Goal: Task Accomplishment & Management: Manage account settings

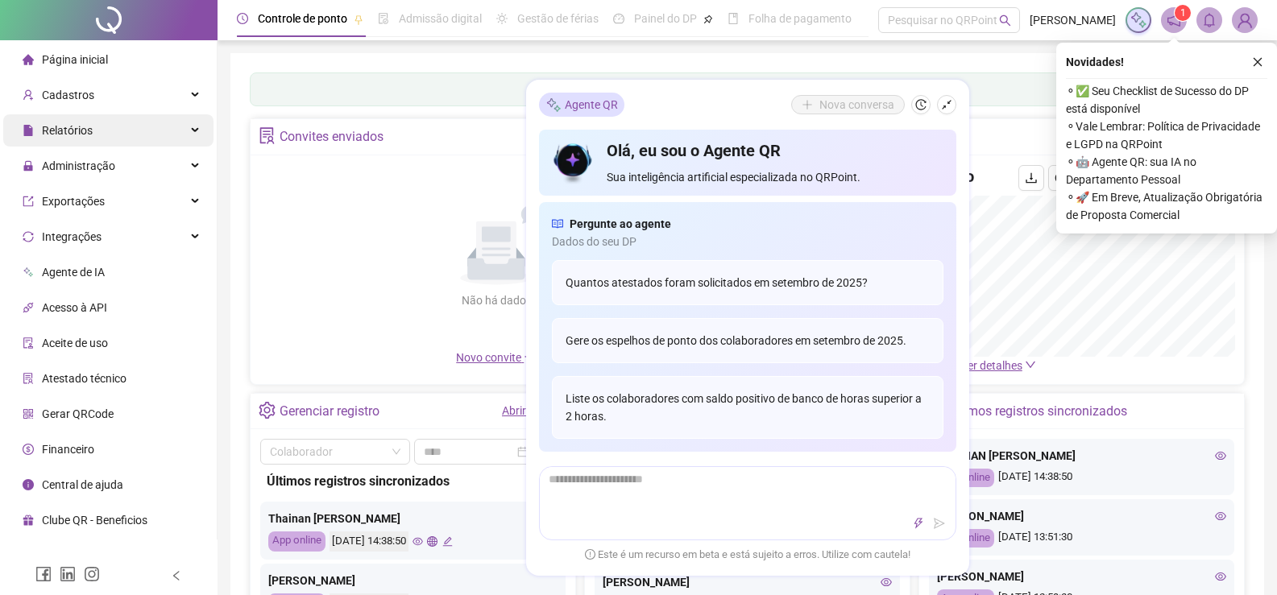
click at [79, 135] on span "Relatórios" at bounding box center [67, 130] width 51 height 13
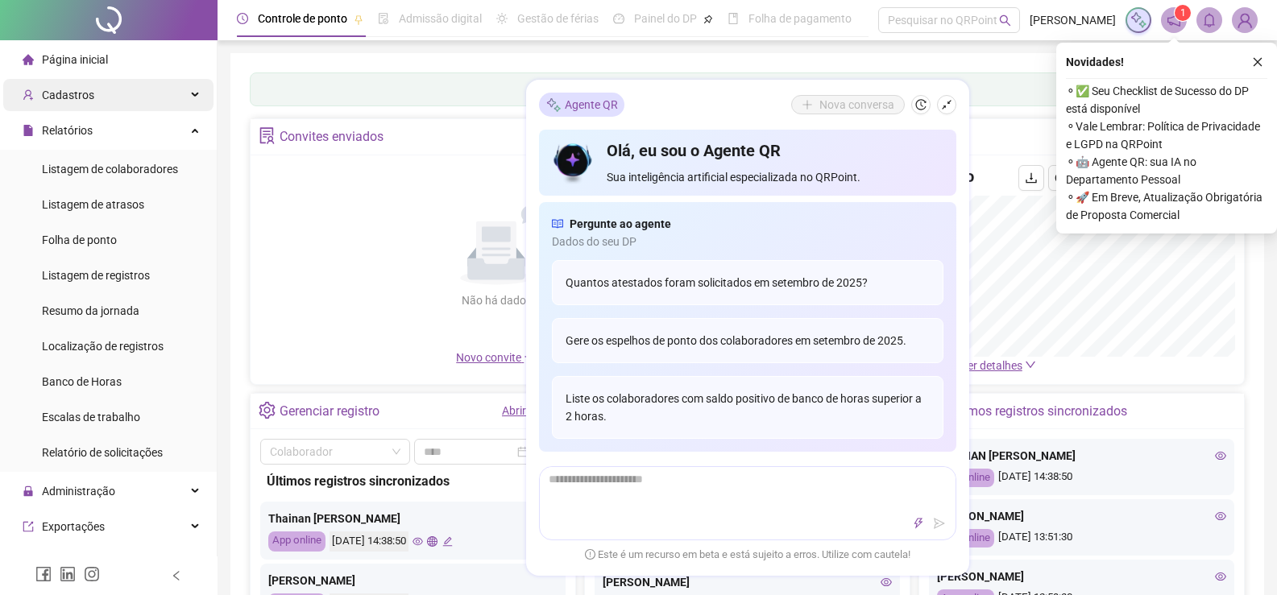
click at [101, 92] on div "Cadastros" at bounding box center [108, 95] width 210 height 32
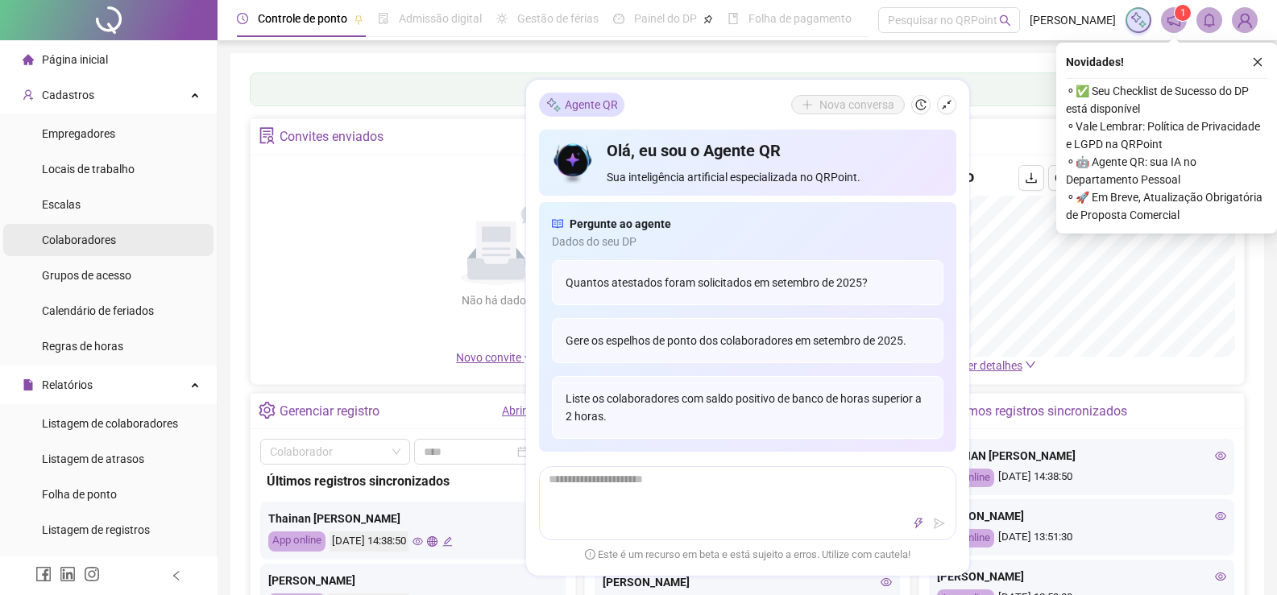
click at [82, 240] on span "Colaboradores" at bounding box center [79, 240] width 74 height 13
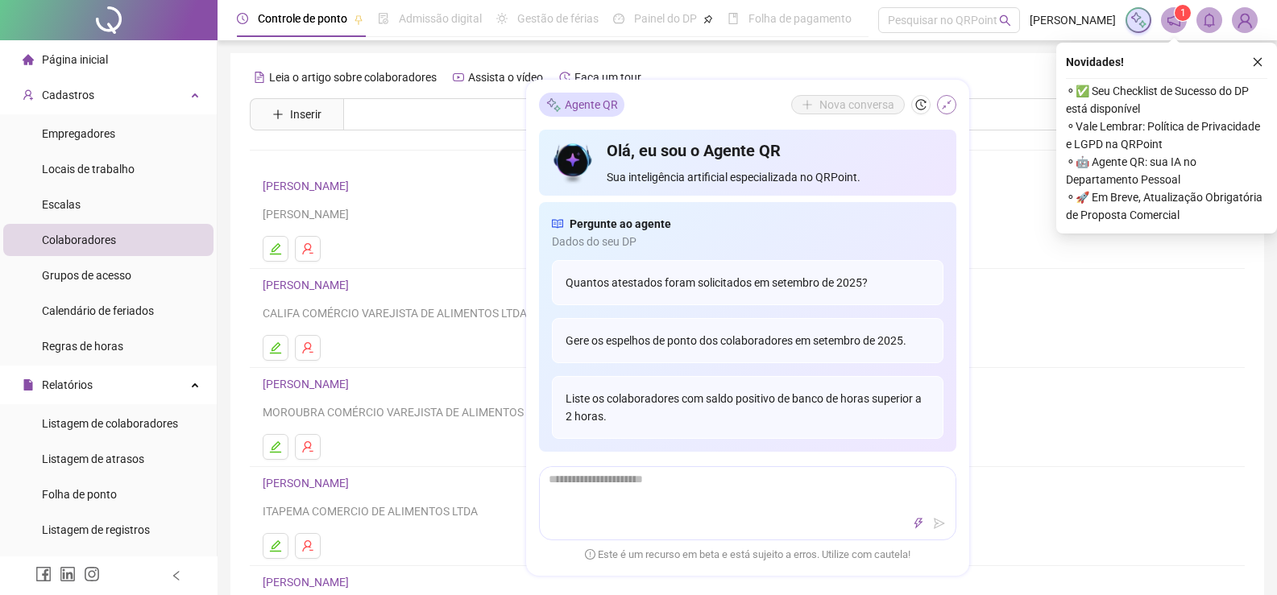
click at [946, 105] on icon "shrink" at bounding box center [946, 104] width 11 height 11
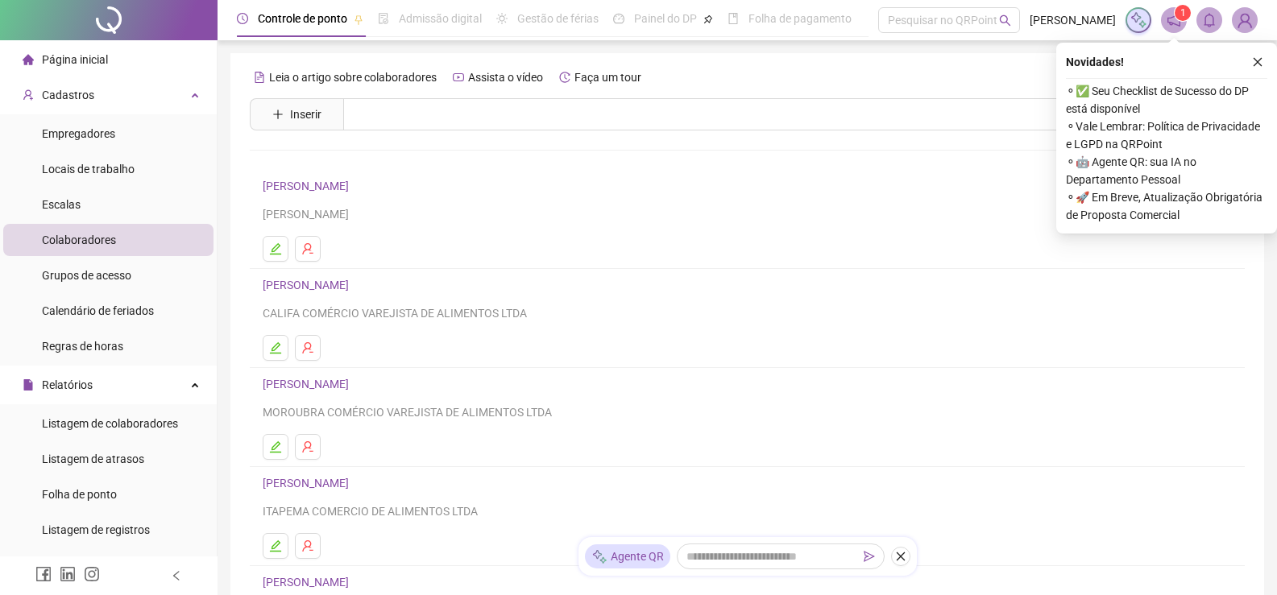
click at [89, 235] on span "Colaboradores" at bounding box center [79, 240] width 74 height 13
click at [287, 110] on button "Inserir" at bounding box center [296, 115] width 75 height 26
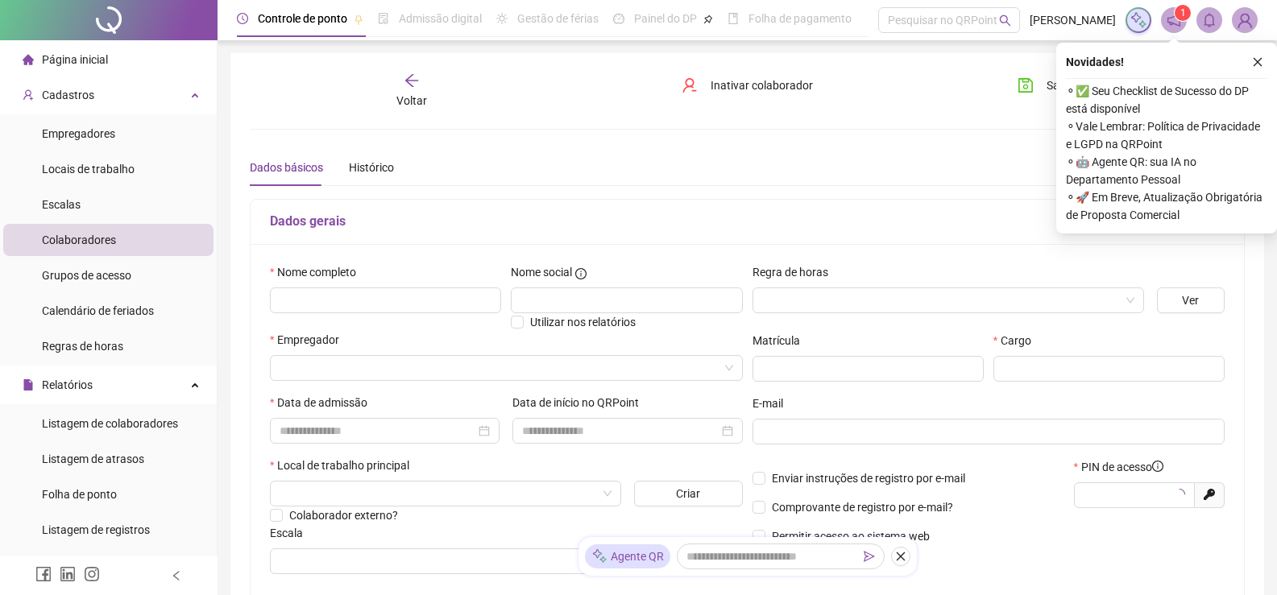
type input "*****"
click at [299, 305] on input "text" at bounding box center [385, 301] width 231 height 26
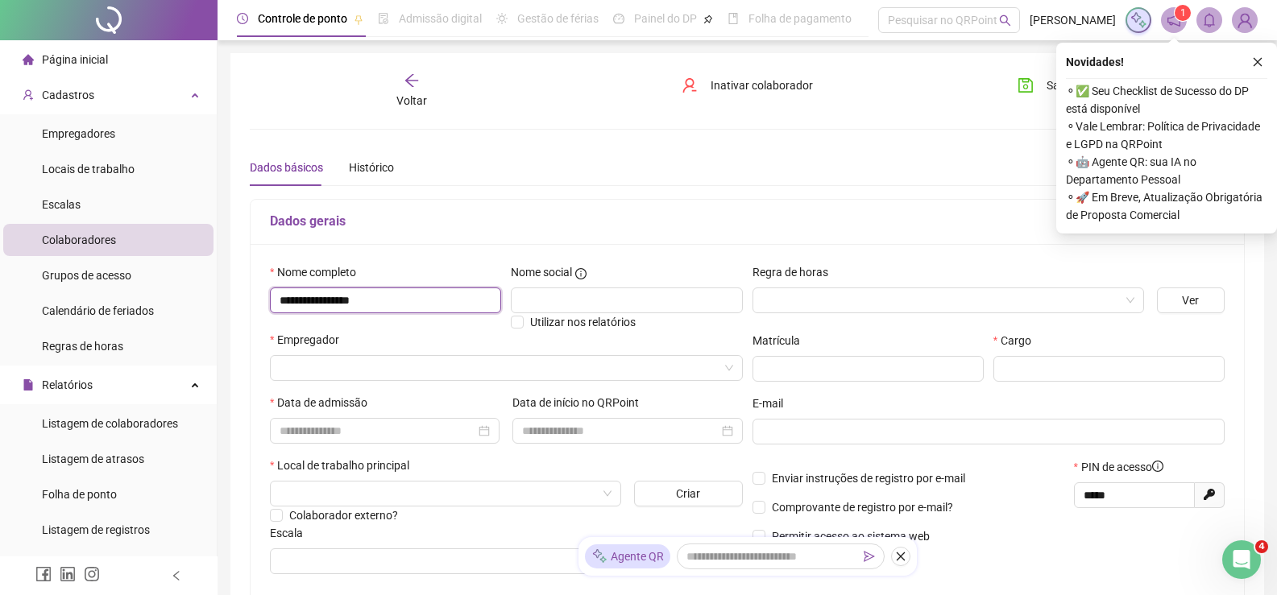
type input "**********"
type input "******"
click at [869, 298] on input "search" at bounding box center [941, 300] width 358 height 24
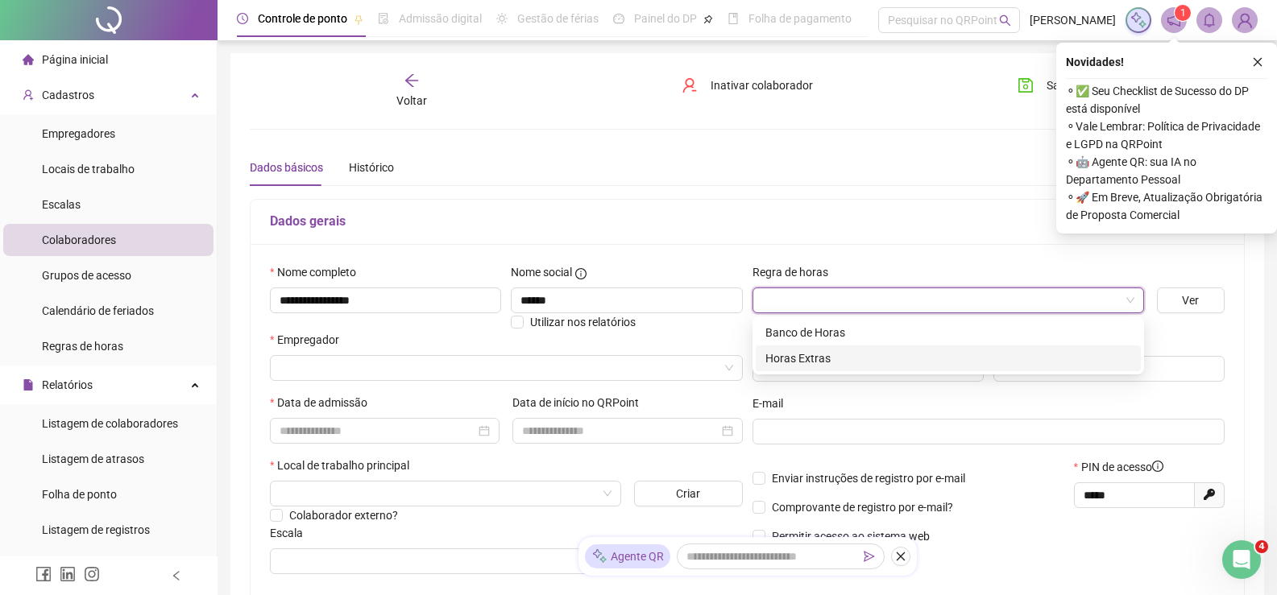
click at [825, 356] on div "Horas Extras" at bounding box center [948, 359] width 366 height 18
click at [831, 303] on span "Horas Extras" at bounding box center [948, 300] width 372 height 24
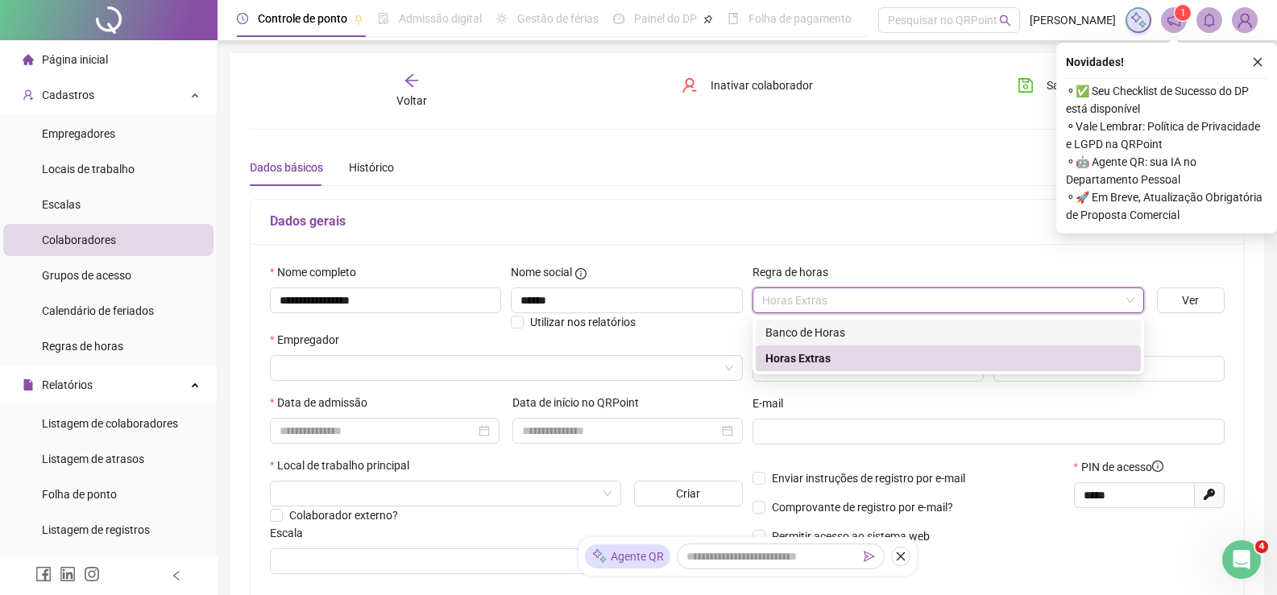
click at [827, 330] on div "Banco de Horas" at bounding box center [948, 333] width 366 height 18
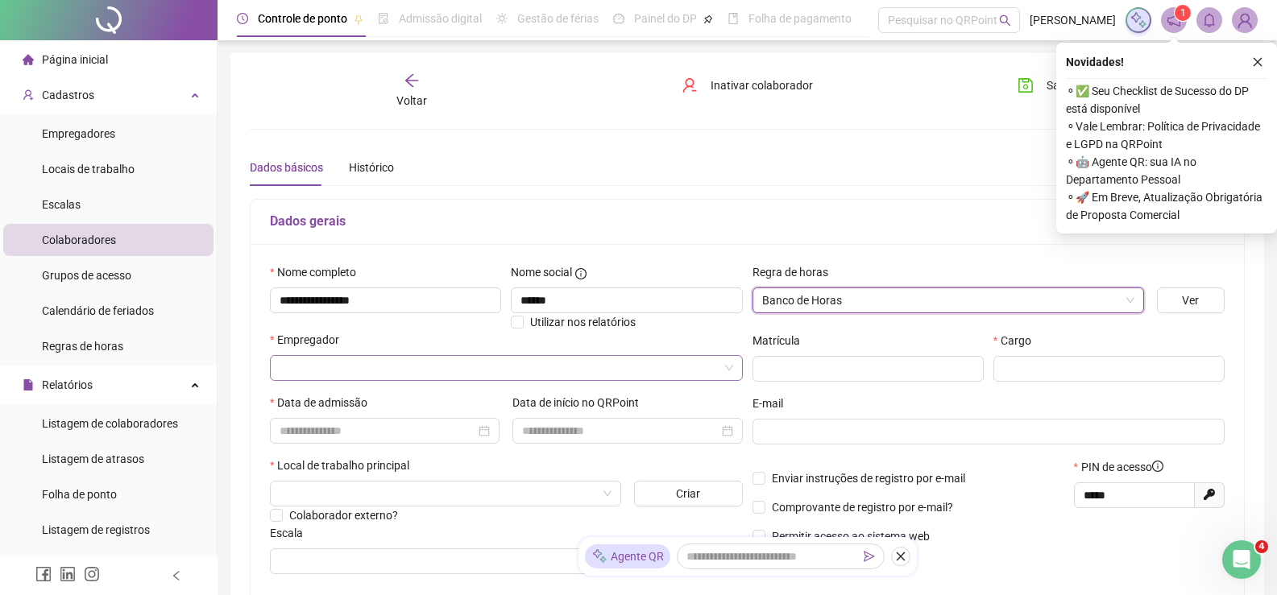
click at [347, 365] on input "search" at bounding box center [499, 368] width 439 height 24
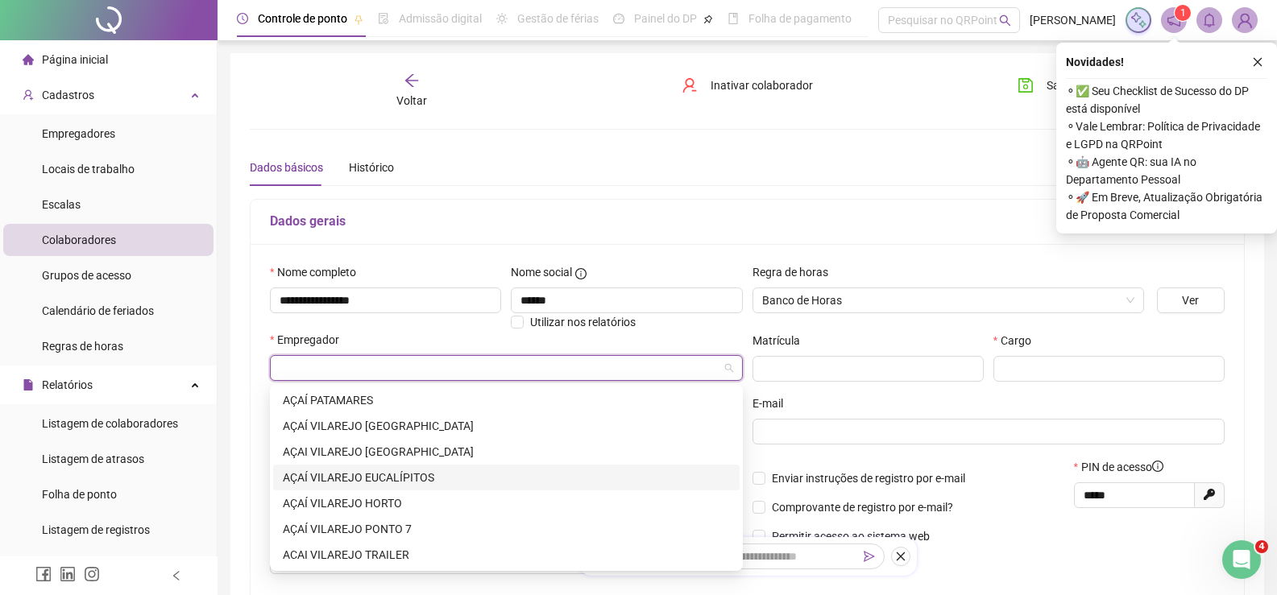
click at [414, 473] on div "AÇAÍ VILAREJO EUCALÍPITOS" at bounding box center [506, 478] width 447 height 18
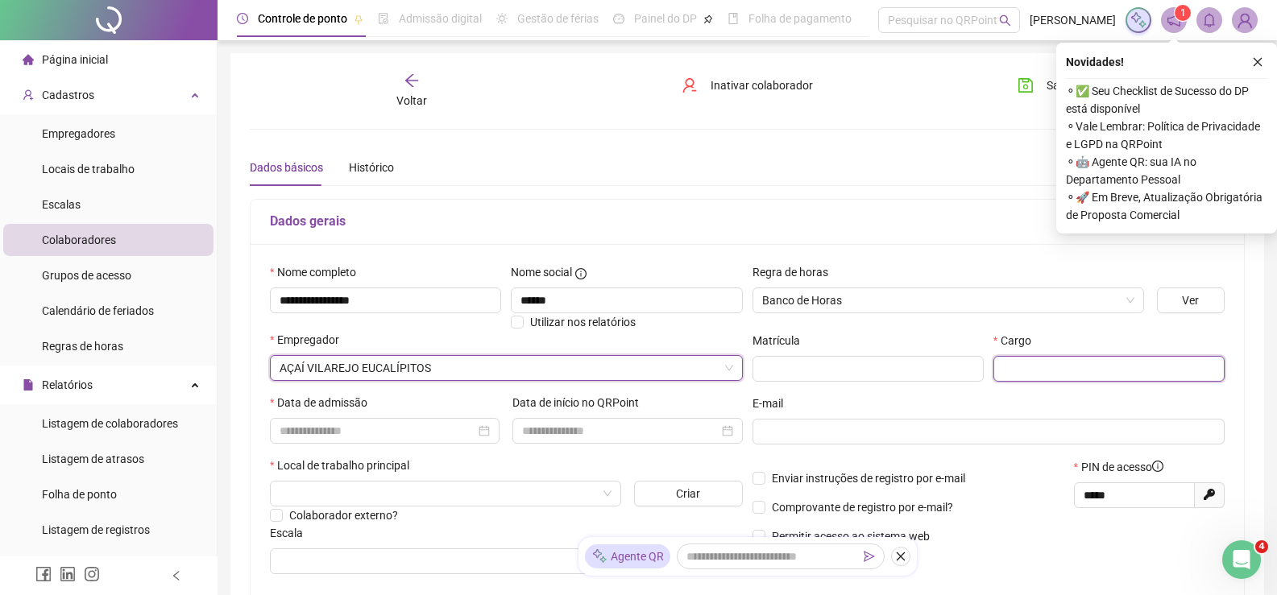
click at [1045, 363] on input "text" at bounding box center [1108, 369] width 231 height 26
type input "**********"
click at [301, 426] on input at bounding box center [378, 431] width 196 height 18
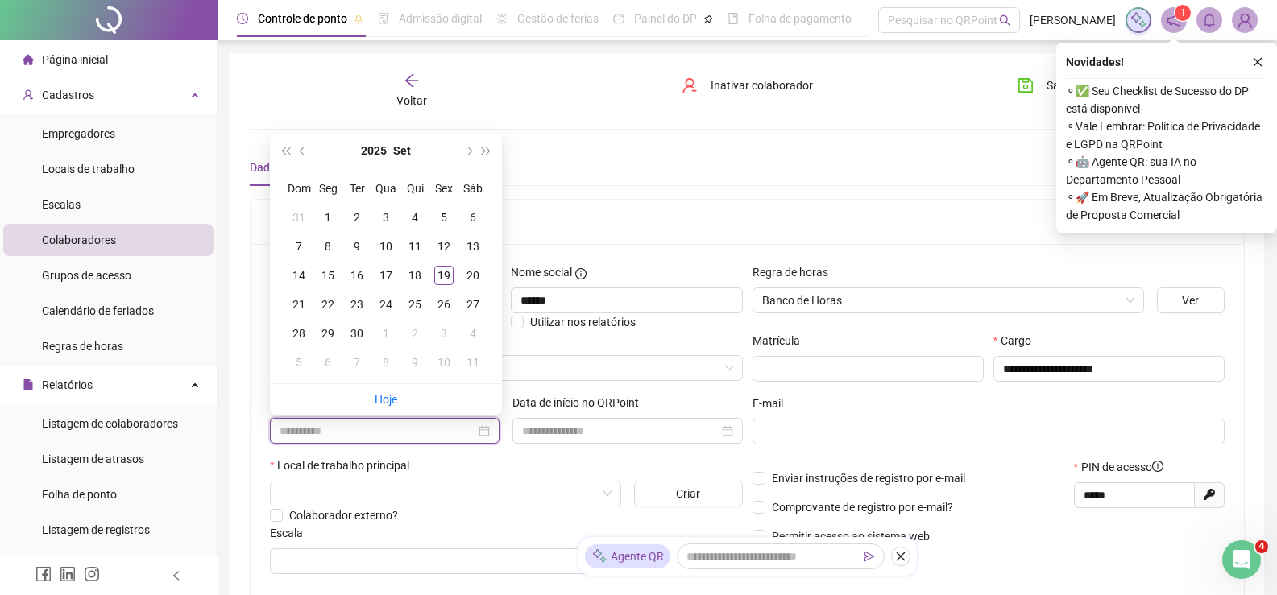
type input "**********"
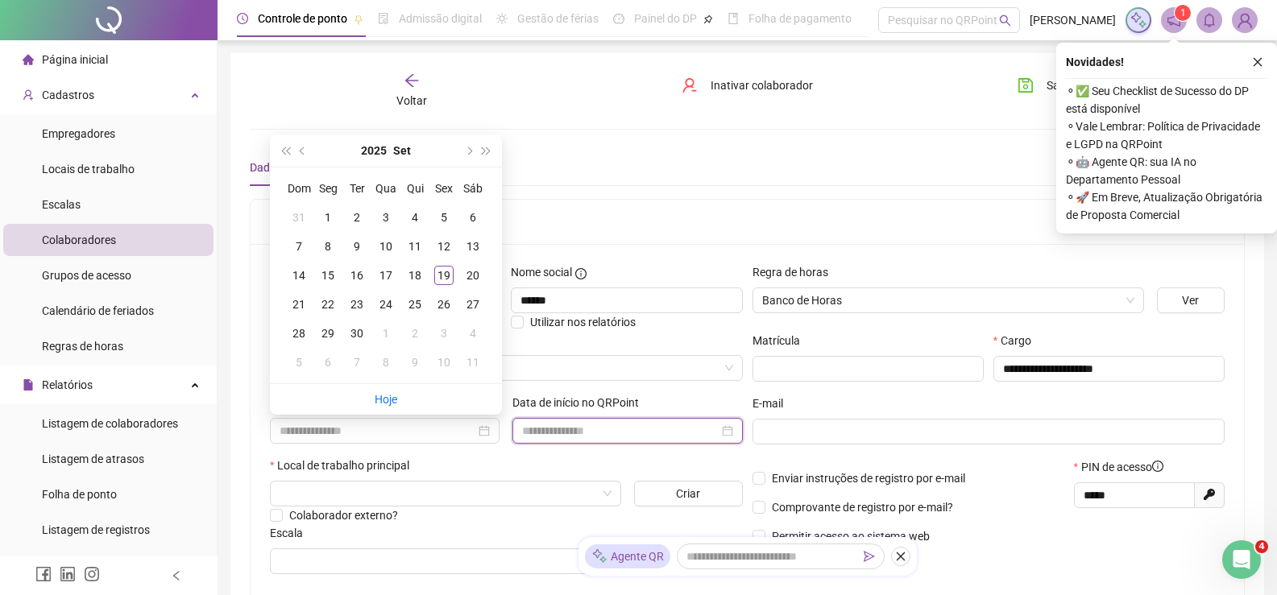
click at [565, 425] on input at bounding box center [620, 431] width 196 height 18
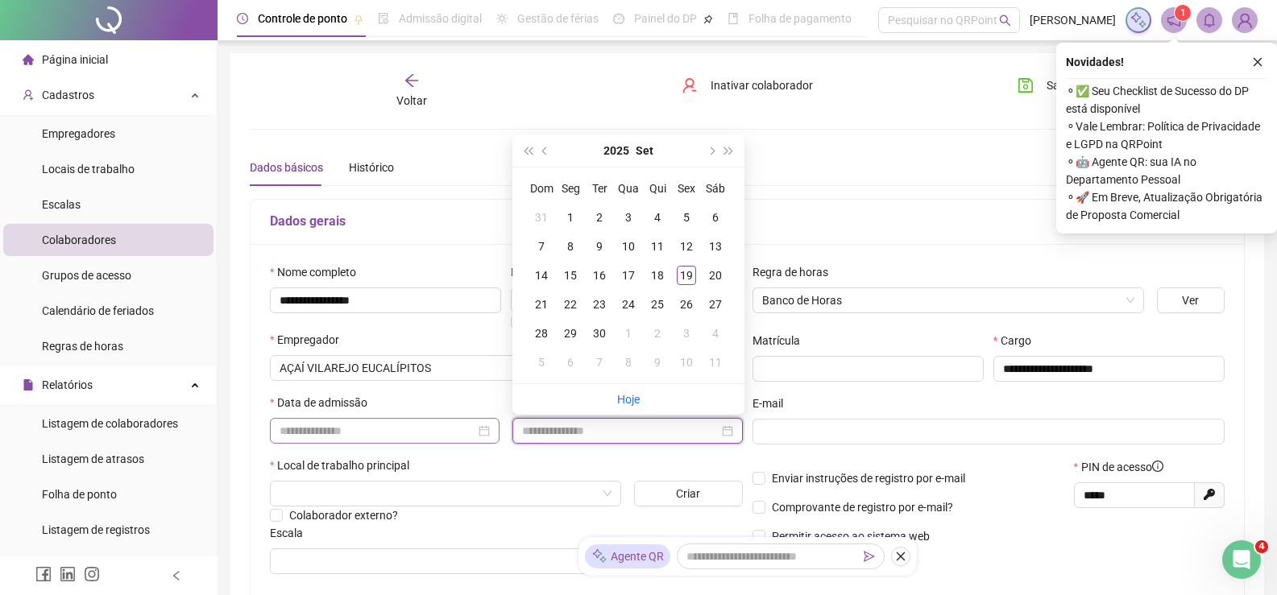
click at [430, 418] on div at bounding box center [385, 431] width 230 height 26
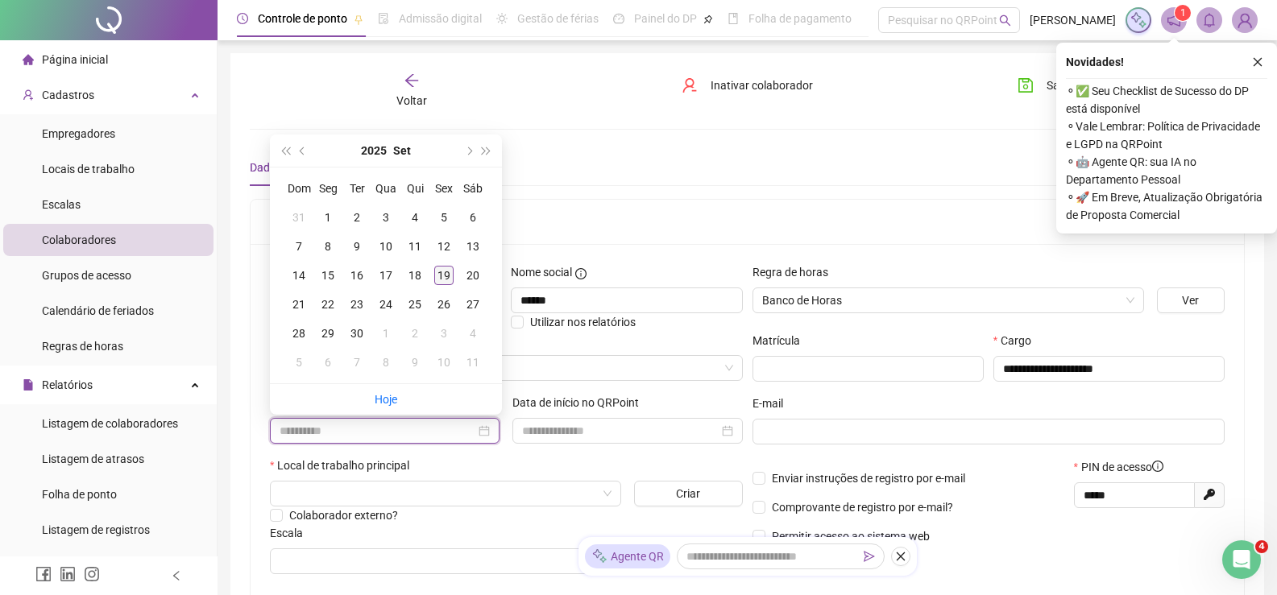
type input "**********"
click at [446, 272] on div "19" at bounding box center [443, 275] width 19 height 19
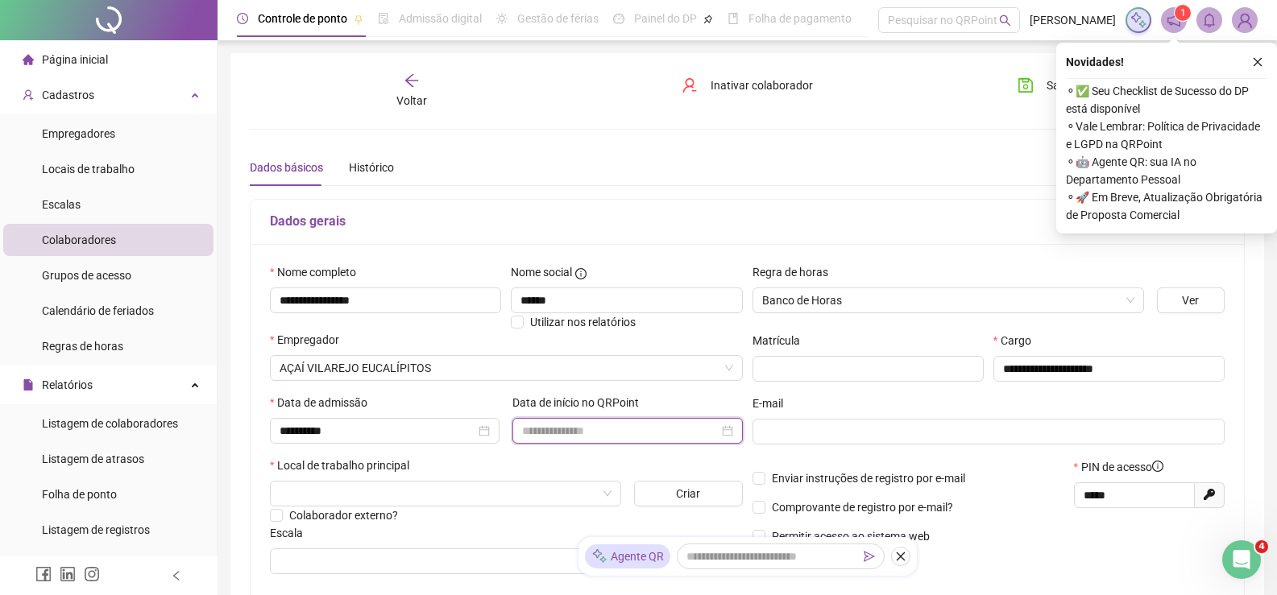
click at [568, 431] on input at bounding box center [620, 431] width 196 height 18
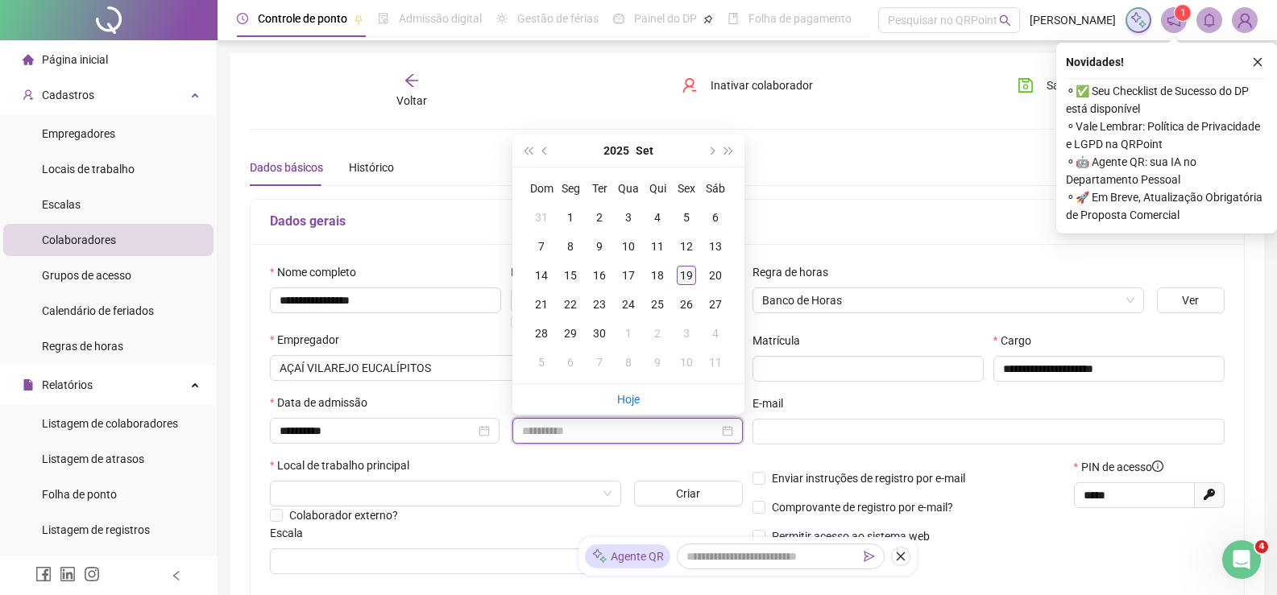
type input "**********"
click at [693, 269] on div "19" at bounding box center [686, 275] width 19 height 19
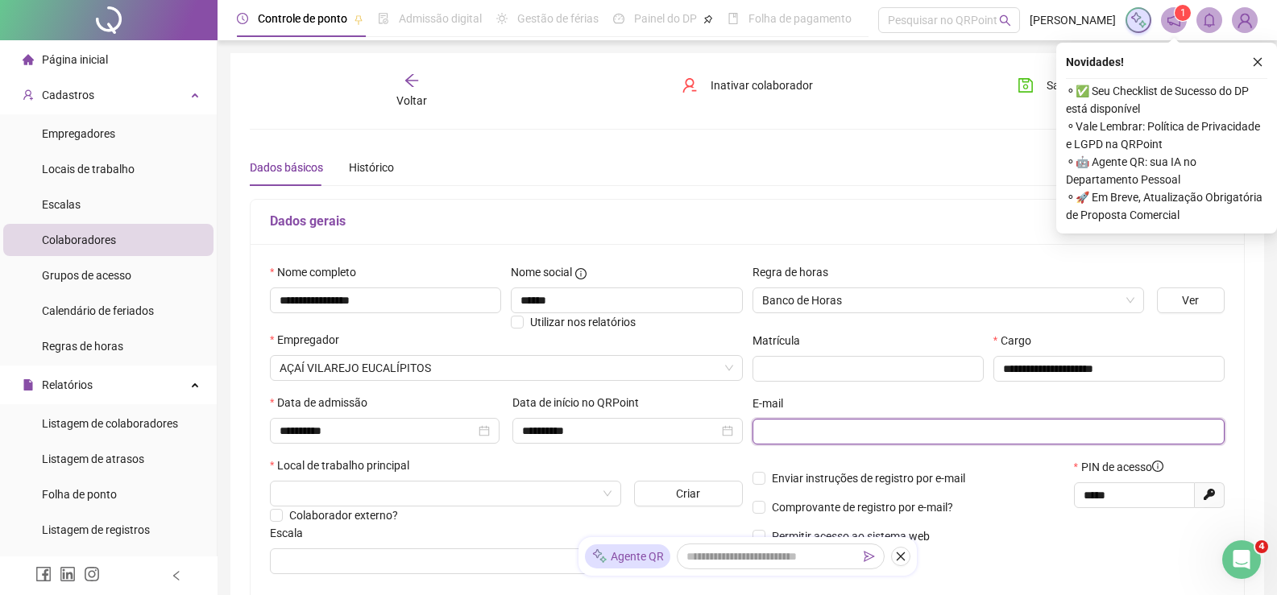
click at [812, 432] on input "text" at bounding box center [987, 432] width 450 height 18
type input "*"
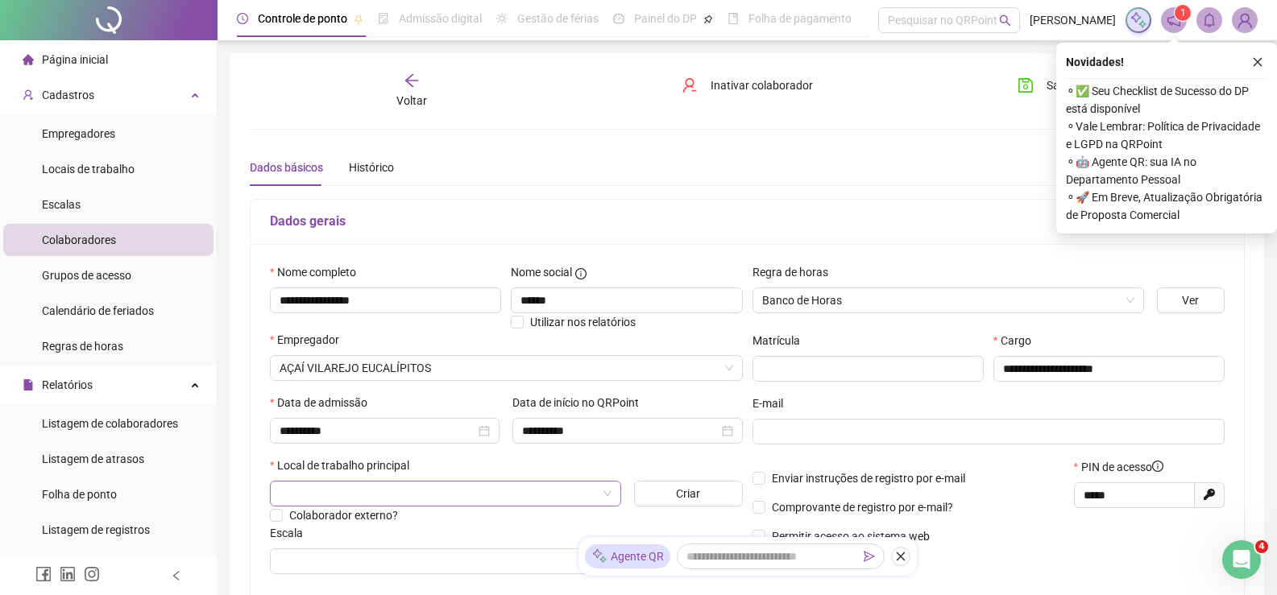
click at [303, 491] on input "search" at bounding box center [438, 494] width 317 height 24
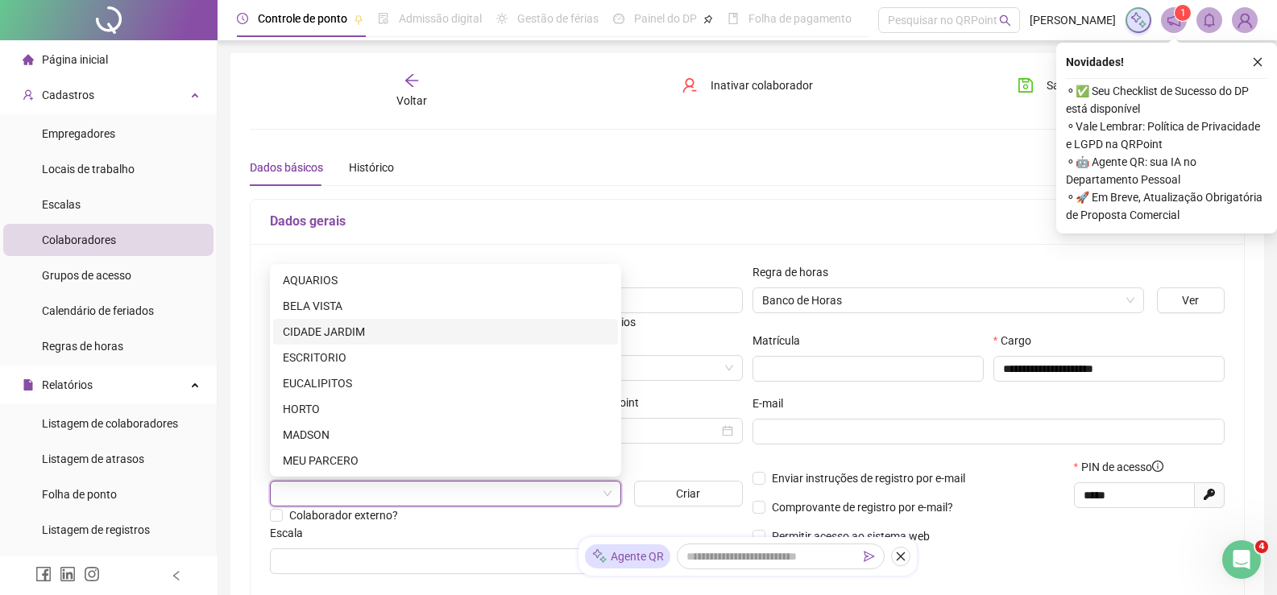
click at [884, 342] on div "Matrícula" at bounding box center [867, 344] width 231 height 24
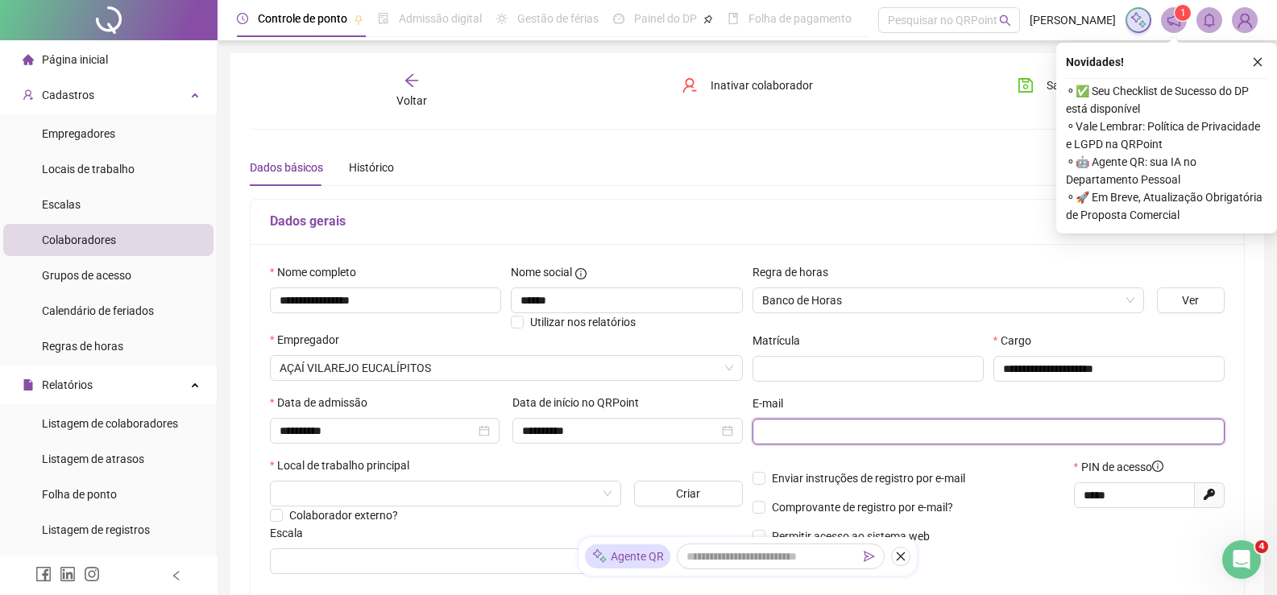
click at [851, 438] on input "text" at bounding box center [987, 432] width 450 height 18
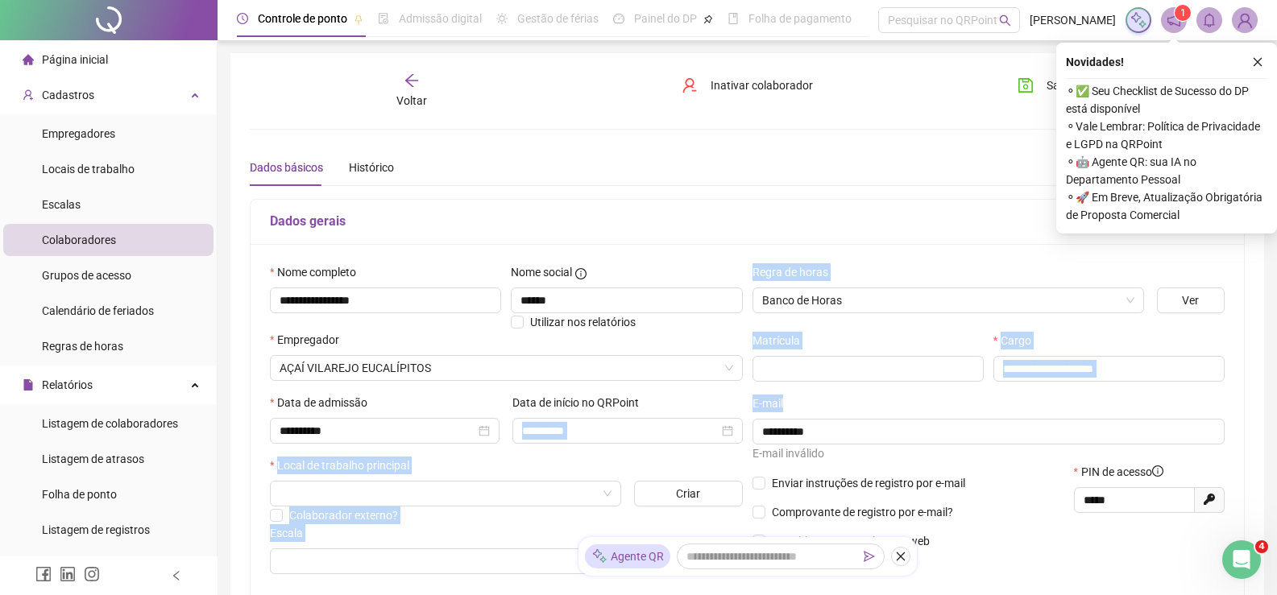
drag, startPoint x: 822, startPoint y: 441, endPoint x: 790, endPoint y: 409, distance: 45.0
click at [657, 440] on div "**********" at bounding box center [747, 425] width 964 height 324
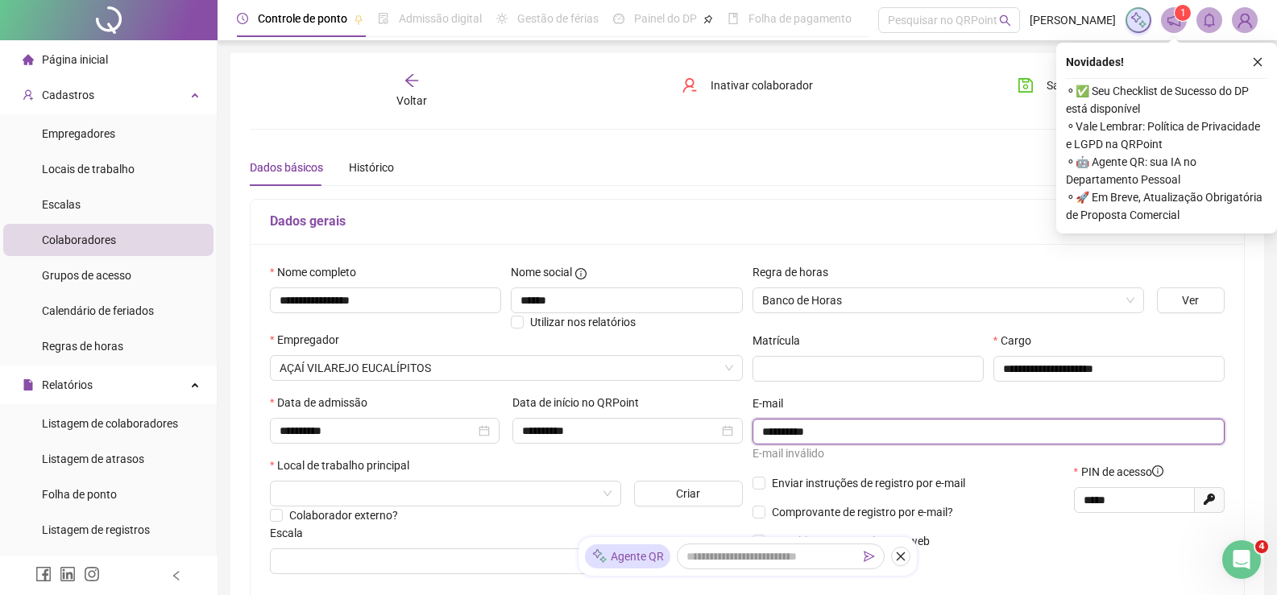
click at [809, 426] on input "**********" at bounding box center [987, 432] width 450 height 18
drag, startPoint x: 818, startPoint y: 431, endPoint x: 716, endPoint y: 429, distance: 101.5
click at [716, 433] on div "**********" at bounding box center [747, 425] width 964 height 324
type input "*"
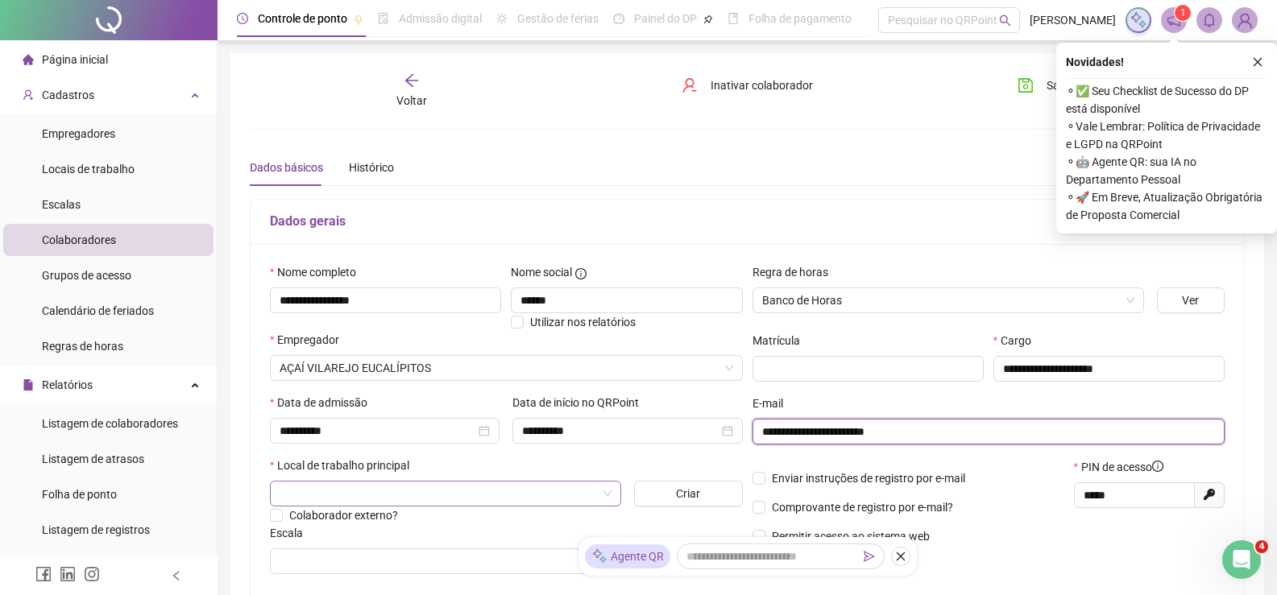
type input "**********"
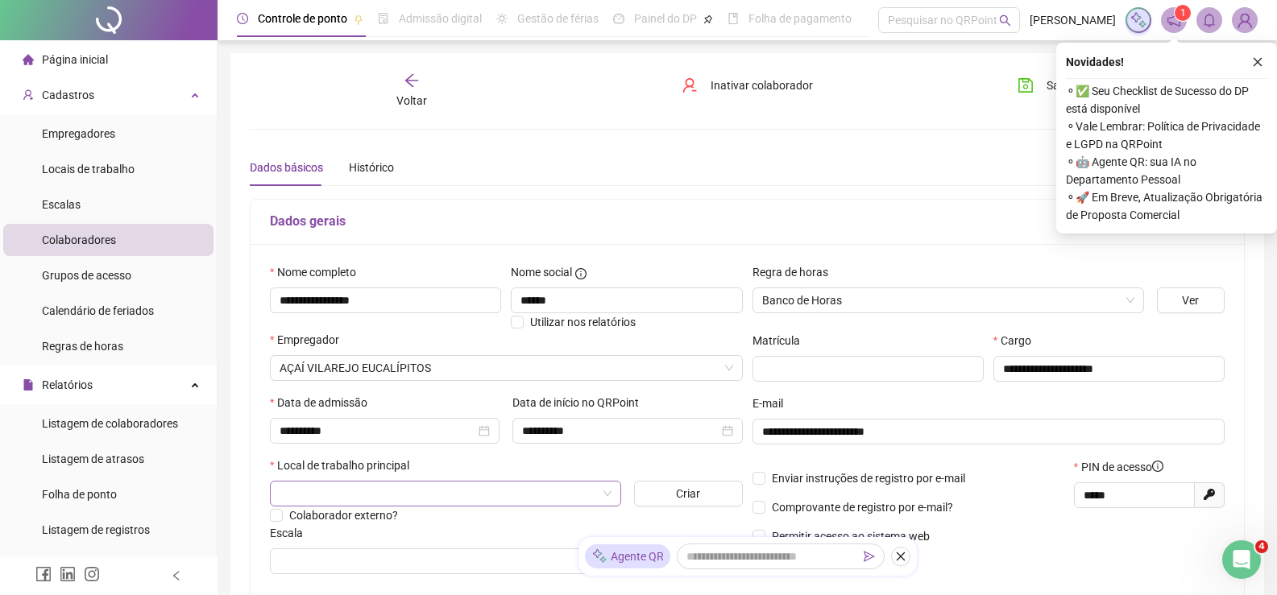
click at [368, 492] on input "search" at bounding box center [438, 494] width 317 height 24
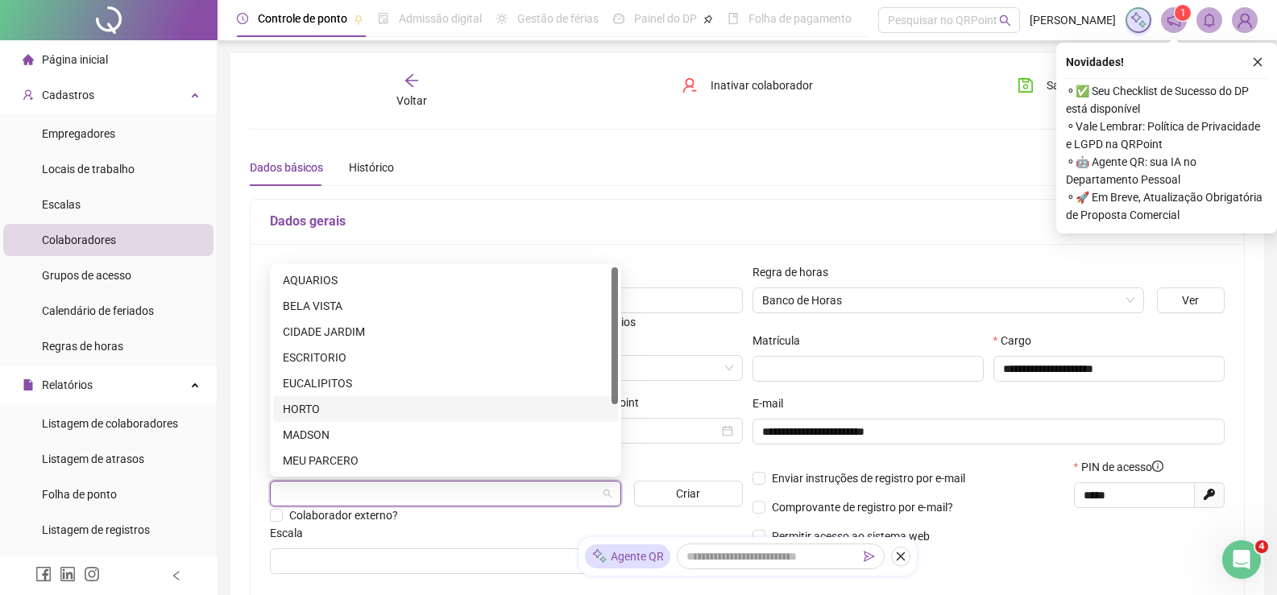
click at [317, 402] on div "HORTO" at bounding box center [445, 409] width 325 height 18
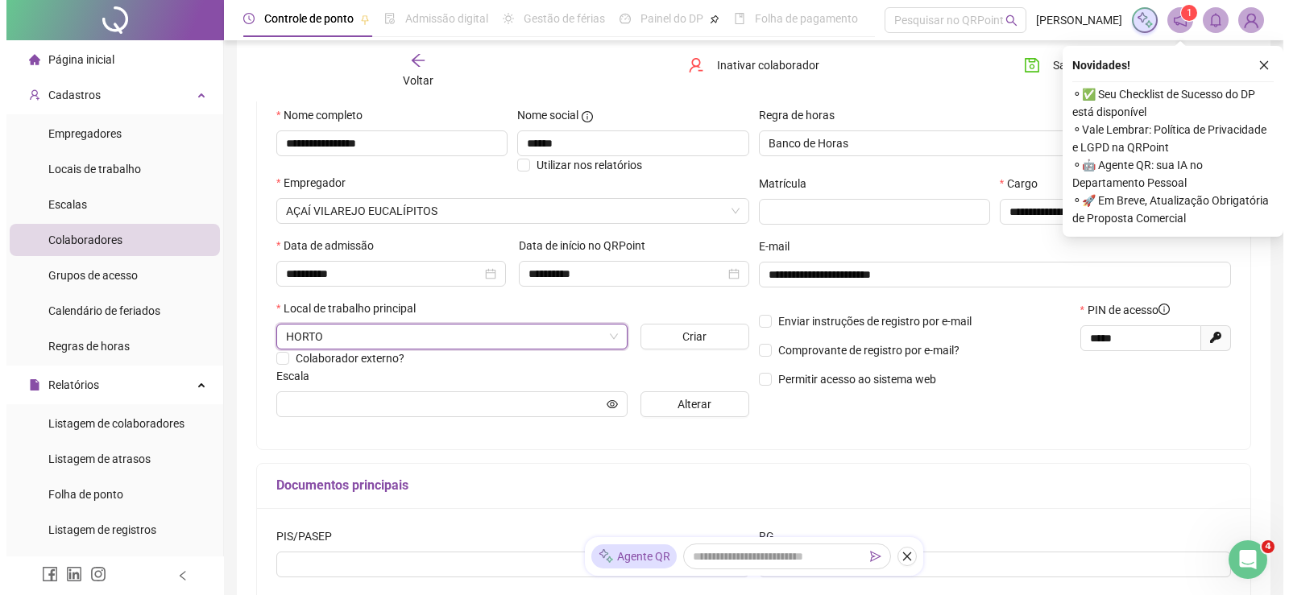
scroll to position [161, 0]
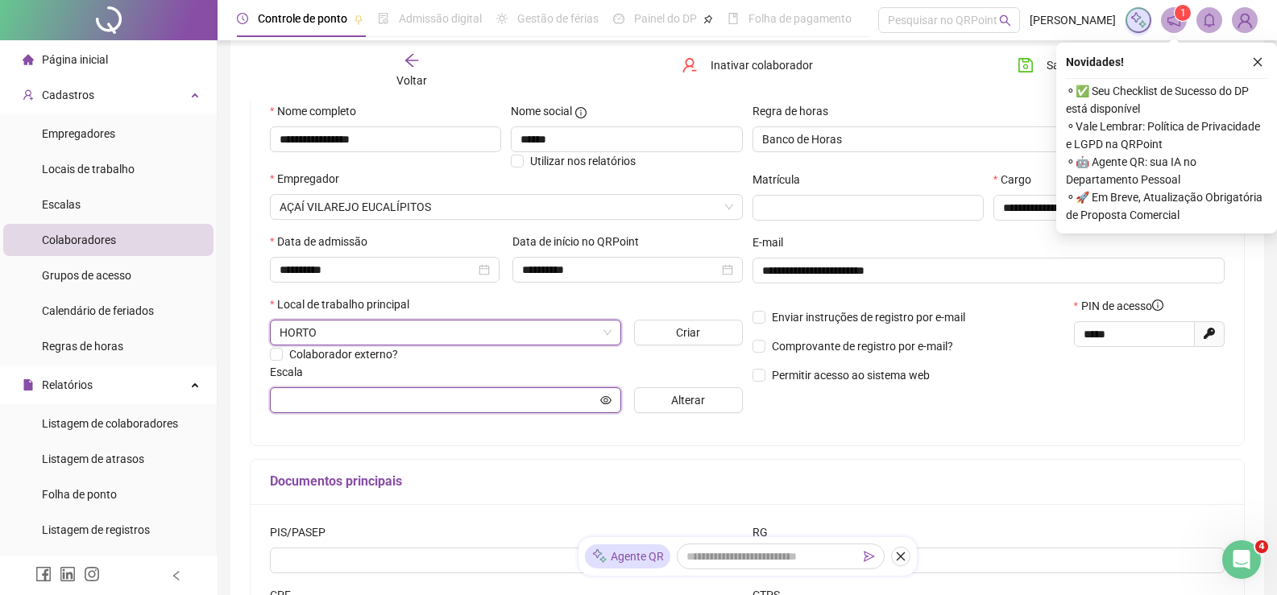
click at [324, 408] on input "text" at bounding box center [438, 401] width 317 height 18
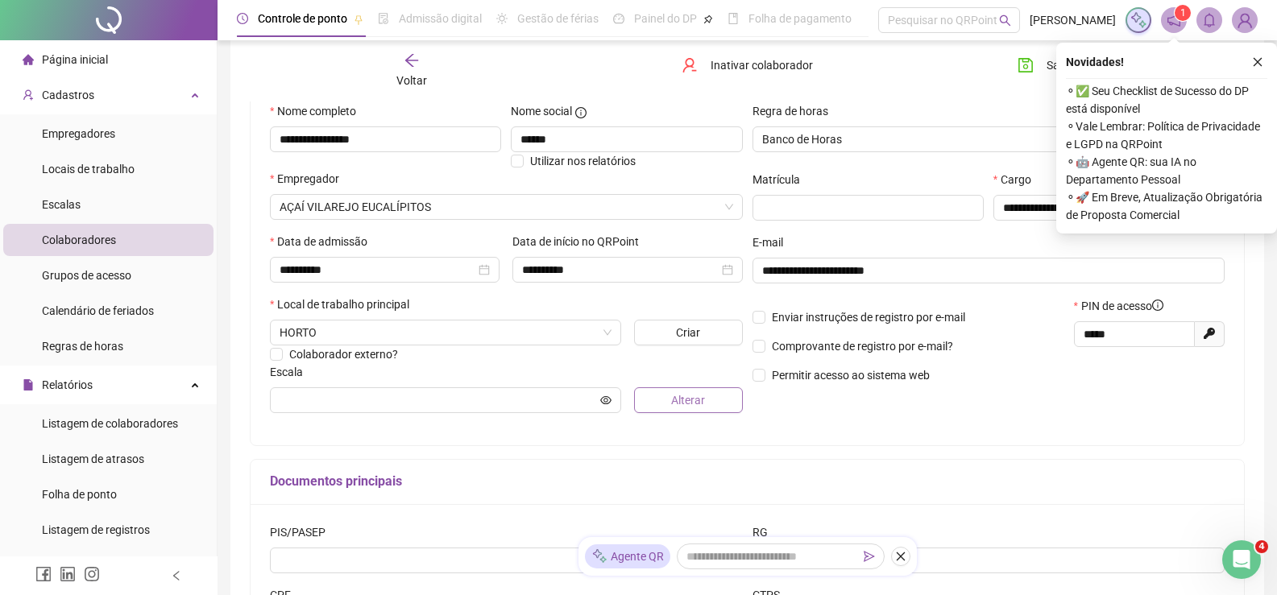
click at [680, 399] on span "Alterar" at bounding box center [688, 401] width 34 height 18
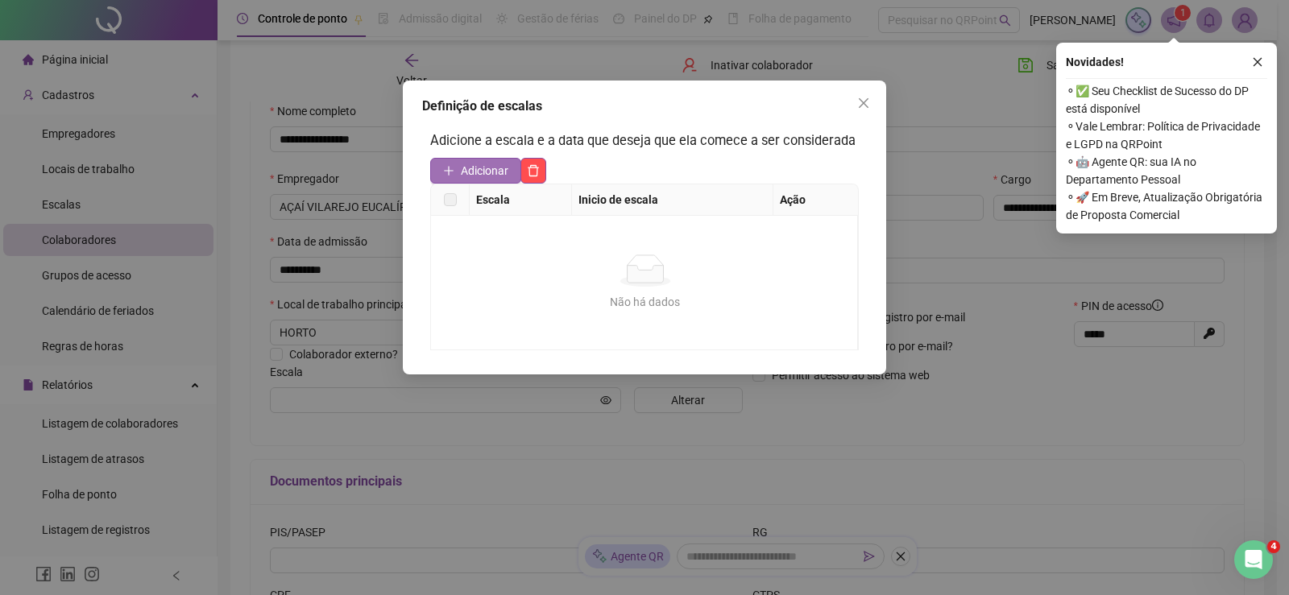
click at [480, 173] on span "Adicionar" at bounding box center [485, 171] width 48 height 18
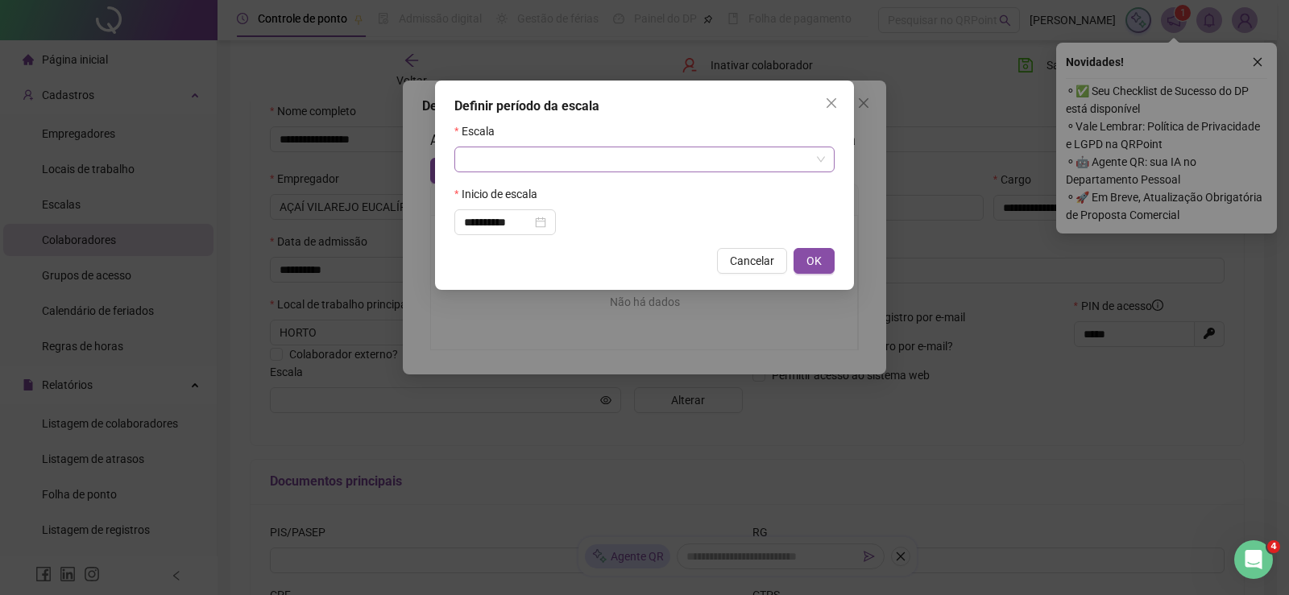
click at [540, 164] on input "search" at bounding box center [637, 159] width 346 height 24
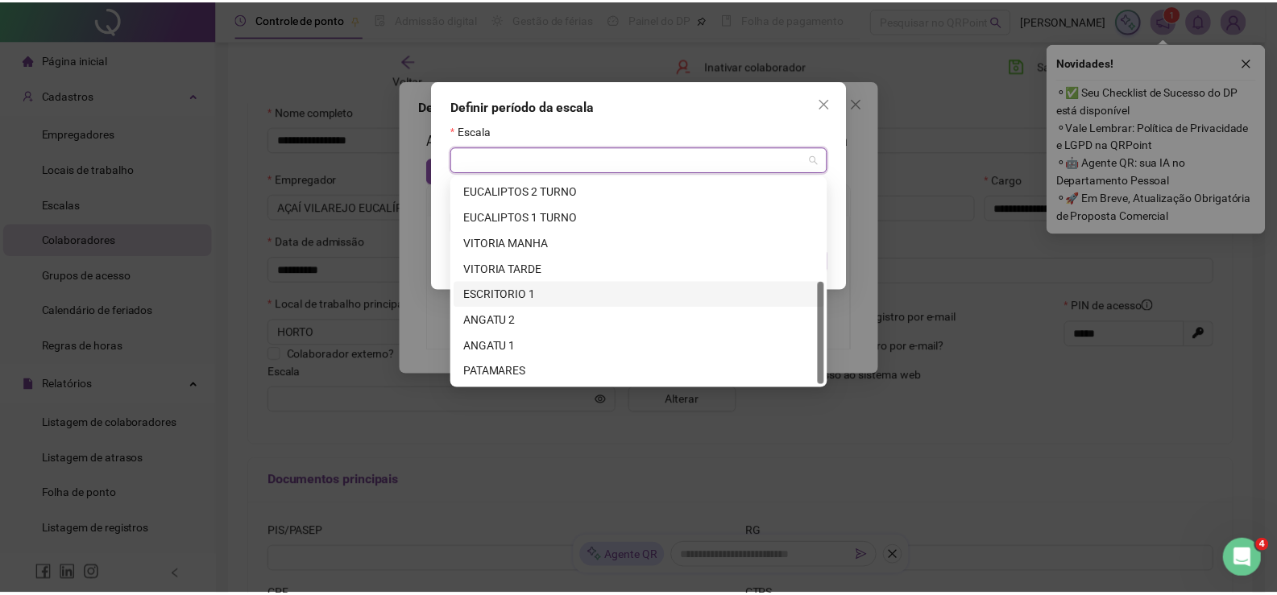
scroll to position [0, 0]
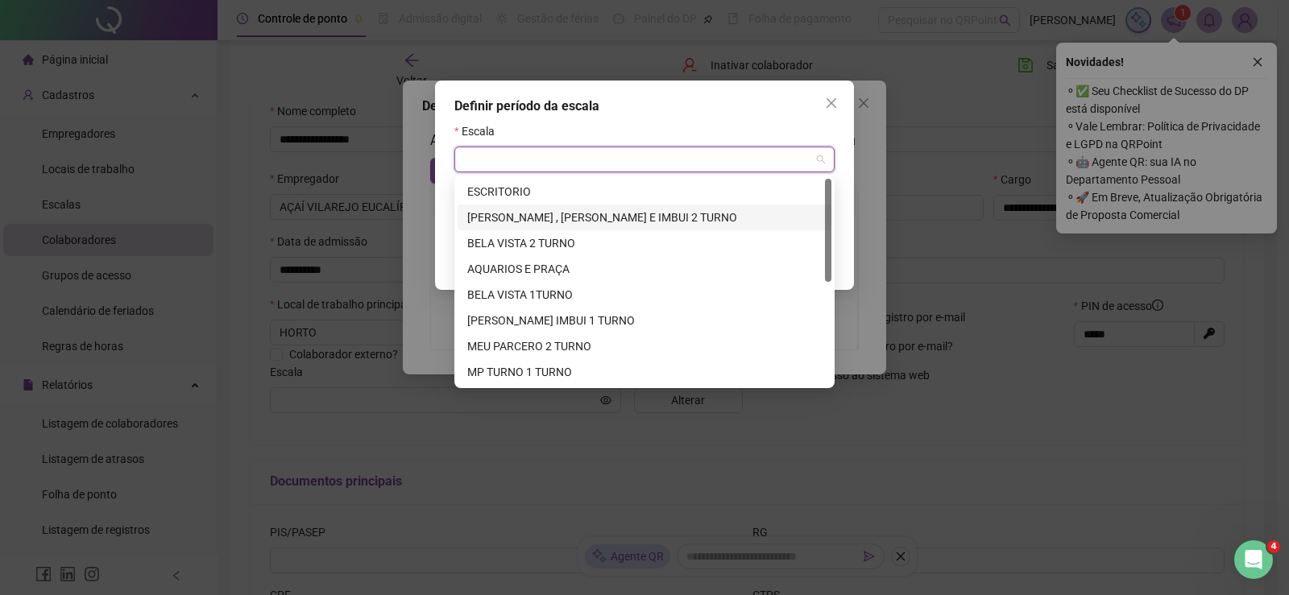
click at [529, 221] on div "[PERSON_NAME] , [PERSON_NAME] E IMBUI 2 TURNO" at bounding box center [644, 218] width 354 height 18
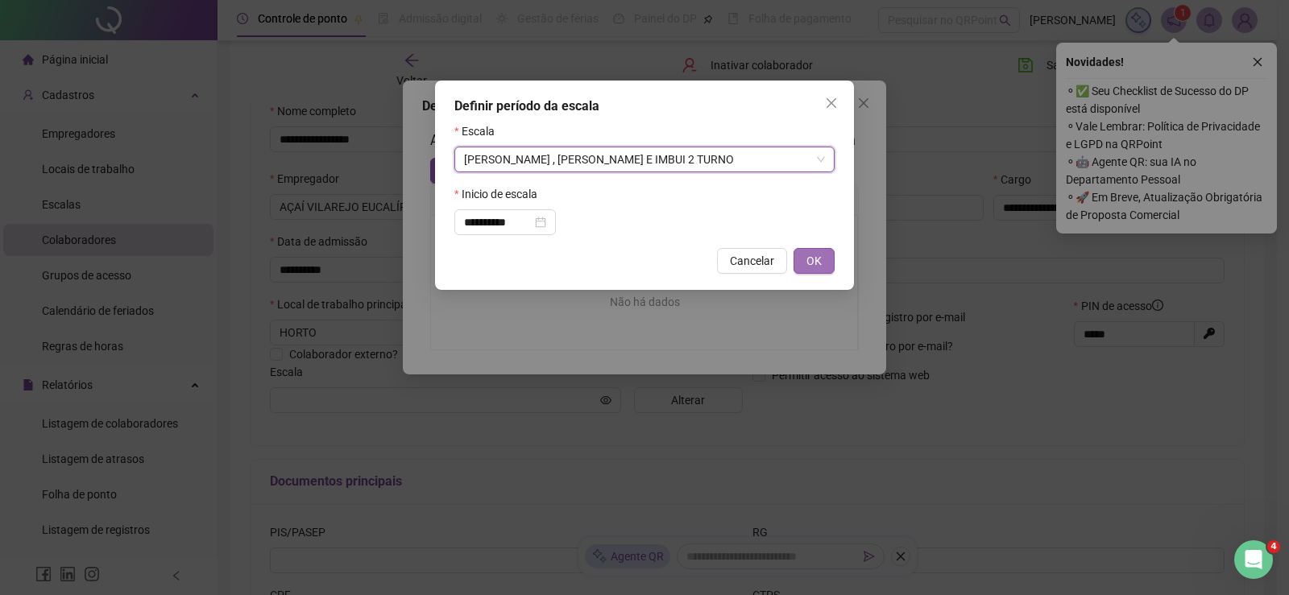
click at [810, 260] on span "OK" at bounding box center [813, 261] width 15 height 18
type input "**********"
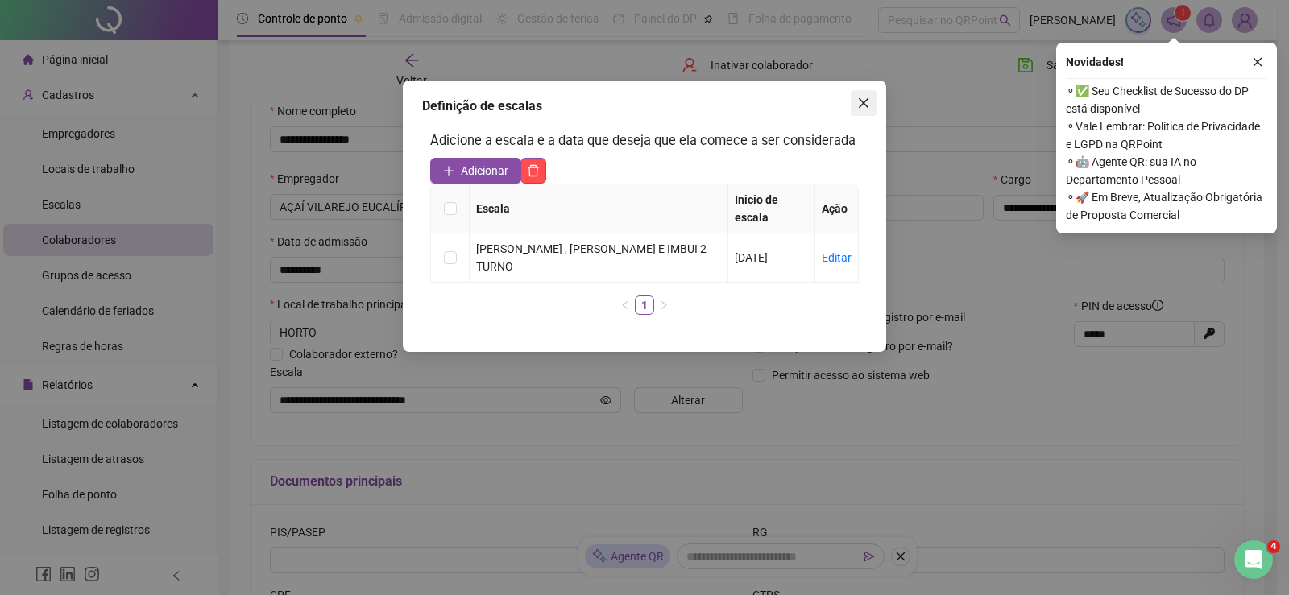
drag, startPoint x: 864, startPoint y: 102, endPoint x: 902, endPoint y: 102, distance: 38.7
click at [863, 102] on icon "close" at bounding box center [863, 103] width 13 height 13
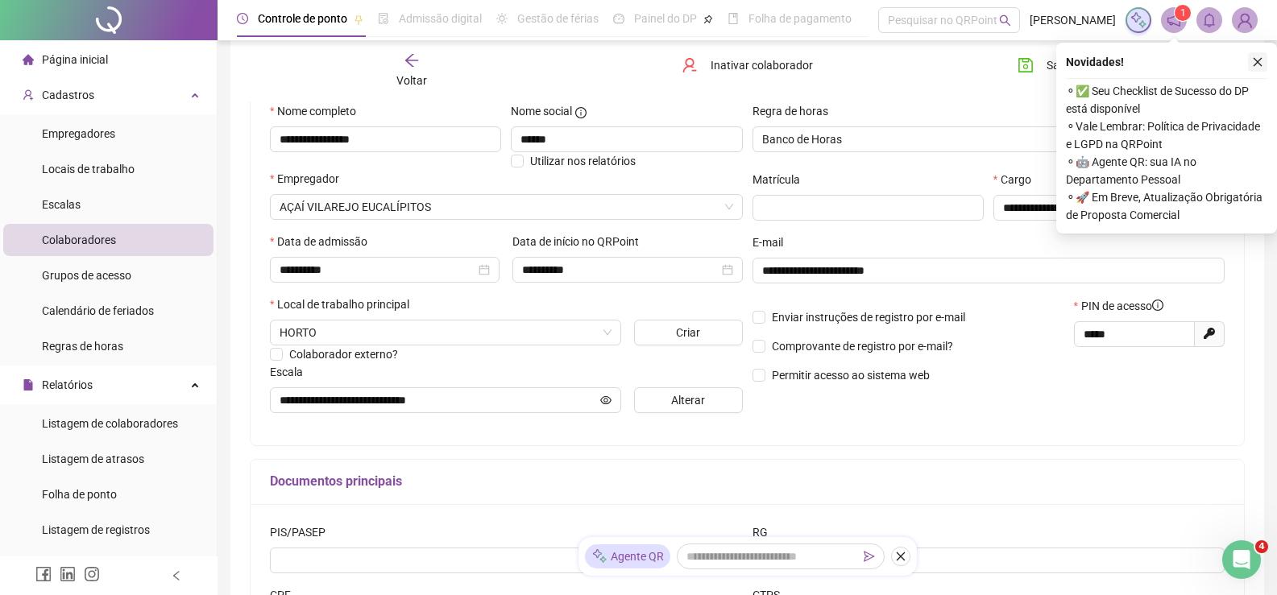
click at [1253, 56] on icon "close" at bounding box center [1257, 61] width 11 height 11
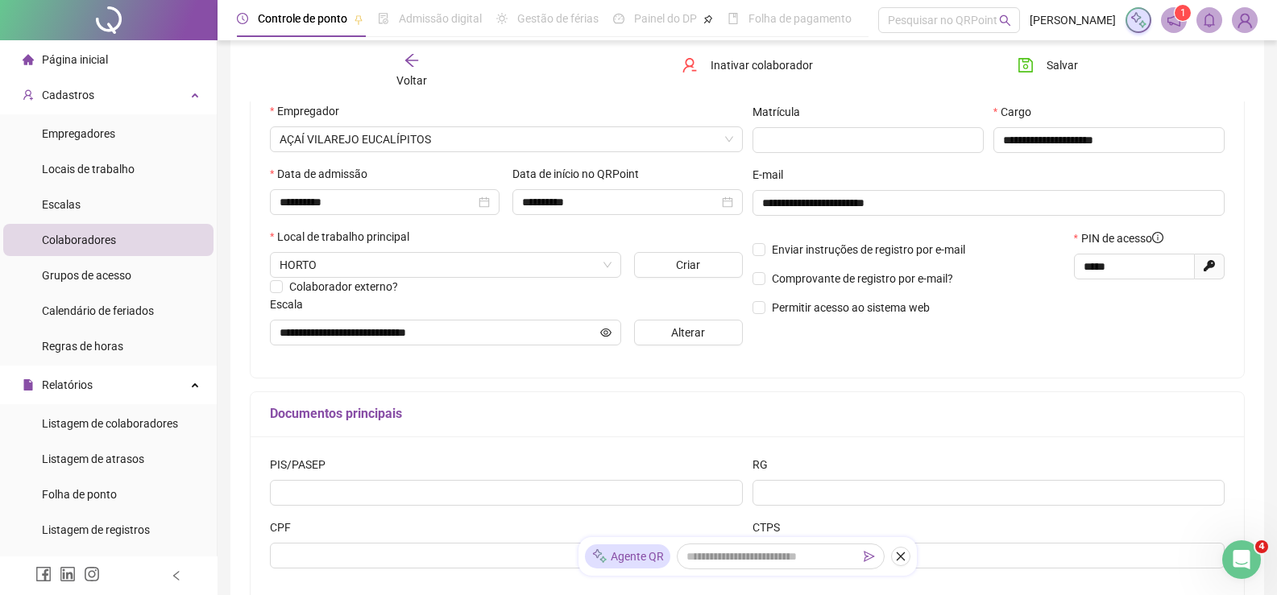
scroll to position [322, 0]
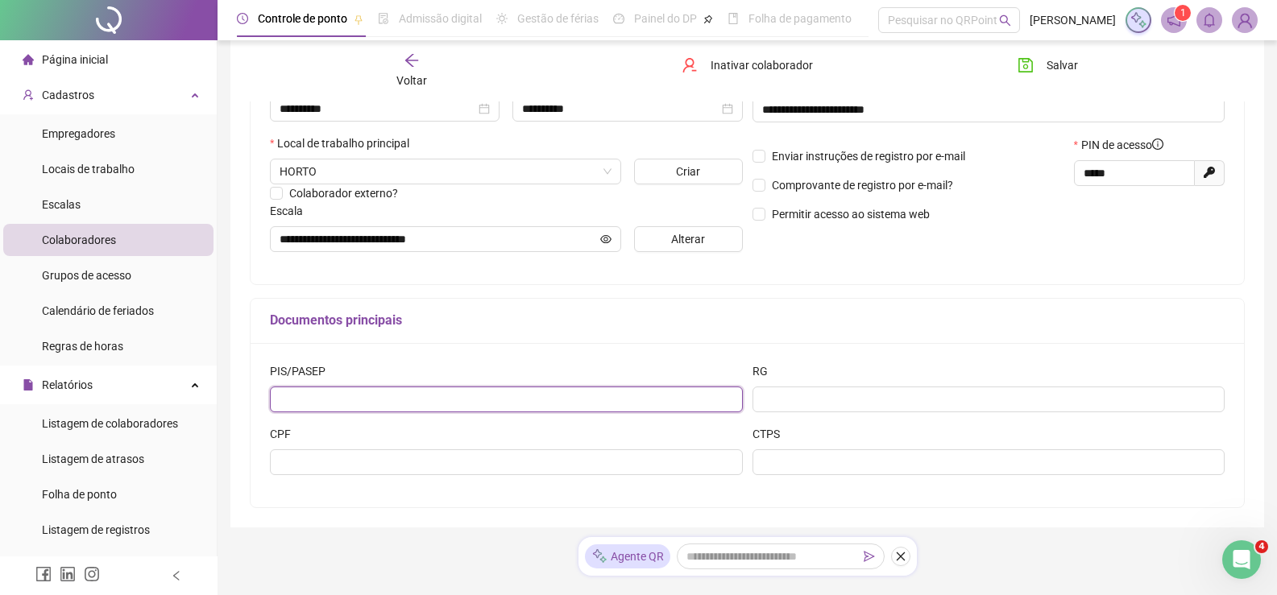
click at [361, 402] on input "text" at bounding box center [506, 400] width 473 height 26
click at [334, 476] on div "CPF" at bounding box center [506, 456] width 483 height 63
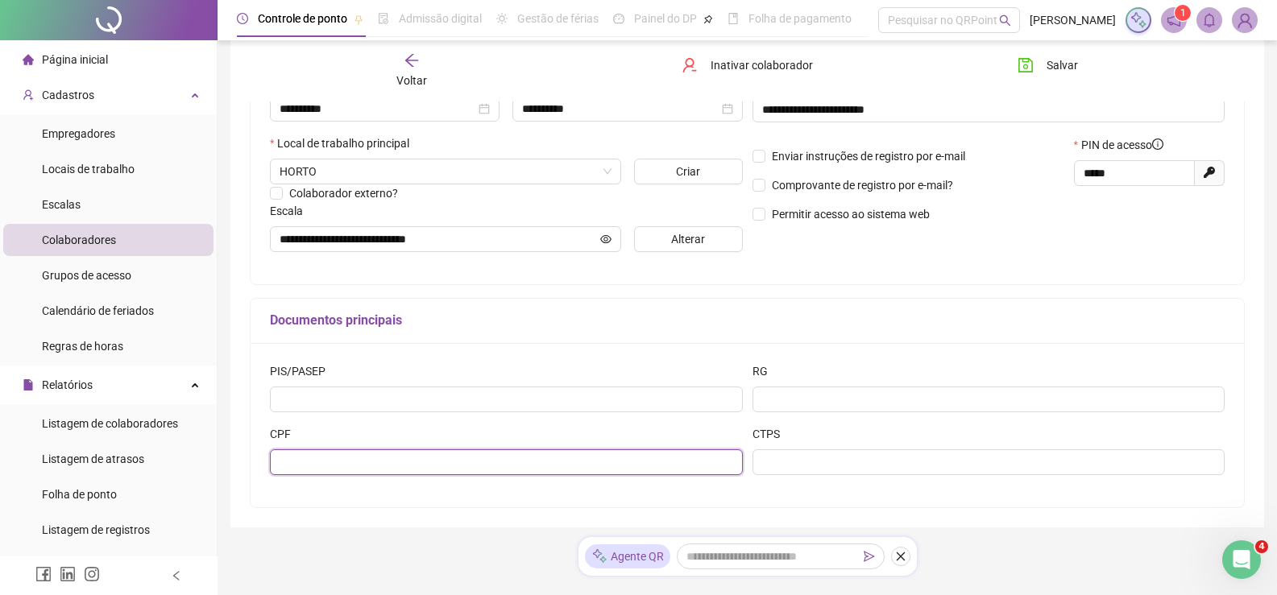
click at [338, 454] on input "text" at bounding box center [506, 463] width 473 height 26
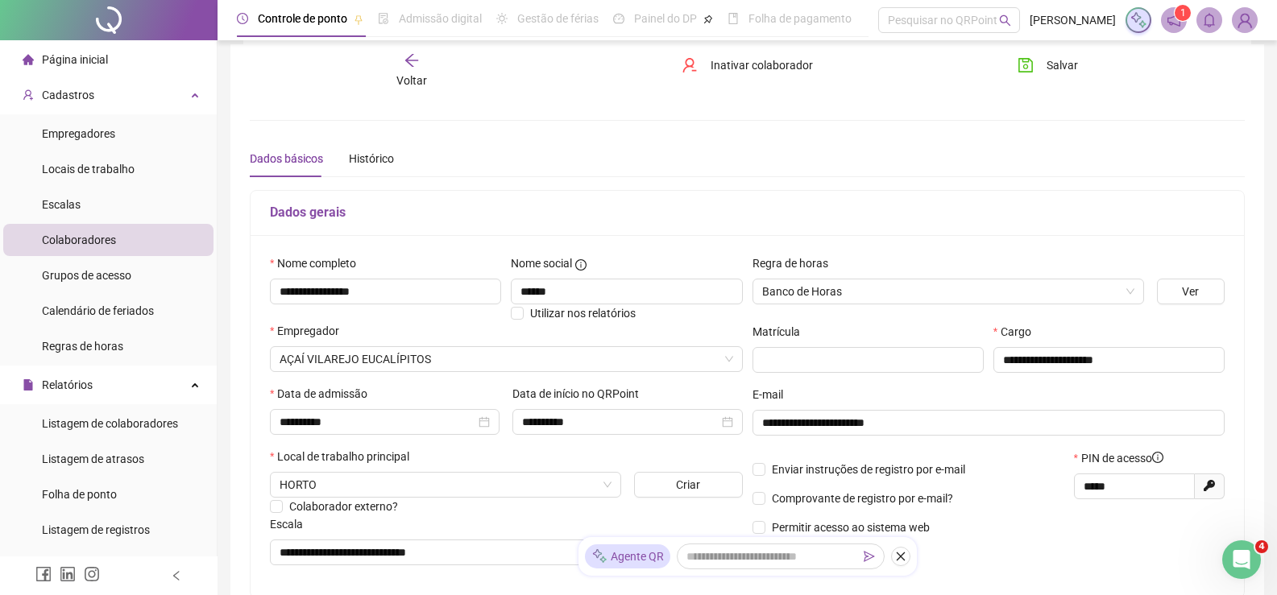
scroll to position [0, 0]
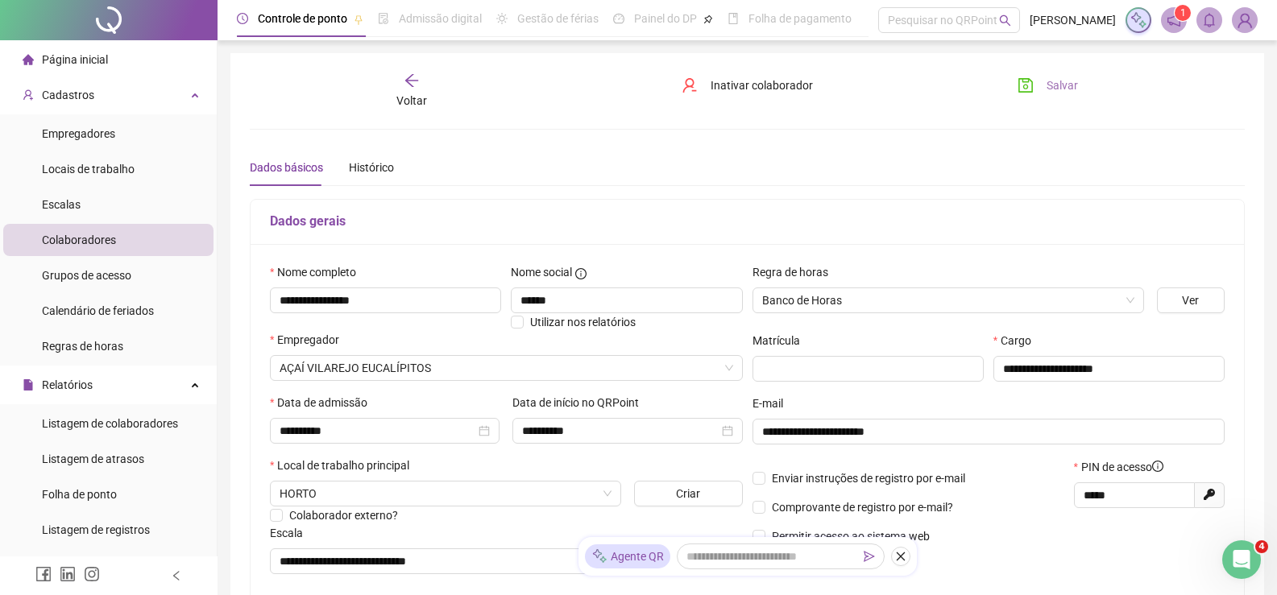
type input "**********"
click at [1062, 90] on span "Salvar" at bounding box center [1062, 86] width 31 height 18
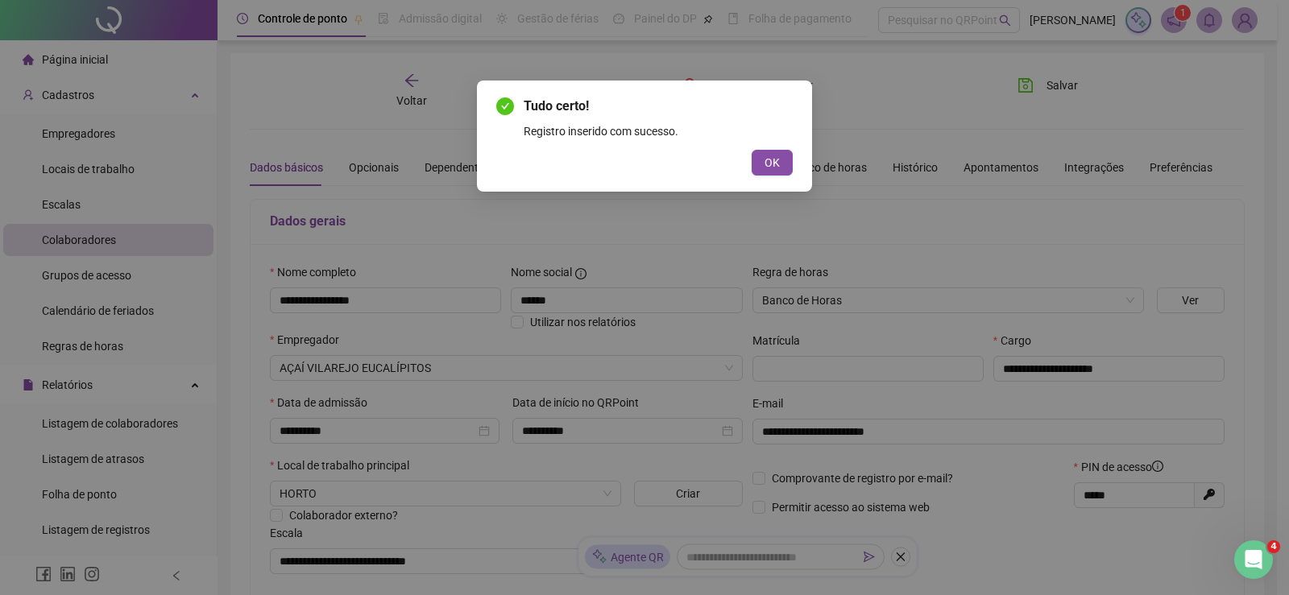
click at [784, 162] on button "OK" at bounding box center [772, 163] width 41 height 26
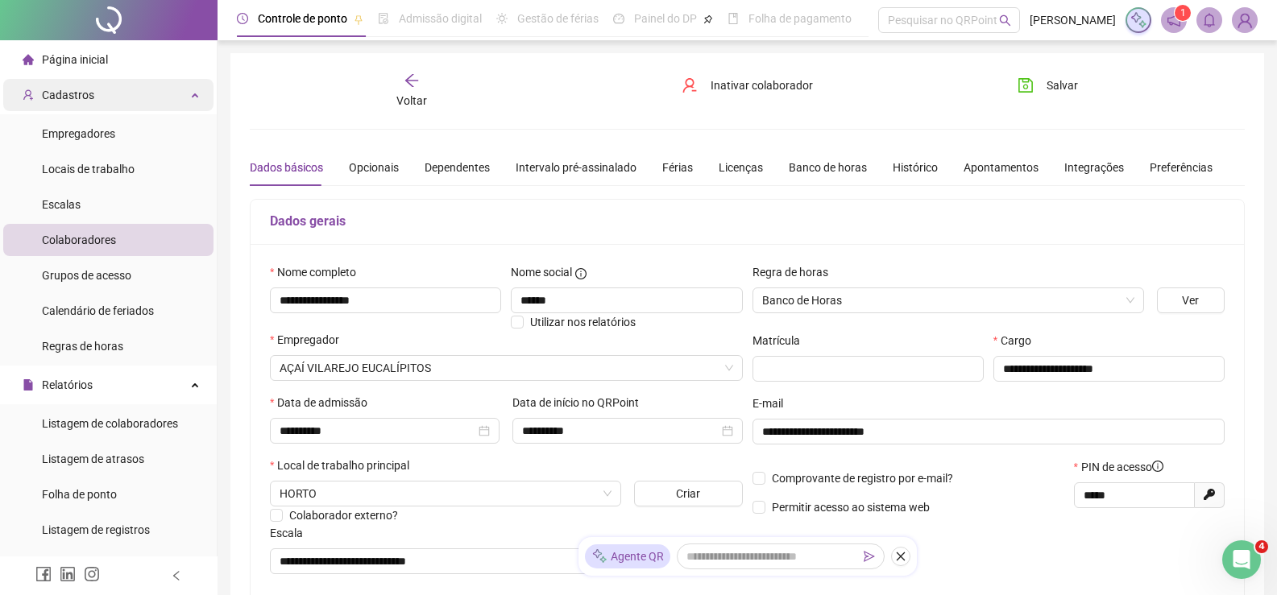
click at [97, 96] on div "Cadastros" at bounding box center [108, 95] width 210 height 32
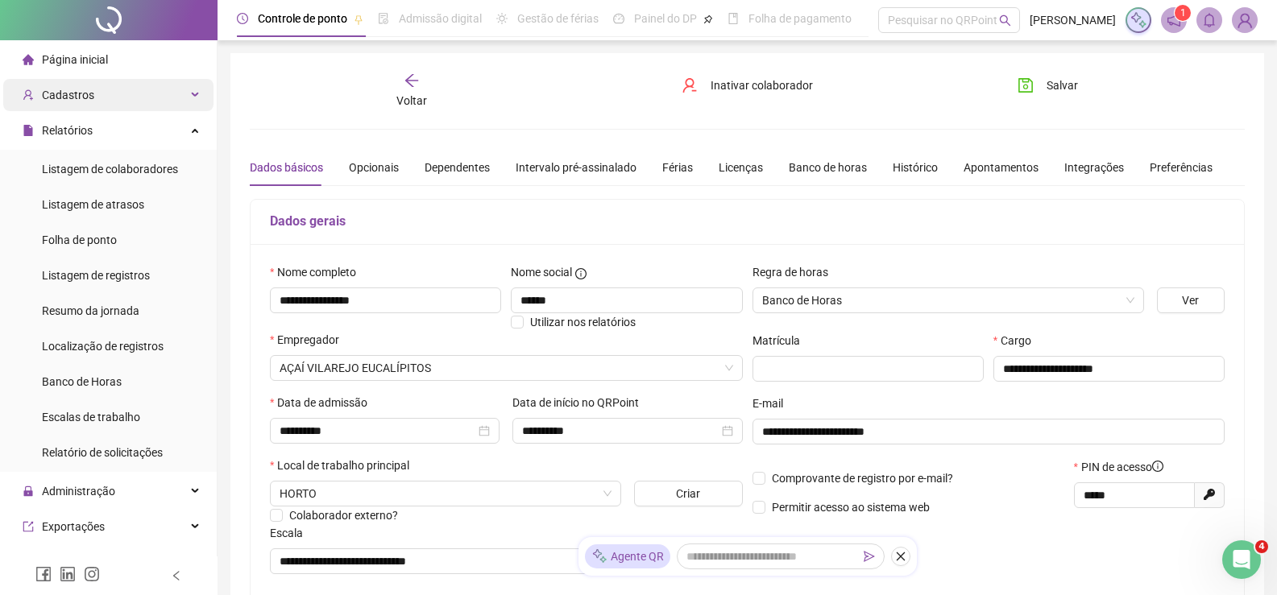
click at [106, 100] on div "Cadastros" at bounding box center [108, 95] width 210 height 32
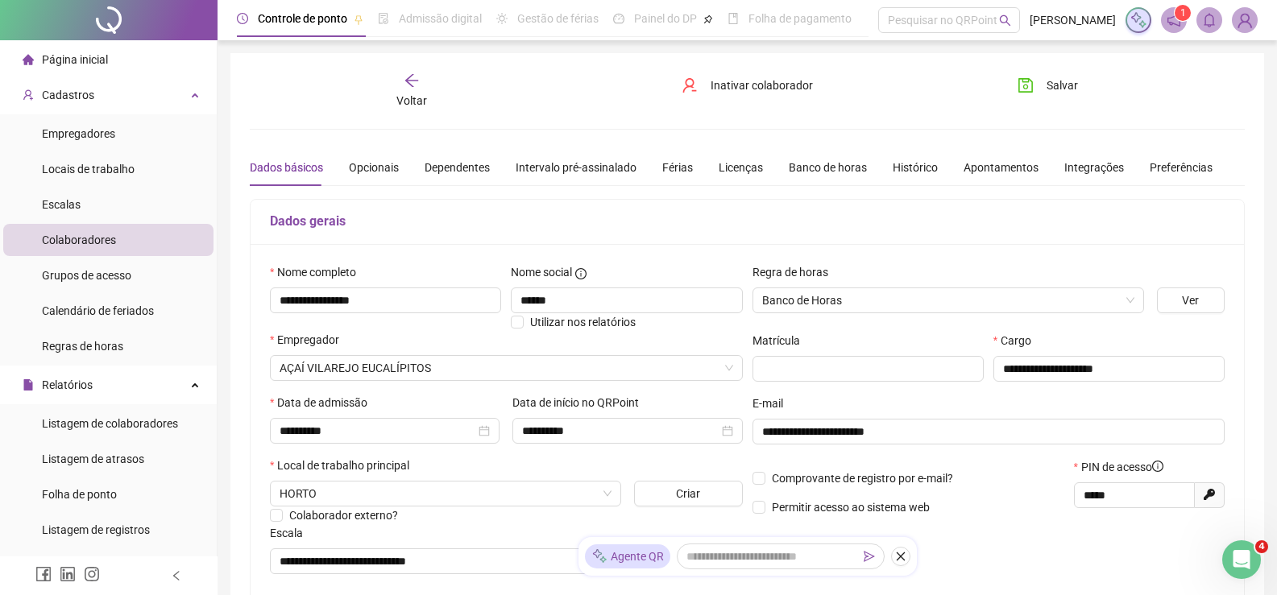
click at [419, 78] on icon "arrow-left" at bounding box center [412, 81] width 16 height 16
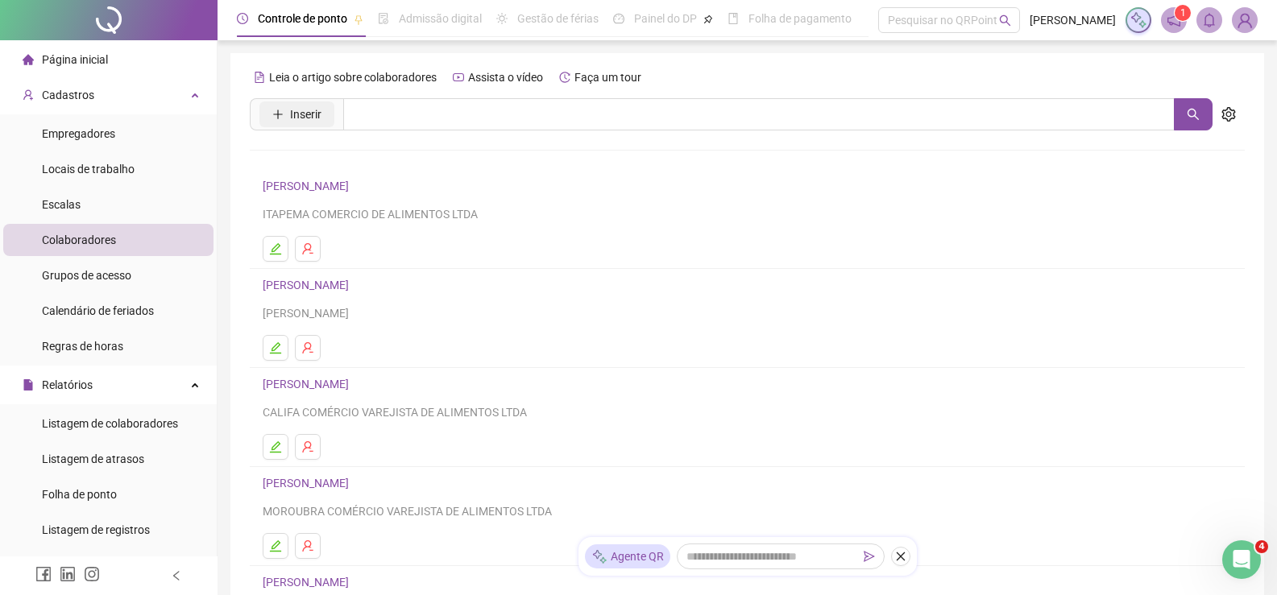
click at [303, 110] on span "Inserir" at bounding box center [305, 115] width 31 height 18
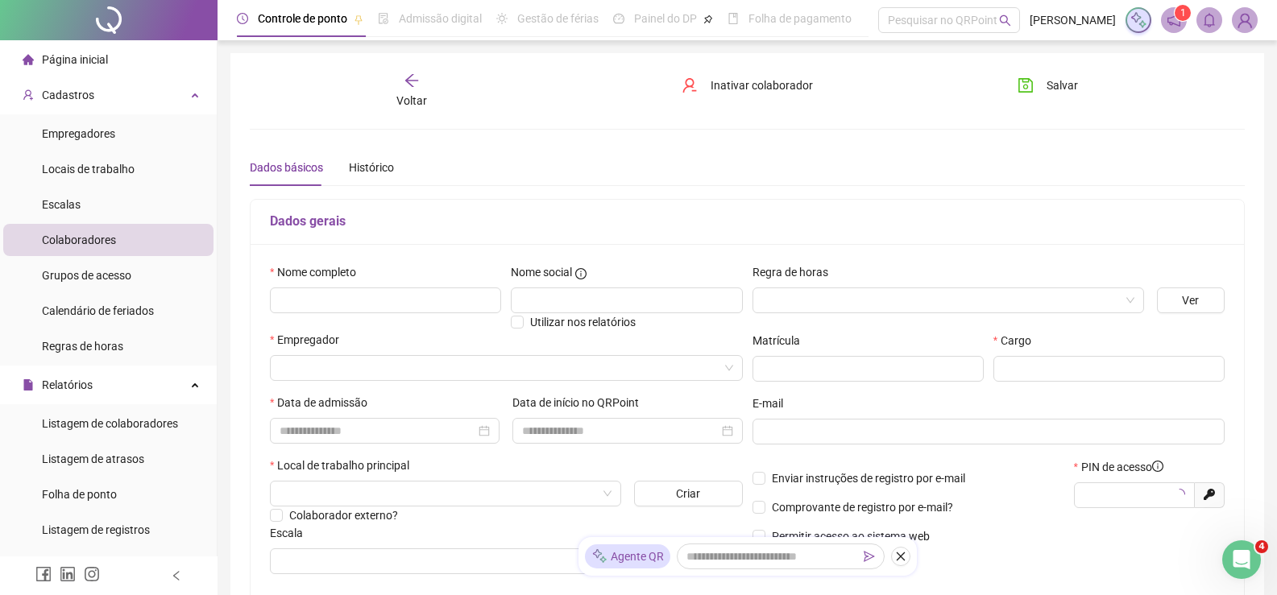
type input "*****"
click at [324, 289] on input "text" at bounding box center [385, 301] width 231 height 26
type input "**********"
click at [611, 295] on input "text" at bounding box center [626, 301] width 231 height 26
click at [812, 288] on div at bounding box center [948, 301] width 392 height 26
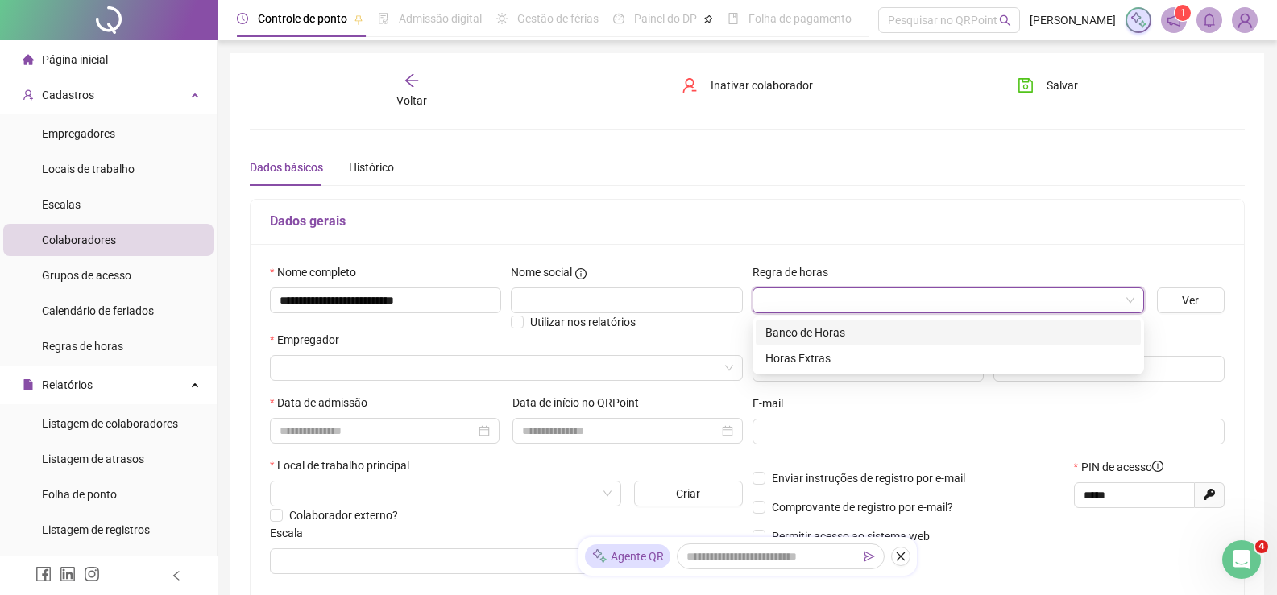
click at [826, 331] on div "Banco de Horas" at bounding box center [948, 333] width 366 height 18
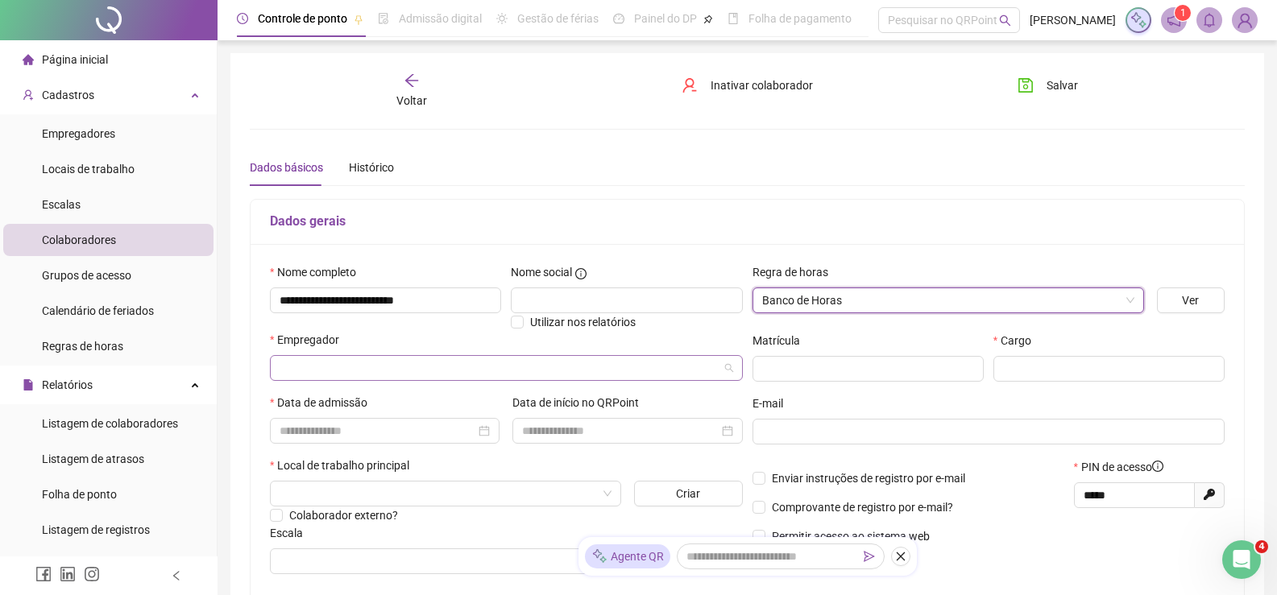
click at [368, 372] on input "search" at bounding box center [499, 368] width 439 height 24
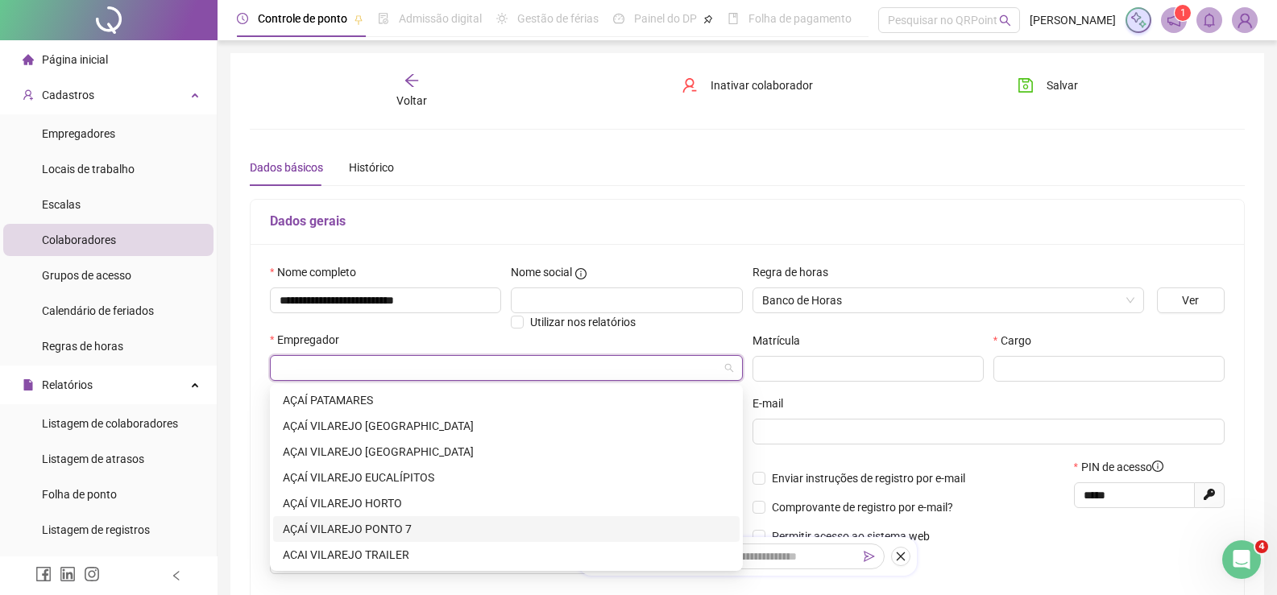
click at [396, 527] on div "AÇAÍ VILAREJO PONTO 7" at bounding box center [506, 529] width 447 height 18
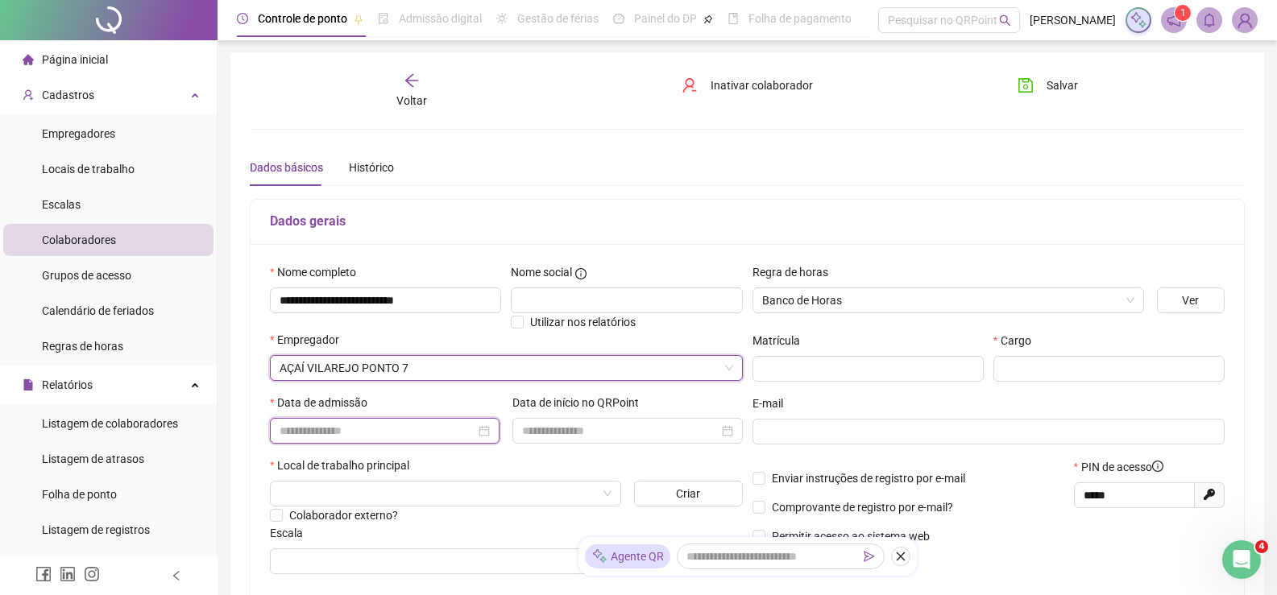
click at [396, 429] on input at bounding box center [378, 431] width 196 height 18
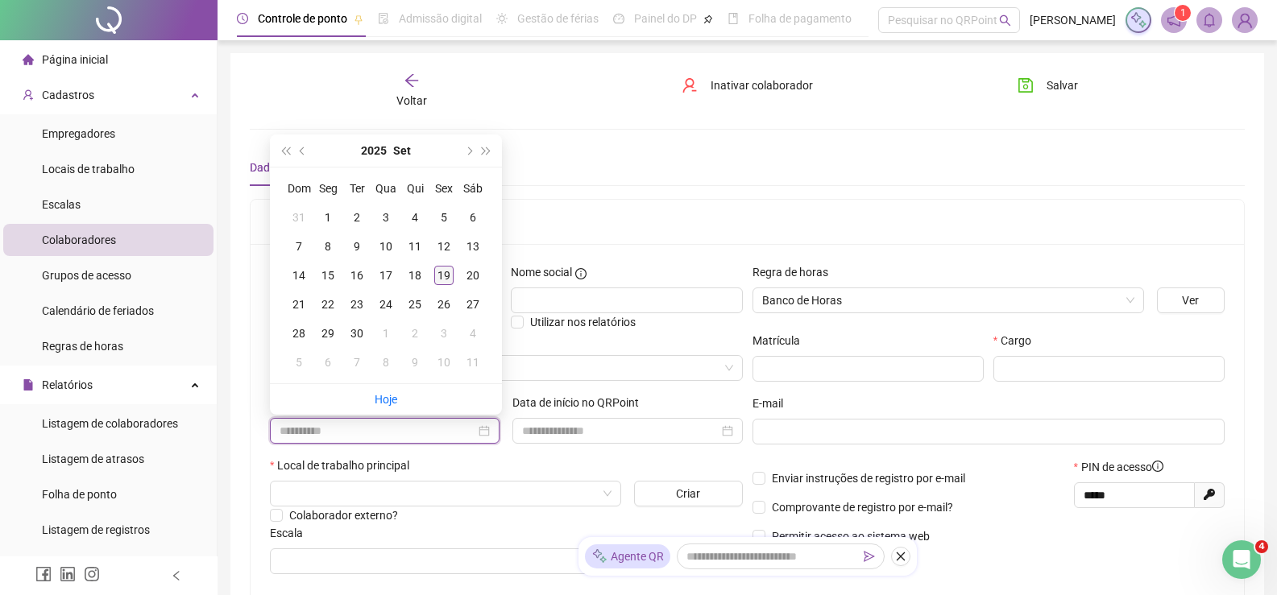
type input "**********"
click at [444, 276] on div "19" at bounding box center [443, 275] width 19 height 19
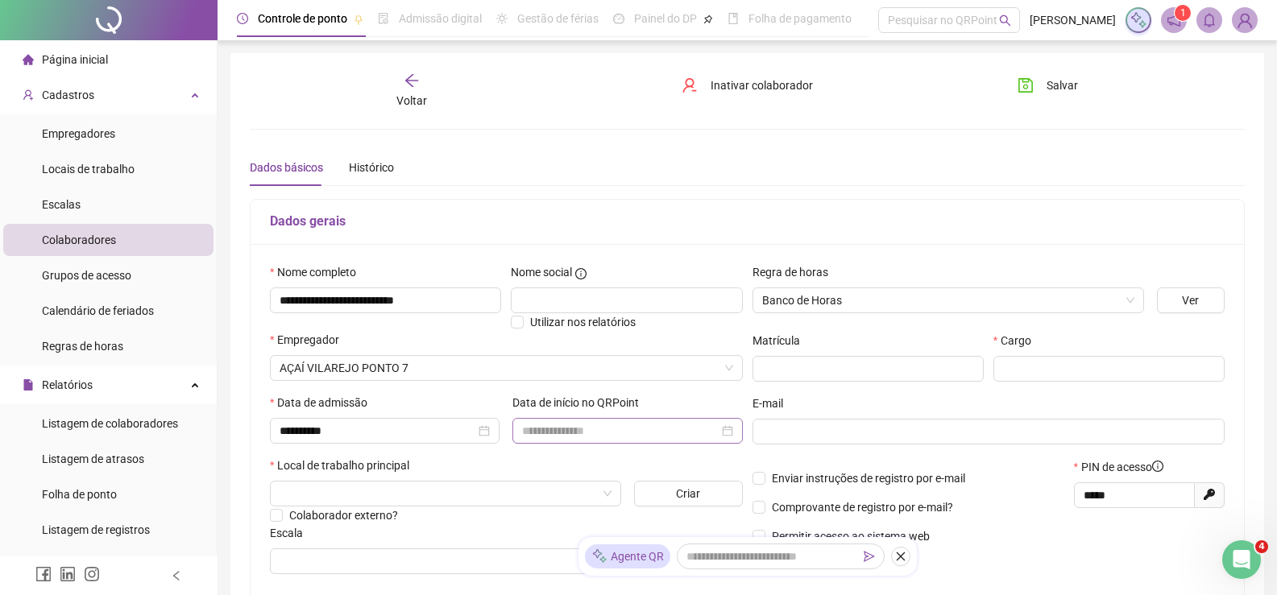
click at [576, 443] on div at bounding box center [627, 431] width 230 height 26
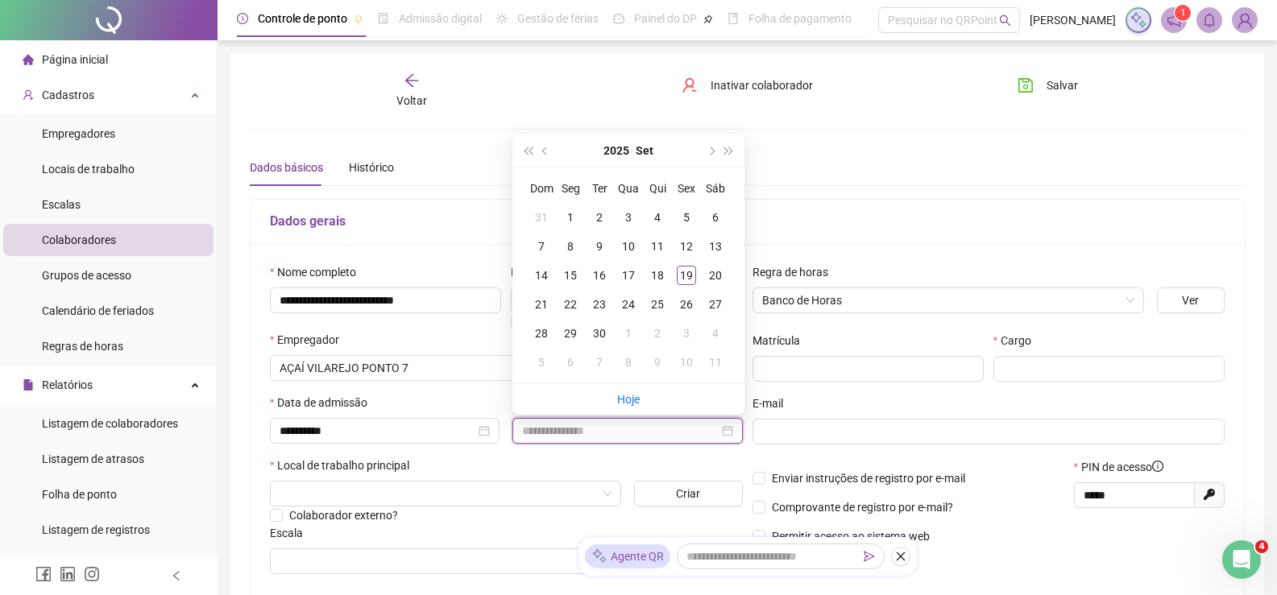
click at [579, 429] on input at bounding box center [620, 431] width 196 height 18
type input "**********"
click at [685, 276] on div "19" at bounding box center [686, 275] width 19 height 19
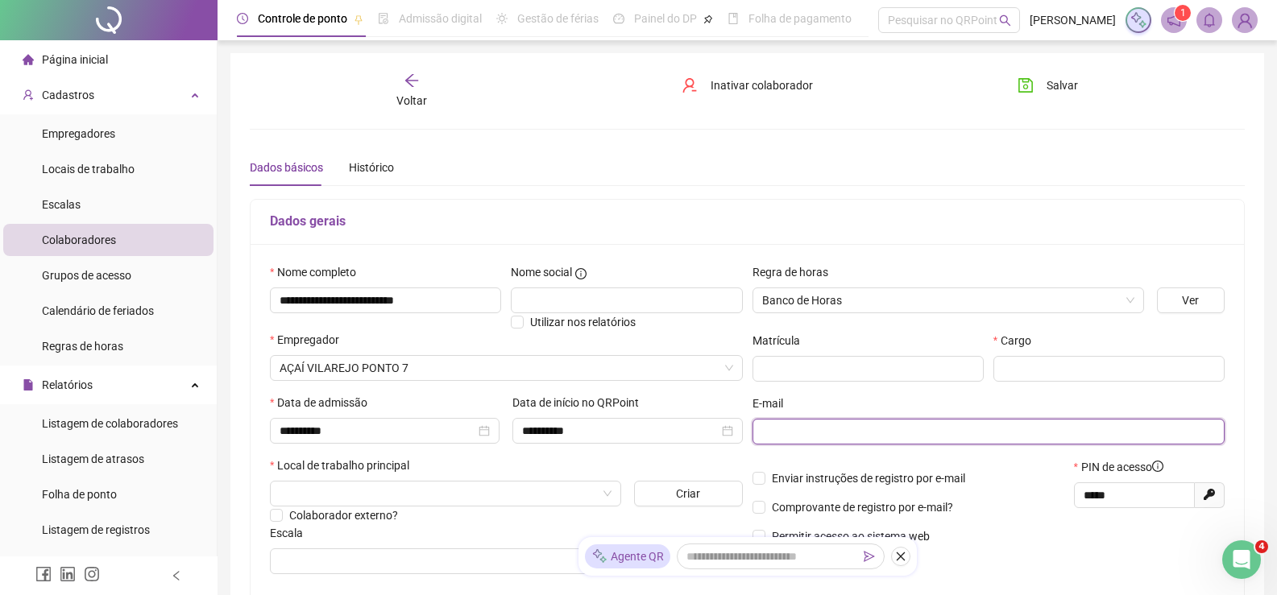
click at [781, 429] on input "text" at bounding box center [987, 432] width 450 height 18
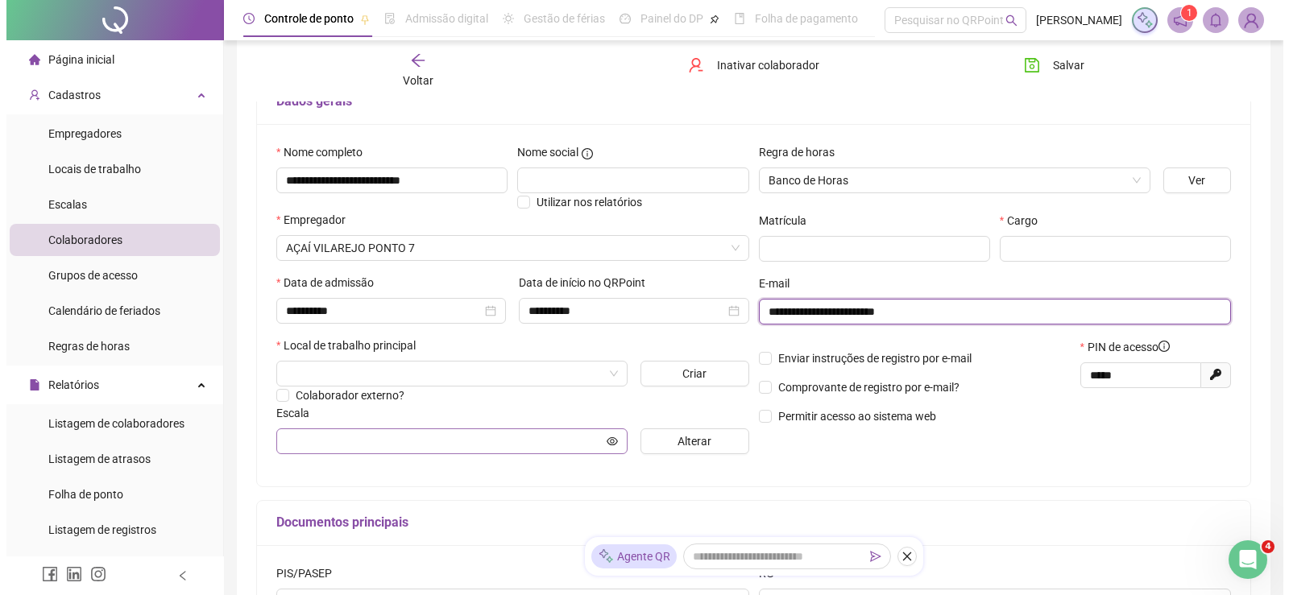
scroll to position [161, 0]
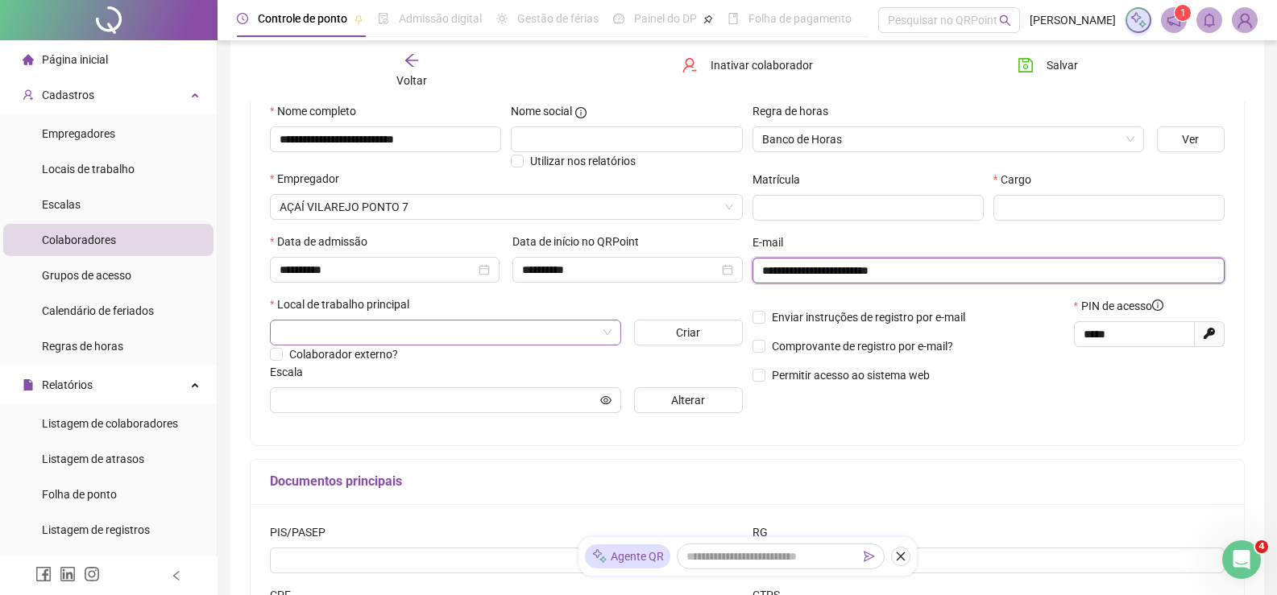
type input "**********"
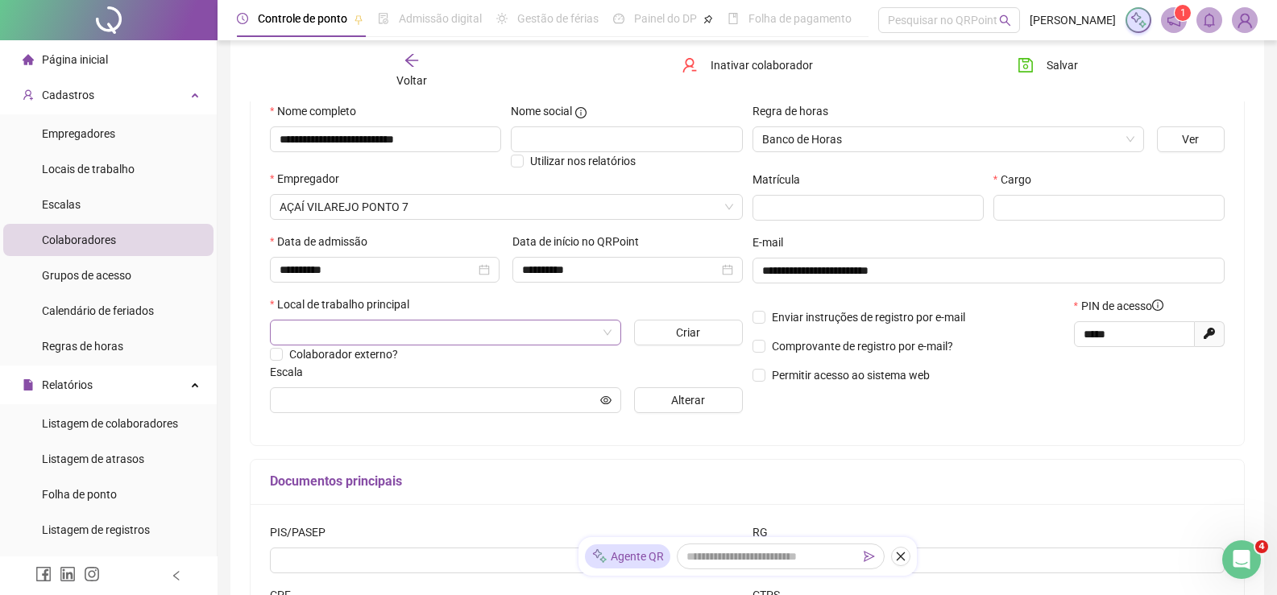
click at [319, 329] on input "search" at bounding box center [438, 333] width 317 height 24
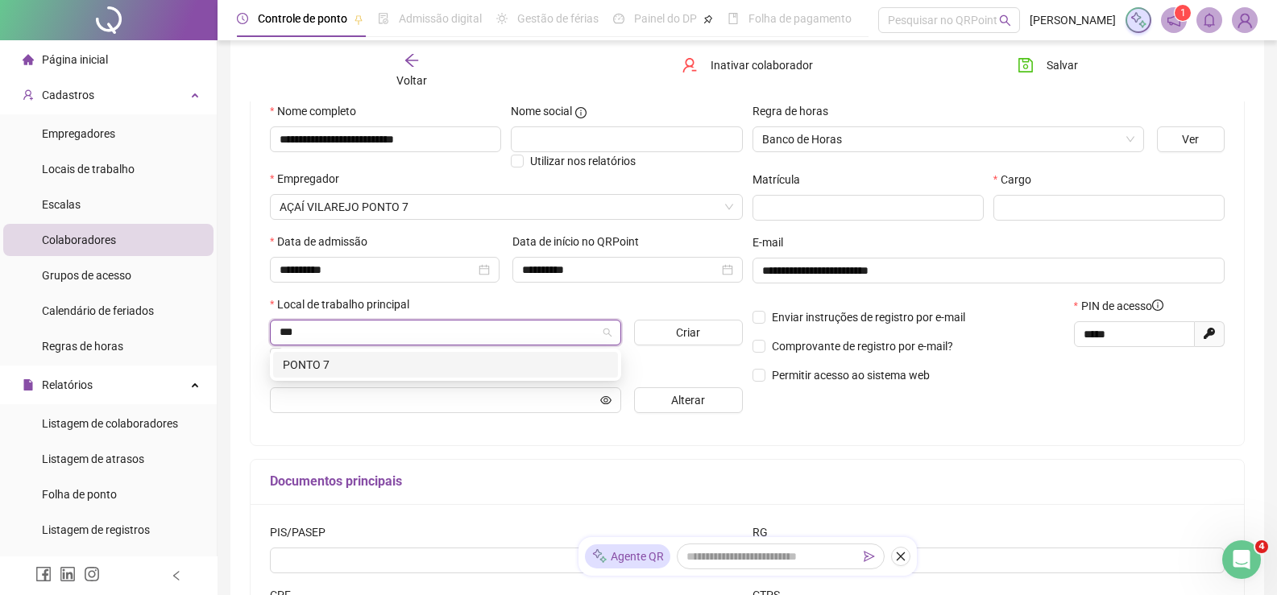
type input "****"
click at [307, 363] on div "PONTO 7" at bounding box center [445, 365] width 325 height 18
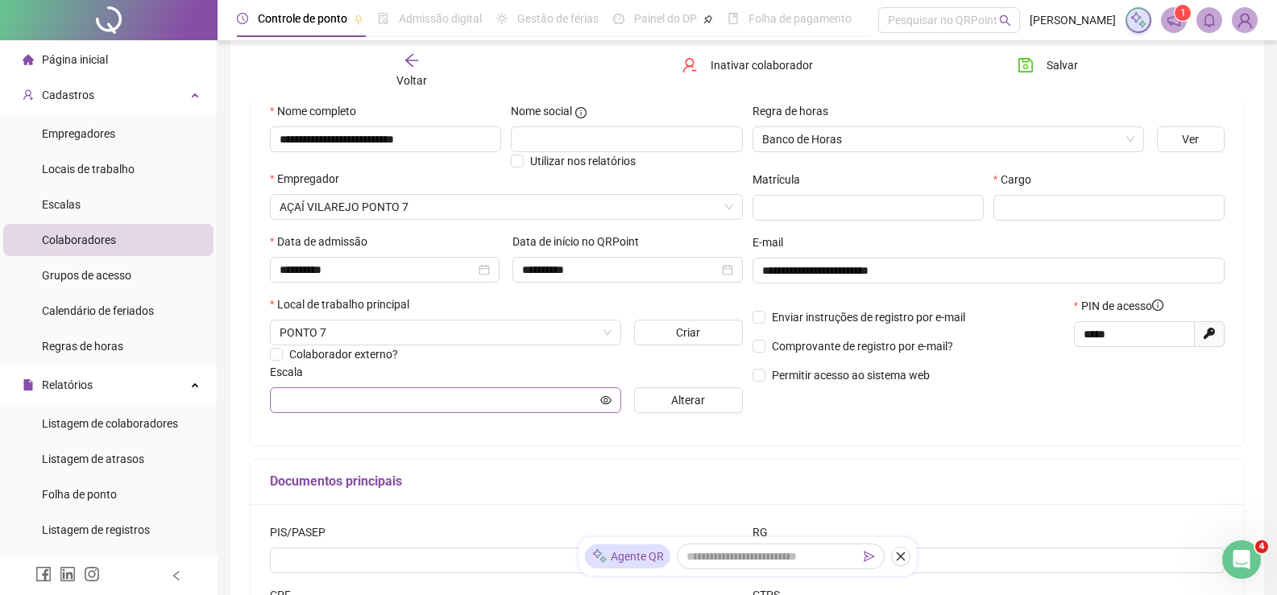
click at [423, 388] on span at bounding box center [445, 401] width 351 height 26
click at [435, 402] on input "text" at bounding box center [438, 401] width 317 height 18
click at [688, 395] on span "Alterar" at bounding box center [688, 401] width 34 height 18
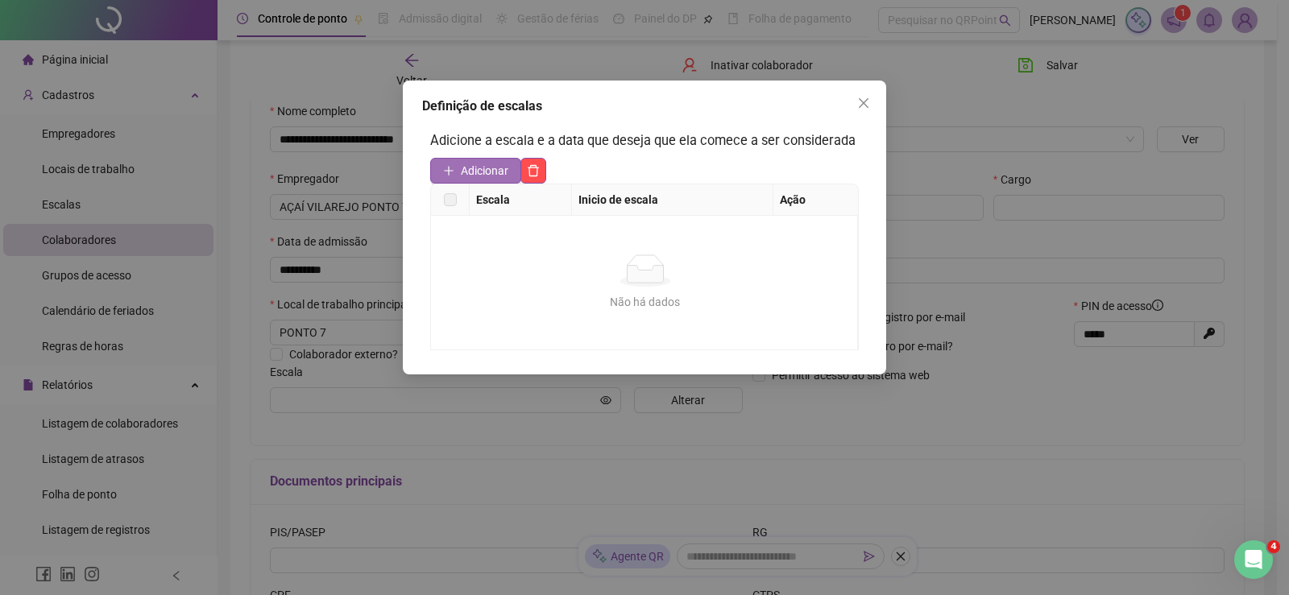
click at [468, 171] on span "Adicionar" at bounding box center [485, 171] width 48 height 18
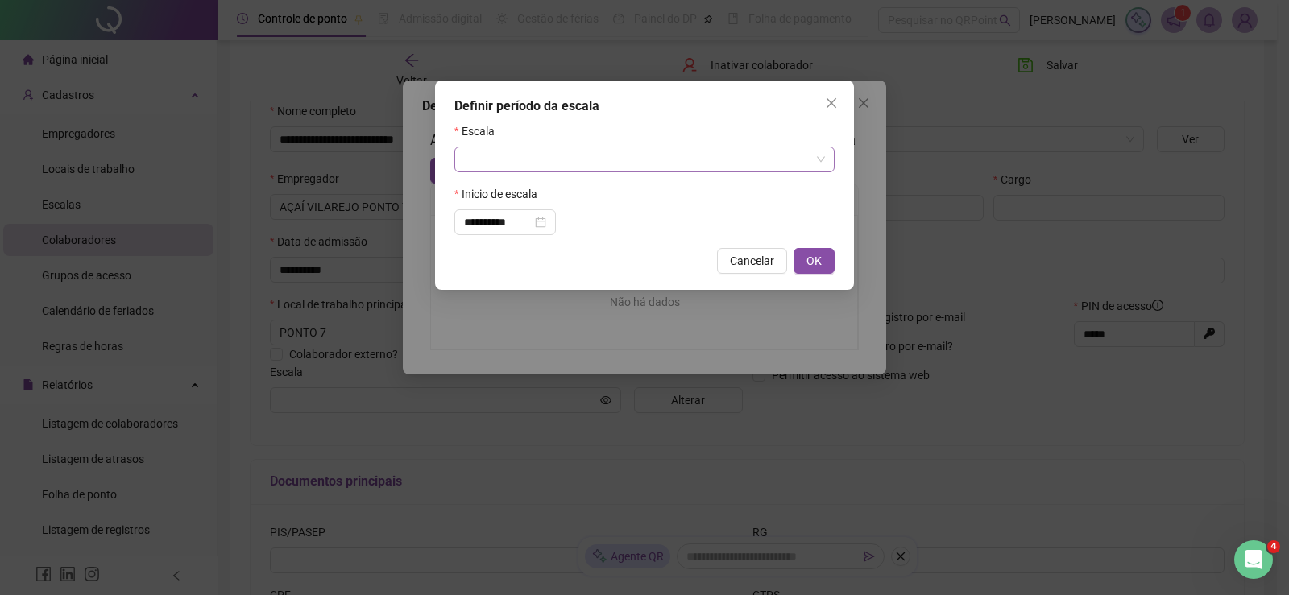
click at [510, 163] on input "search" at bounding box center [637, 159] width 346 height 24
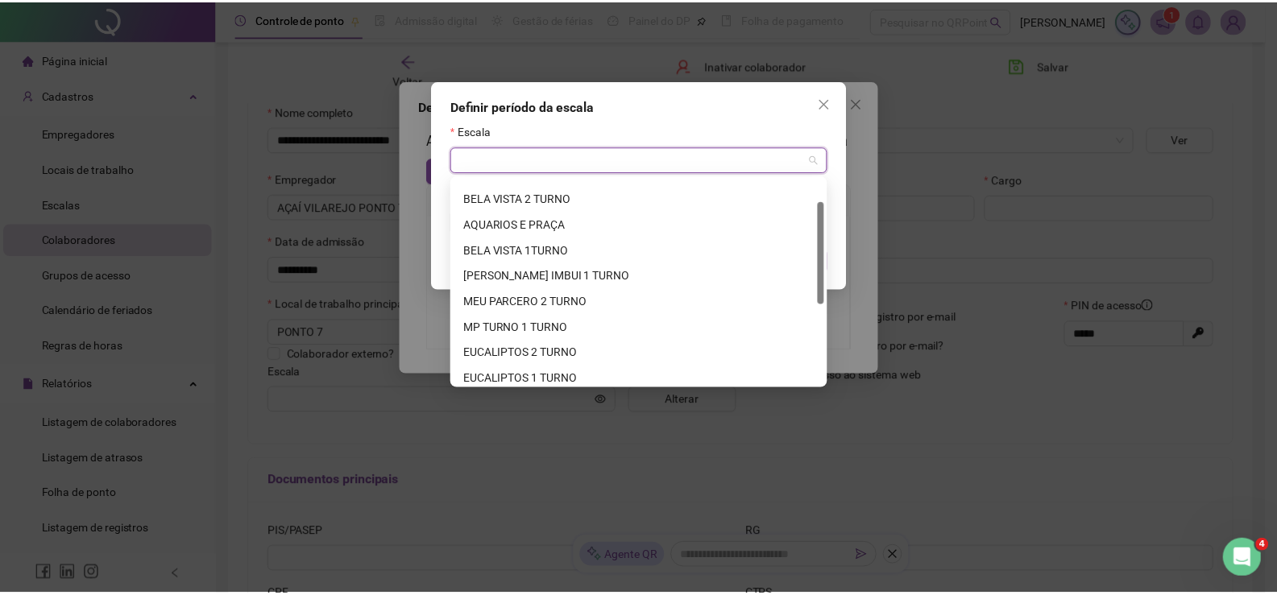
scroll to position [0, 0]
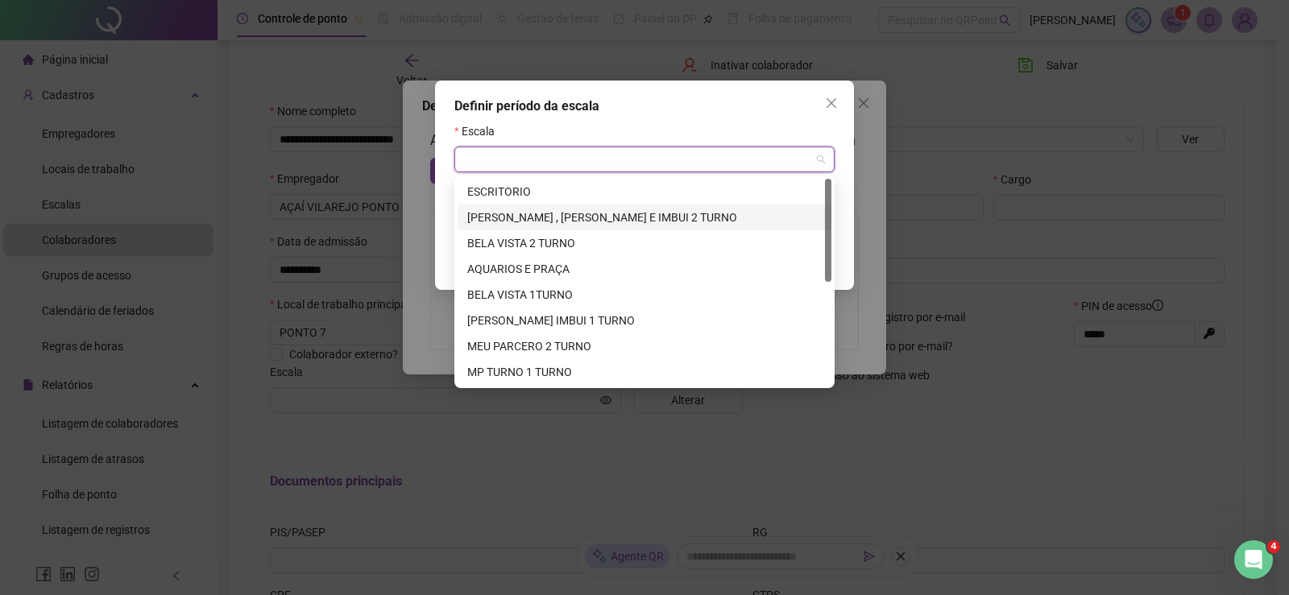
click at [606, 213] on div "[PERSON_NAME] , [PERSON_NAME] E IMBUI 2 TURNO" at bounding box center [644, 218] width 354 height 18
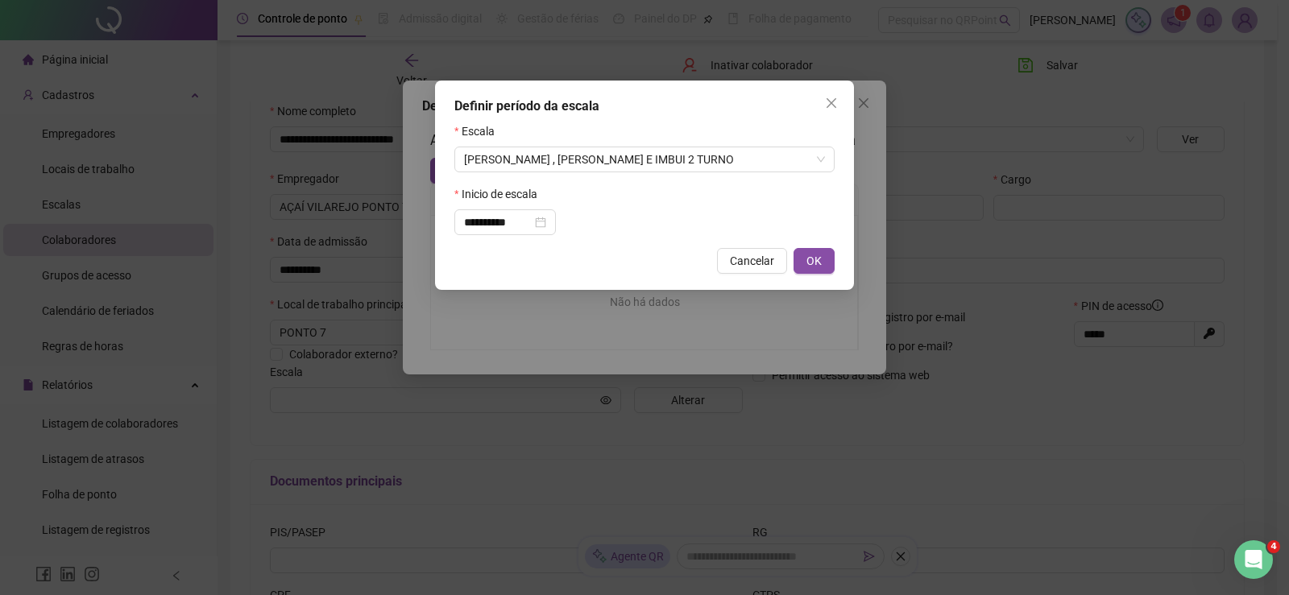
click at [816, 274] on div "**********" at bounding box center [644, 185] width 419 height 209
click at [812, 263] on span "OK" at bounding box center [813, 261] width 15 height 18
type input "**********"
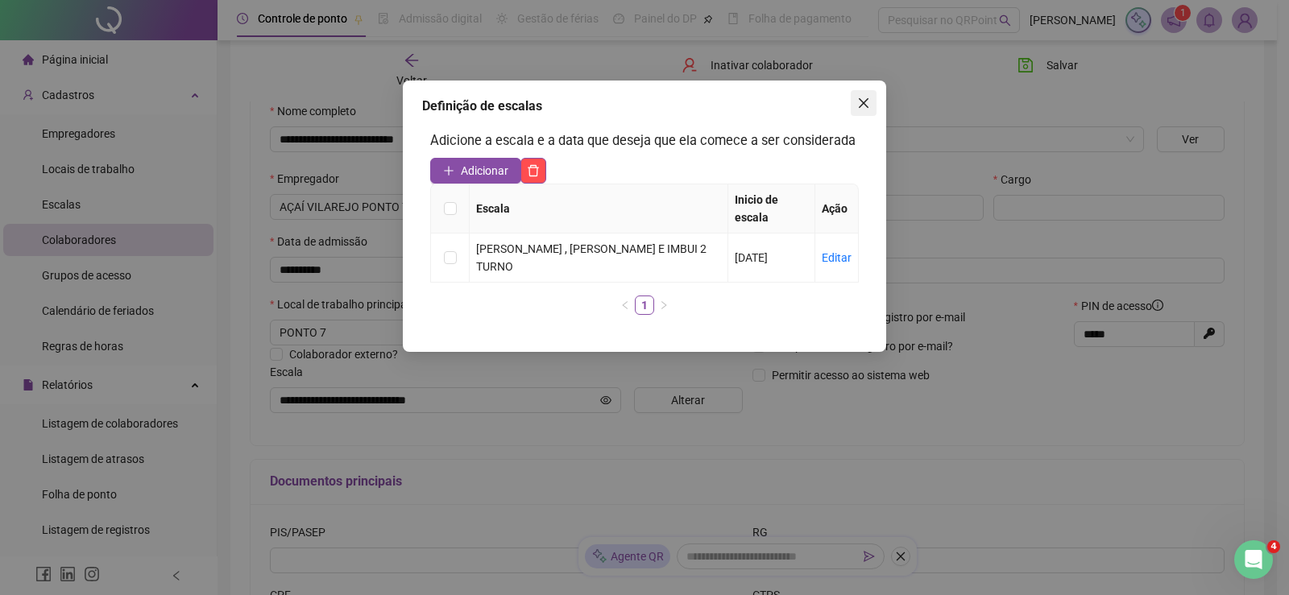
click at [860, 95] on button "Close" at bounding box center [864, 103] width 26 height 26
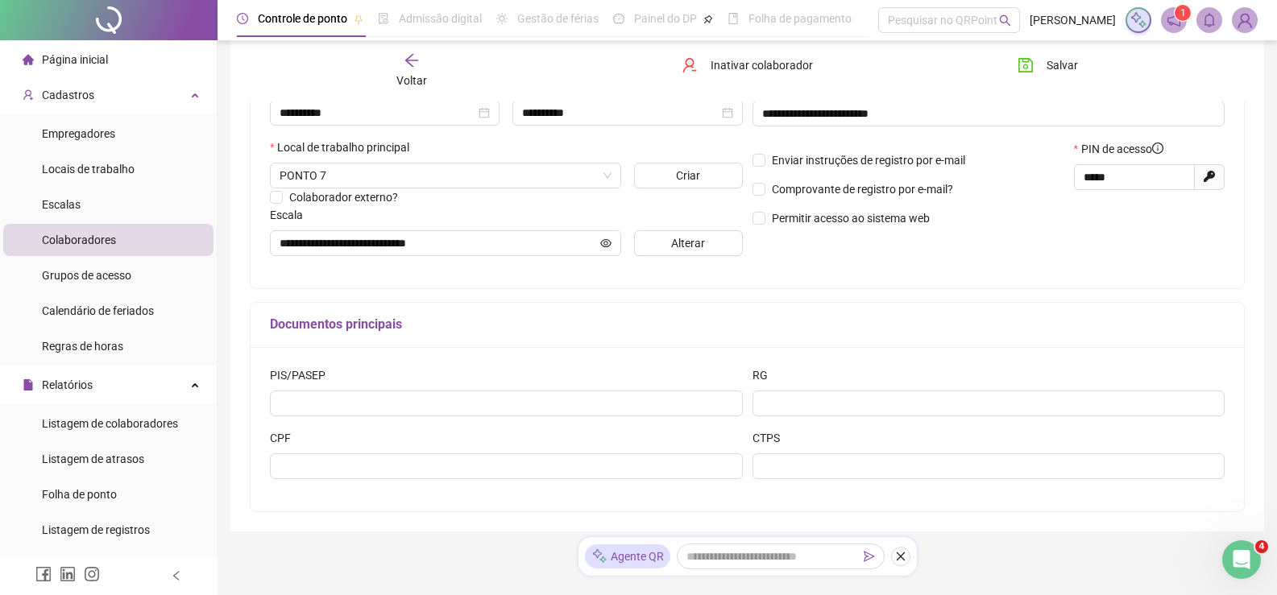
scroll to position [322, 0]
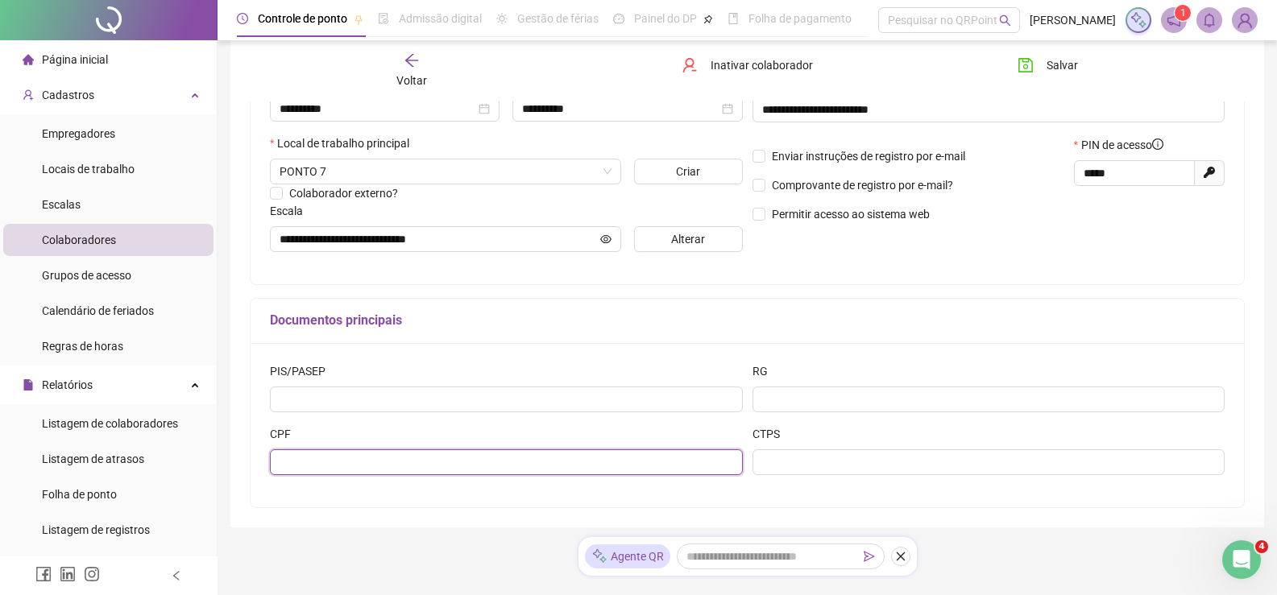
click at [321, 464] on input "text" at bounding box center [506, 463] width 473 height 26
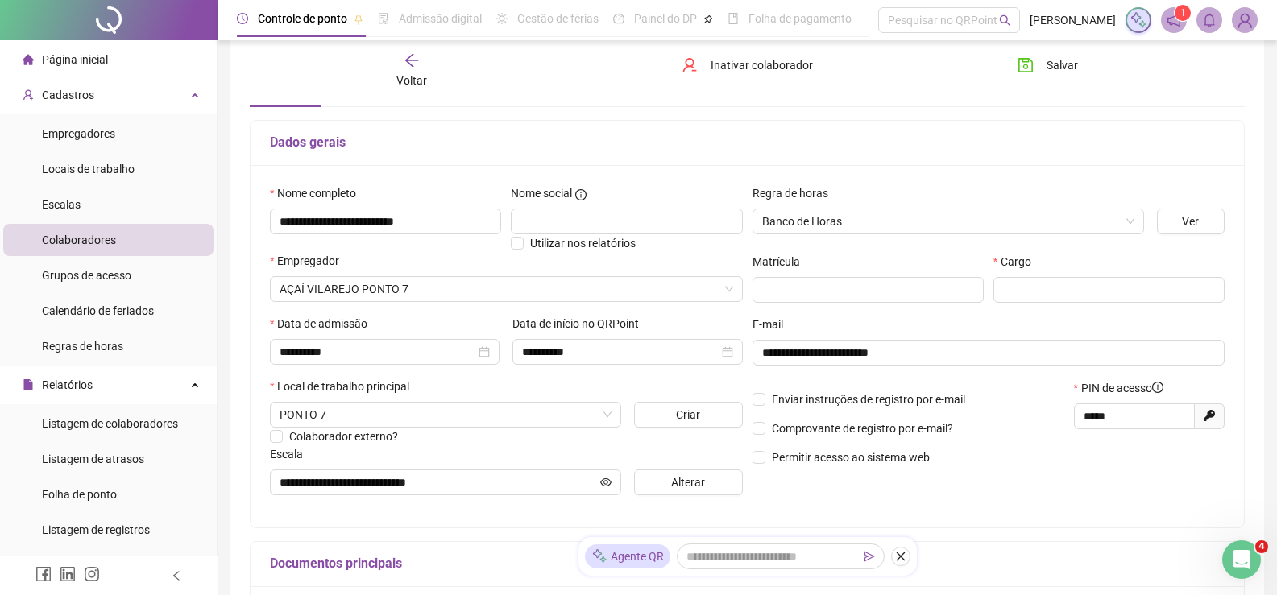
scroll to position [0, 0]
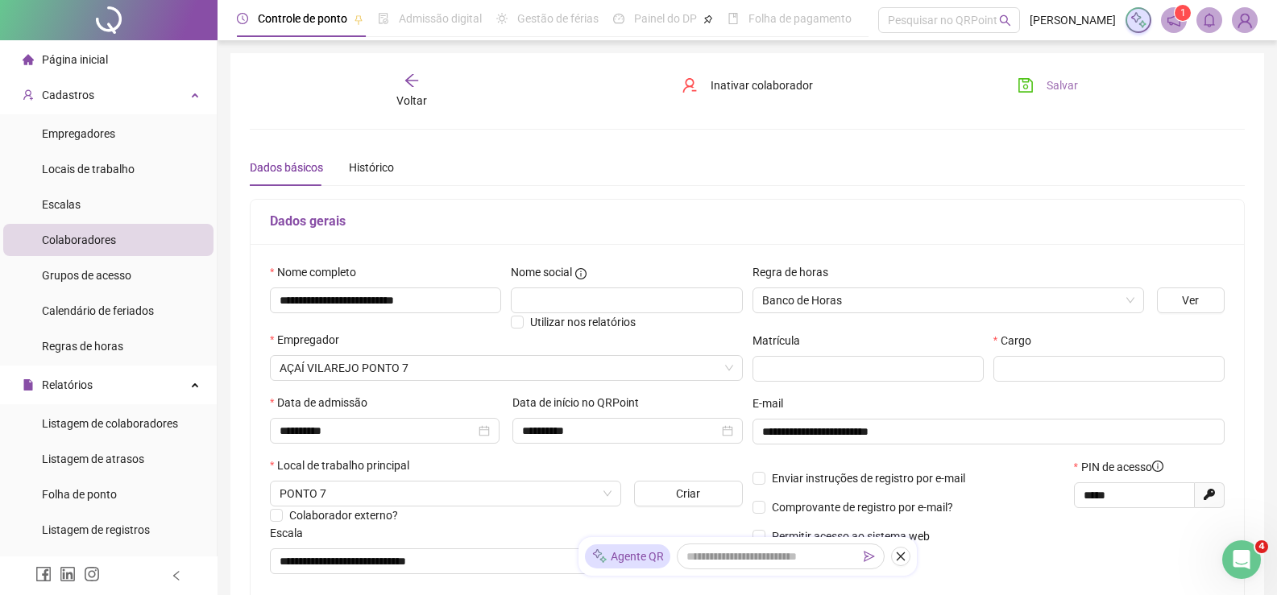
type input "**********"
click at [1071, 91] on span "Salvar" at bounding box center [1062, 86] width 31 height 18
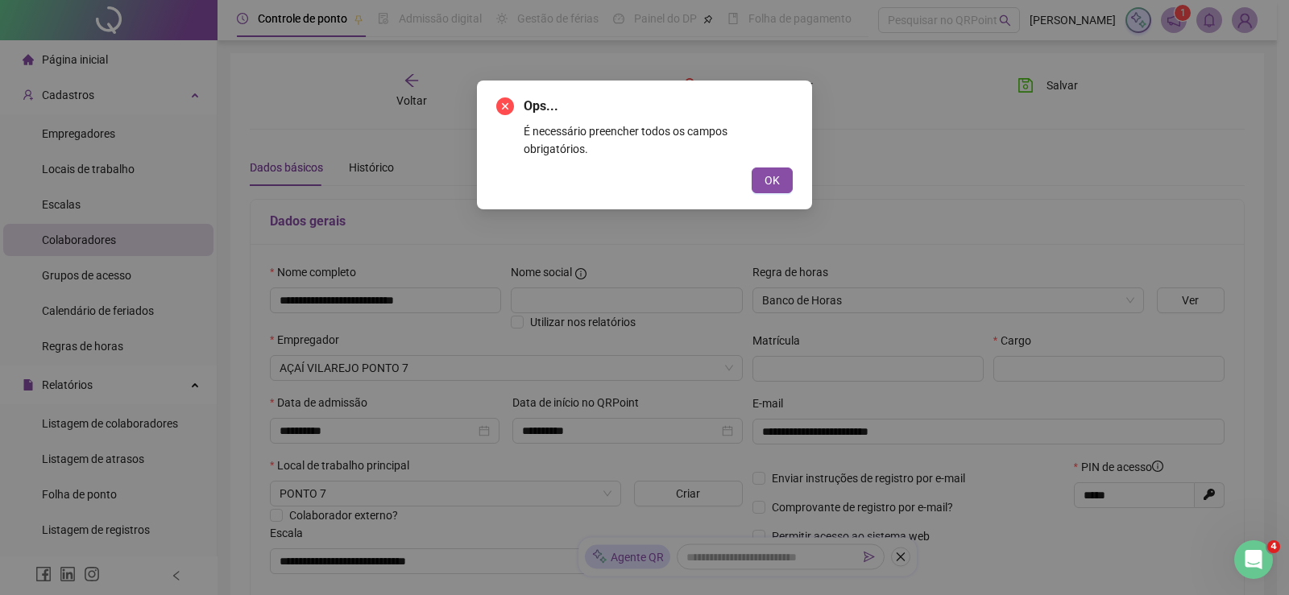
drag, startPoint x: 776, startPoint y: 166, endPoint x: 804, endPoint y: 159, distance: 29.1
click at [776, 172] on span "OK" at bounding box center [772, 181] width 15 height 18
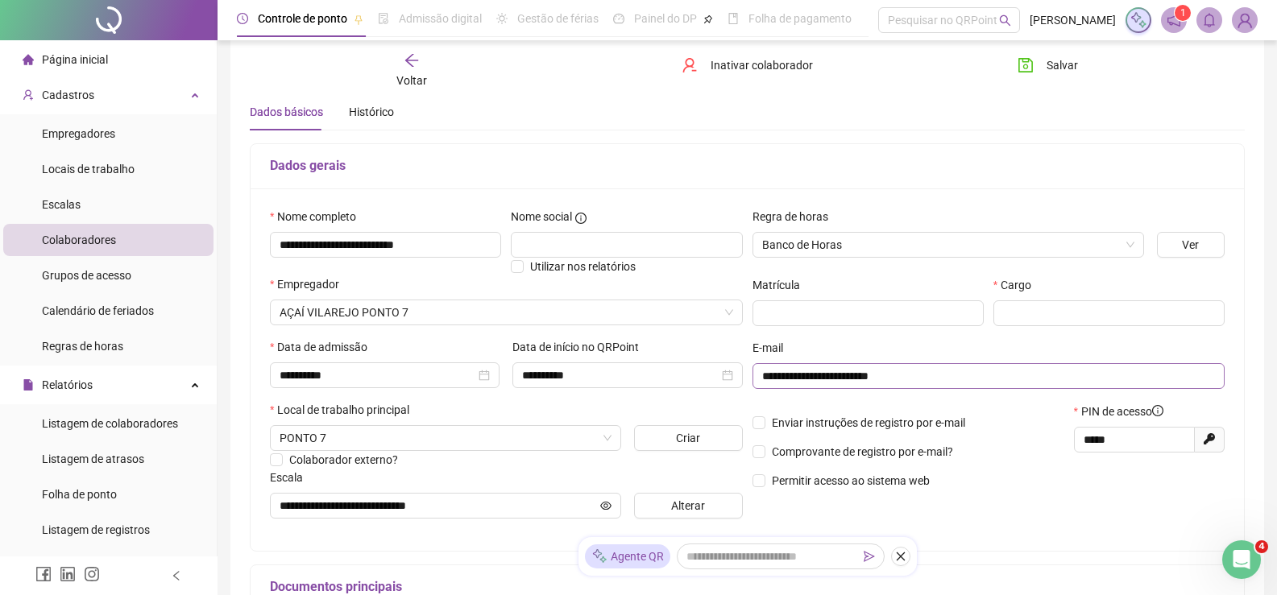
scroll to position [161, 0]
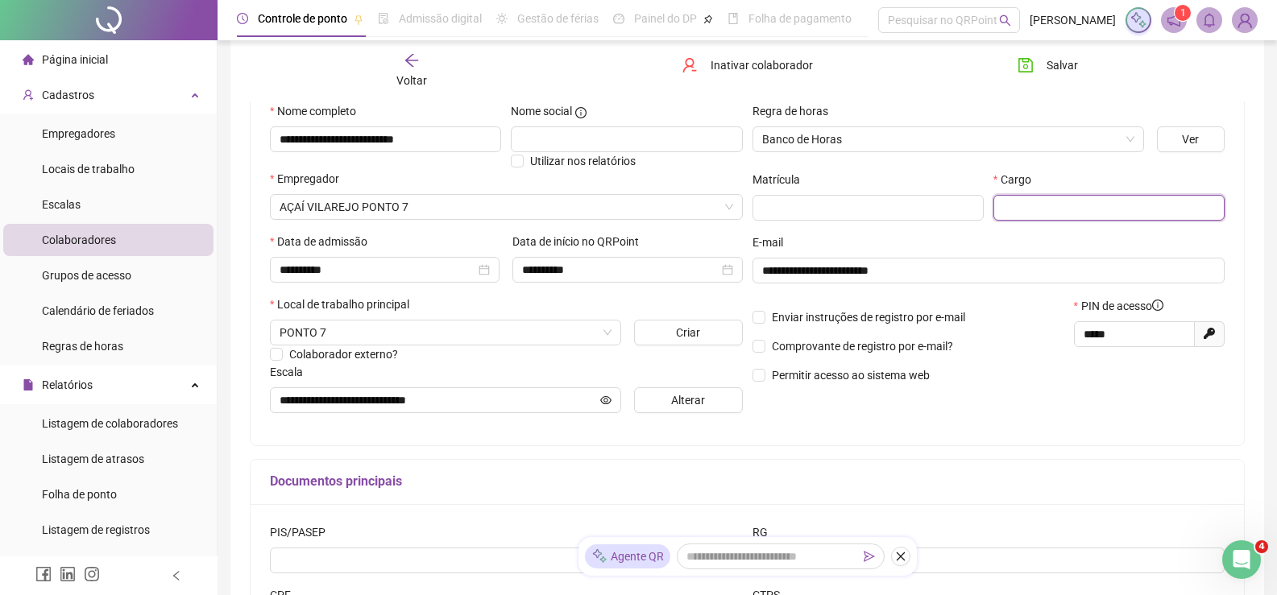
click at [1033, 197] on input "text" at bounding box center [1108, 208] width 231 height 26
type input "**********"
click at [1067, 57] on span "Salvar" at bounding box center [1062, 65] width 31 height 18
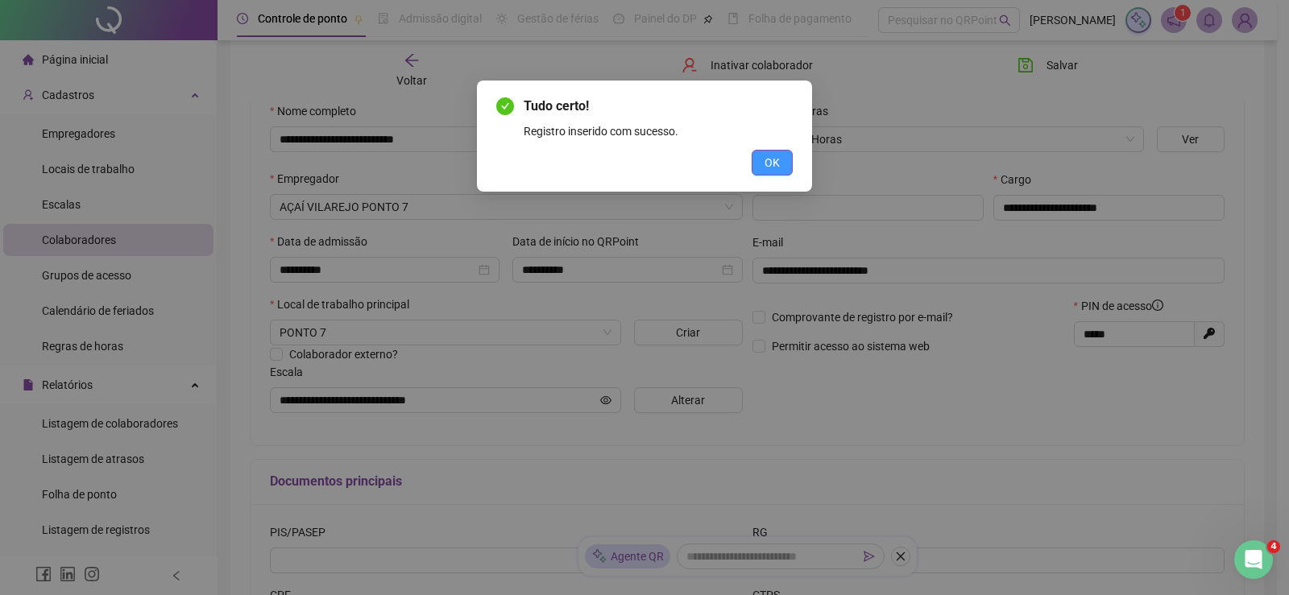
click at [773, 160] on span "OK" at bounding box center [772, 163] width 15 height 18
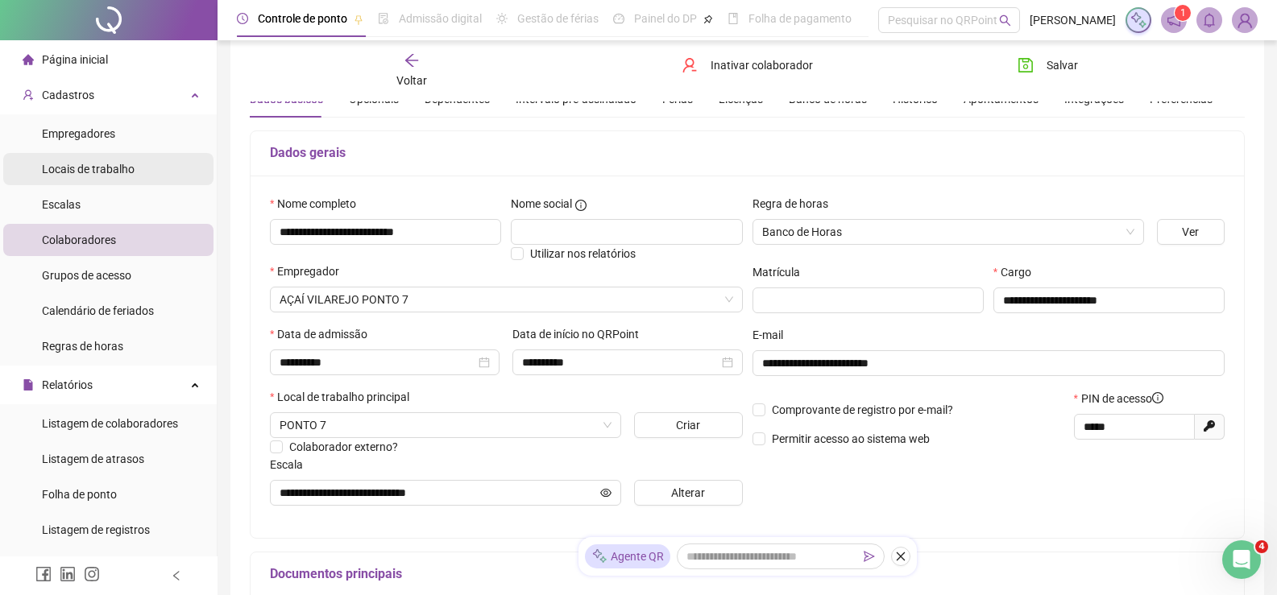
scroll to position [0, 0]
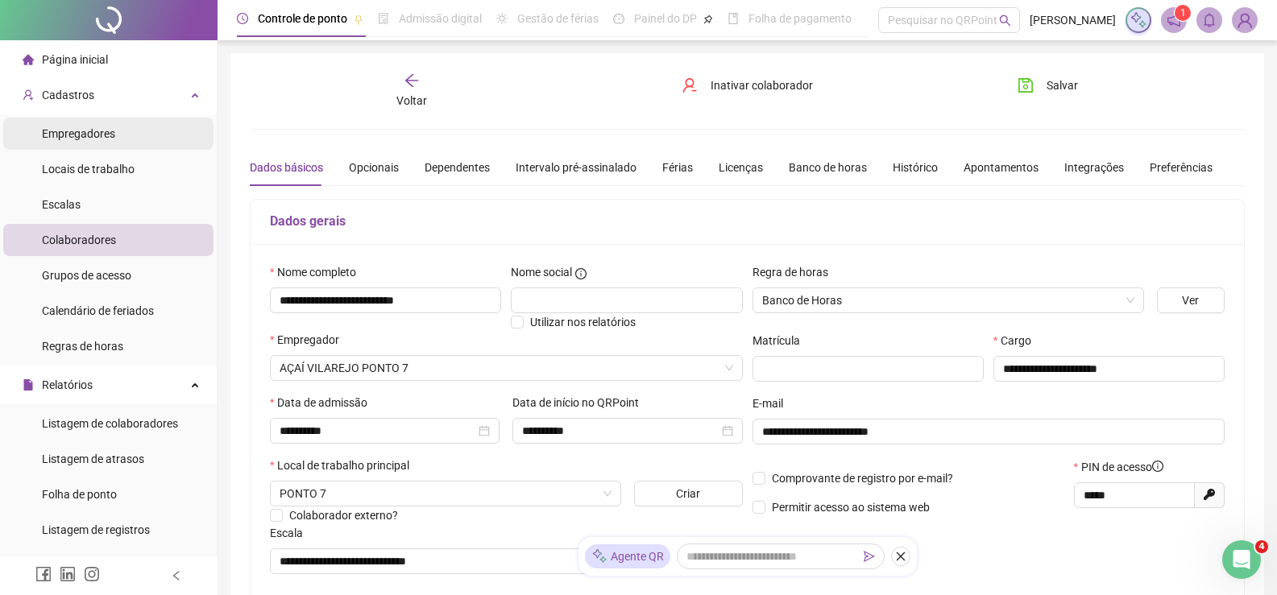
click at [104, 137] on span "Empregadores" at bounding box center [78, 133] width 73 height 13
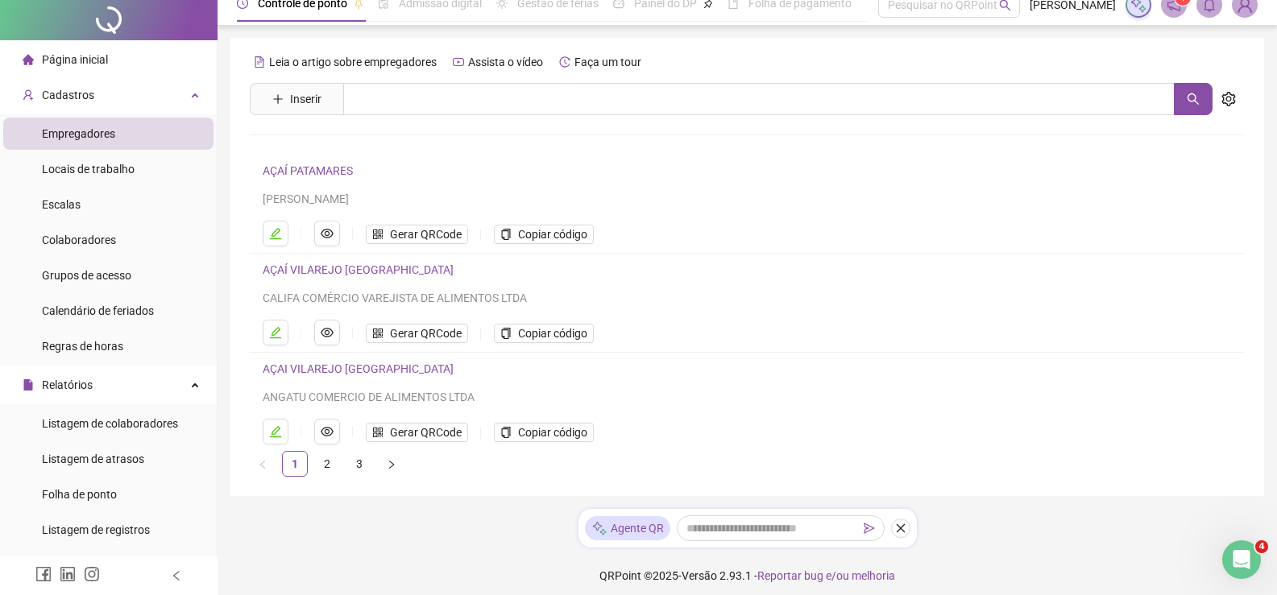
scroll to position [24, 0]
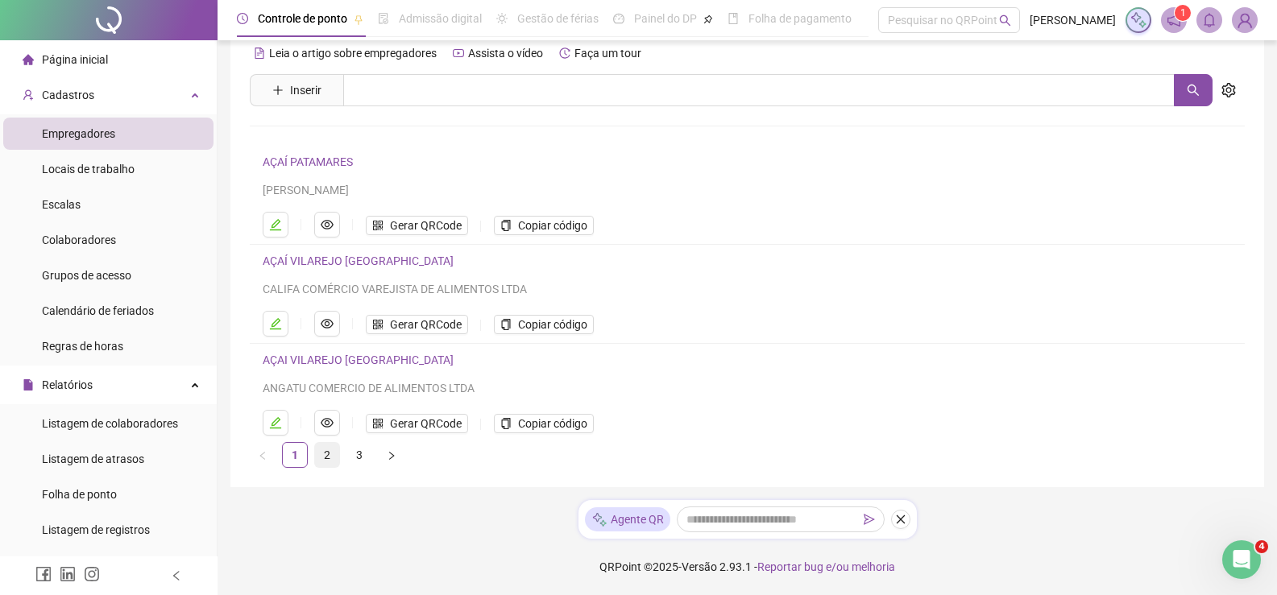
click at [331, 463] on link "2" at bounding box center [327, 455] width 24 height 24
click at [353, 255] on link "AÇAÍ VILAREJO HORTO" at bounding box center [322, 261] width 119 height 13
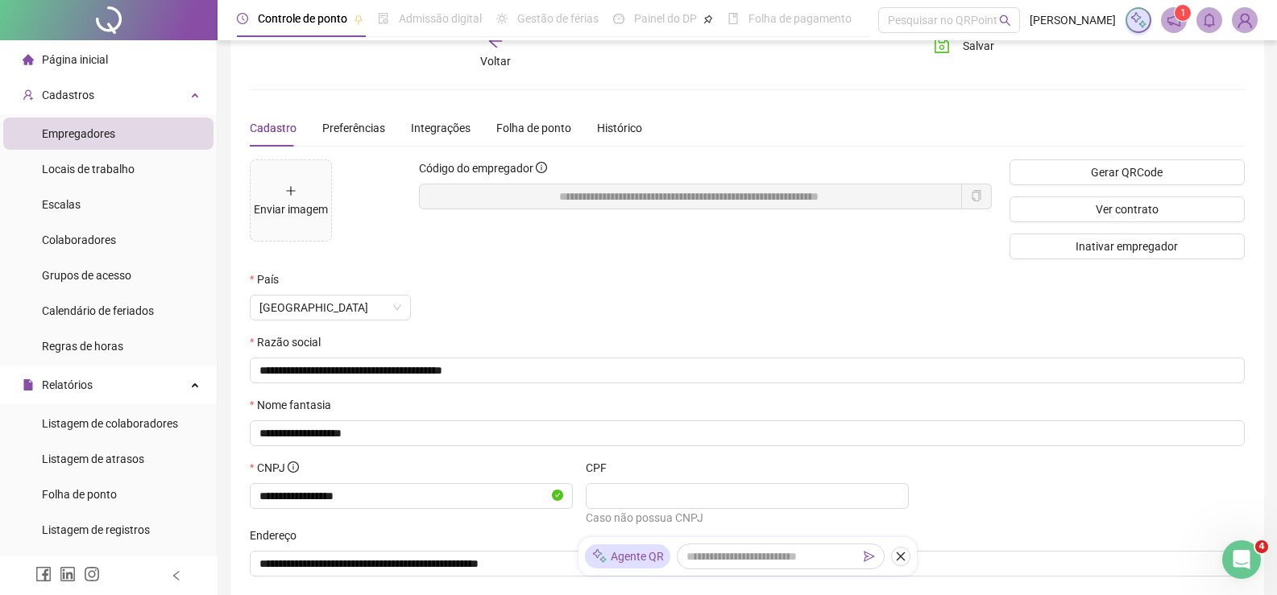
scroll to position [0, 0]
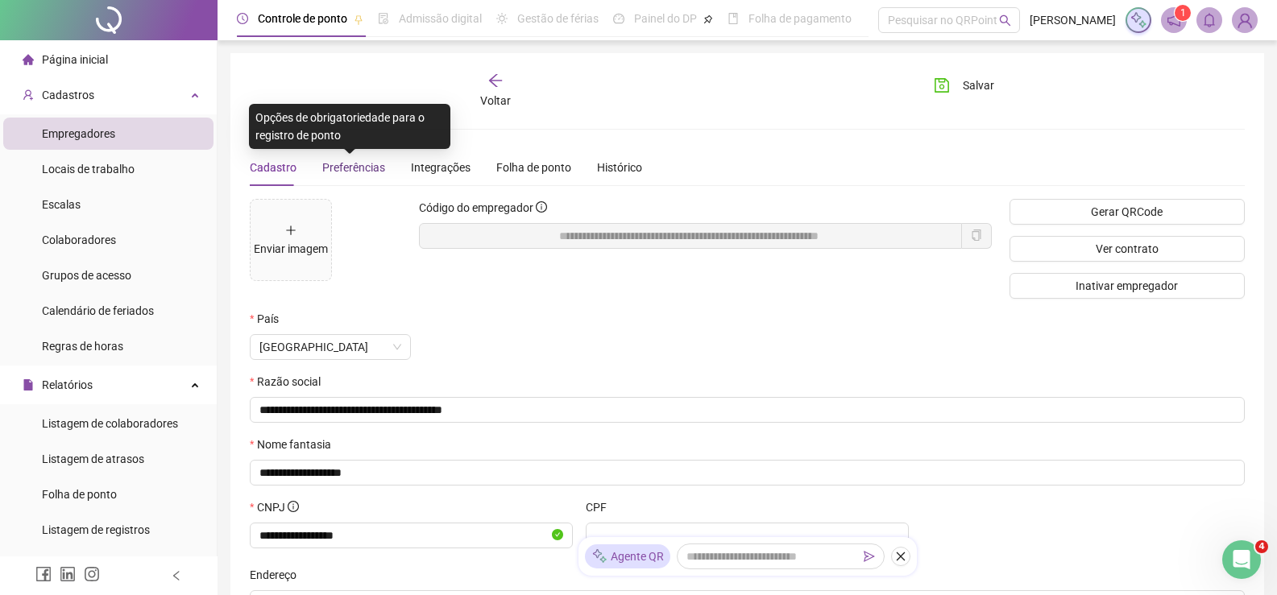
click at [362, 170] on span "Preferências" at bounding box center [353, 167] width 63 height 13
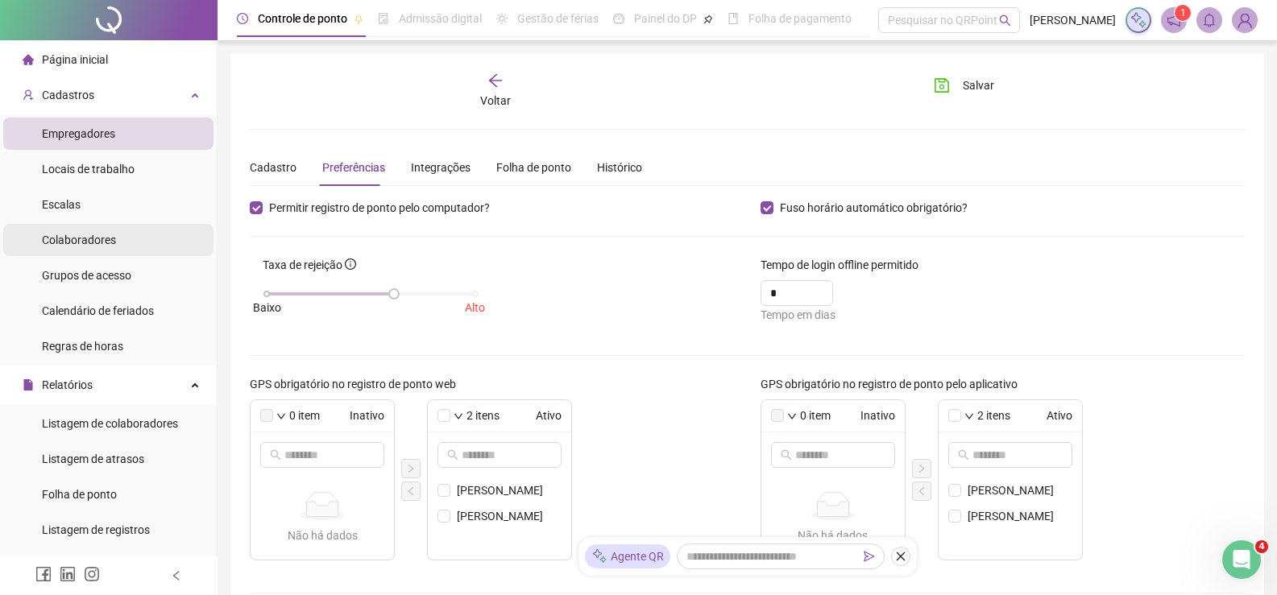
click at [76, 234] on span "Colaboradores" at bounding box center [79, 240] width 74 height 13
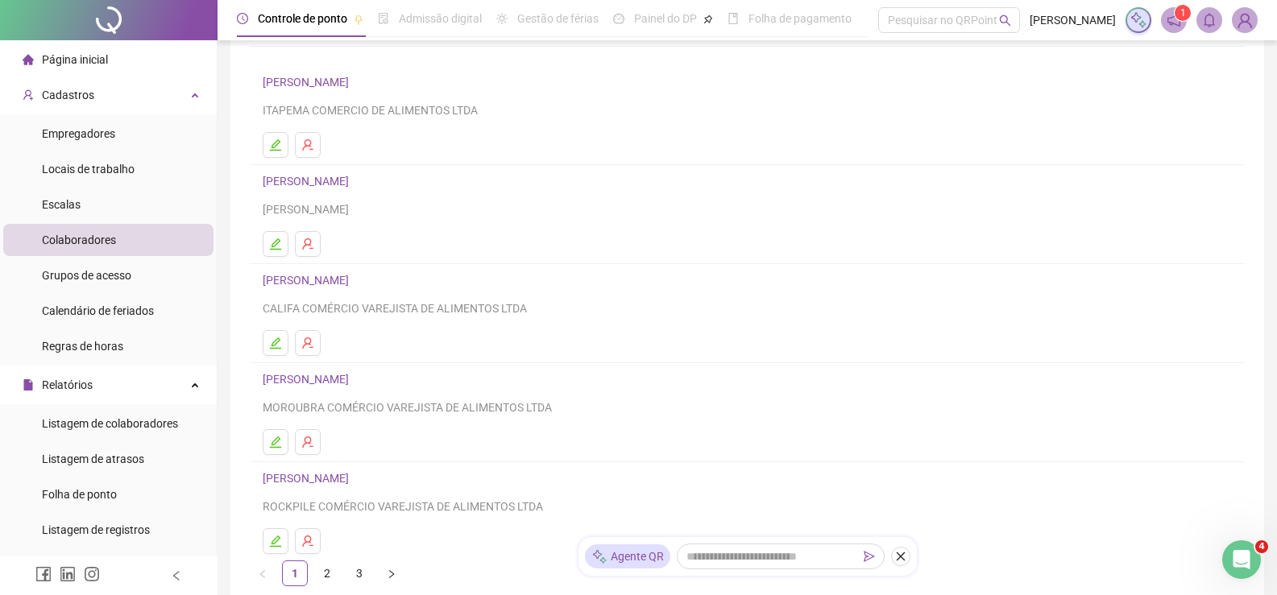
scroll to position [222, 0]
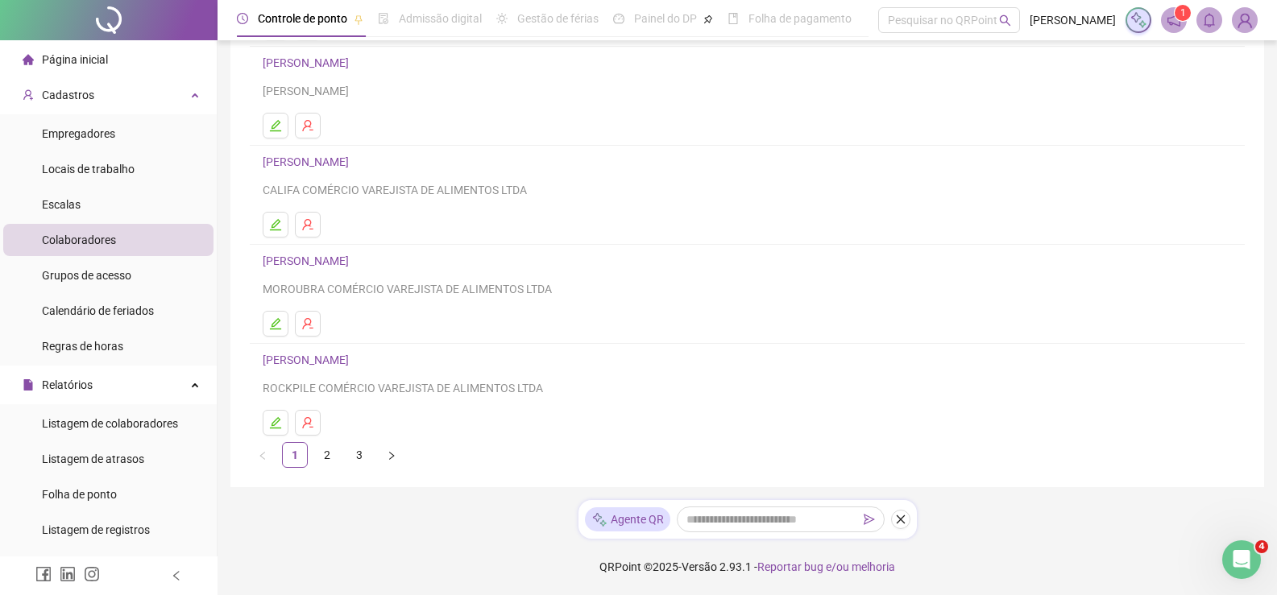
click at [354, 359] on link "[PERSON_NAME]" at bounding box center [308, 360] width 91 height 13
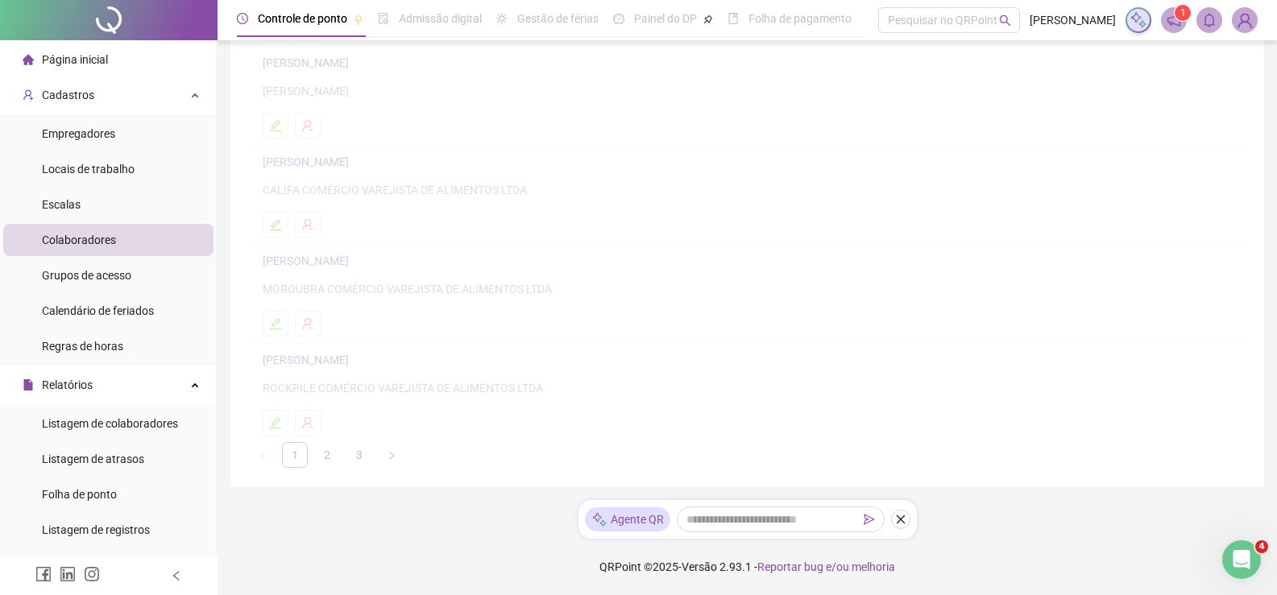
scroll to position [230, 0]
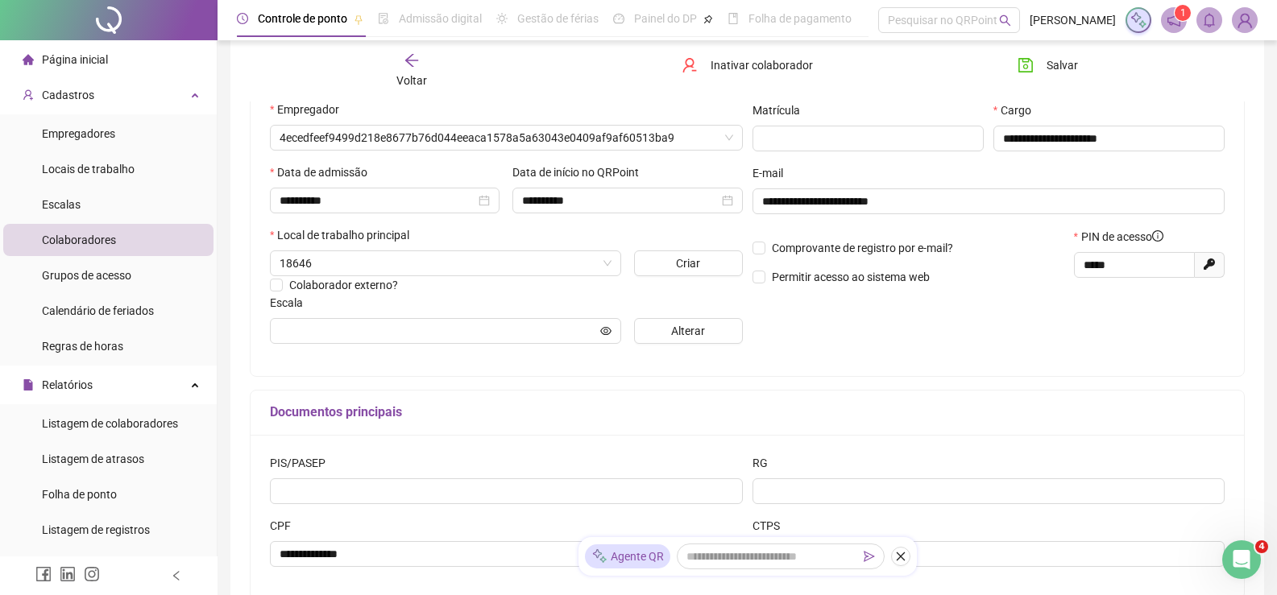
type input "**********"
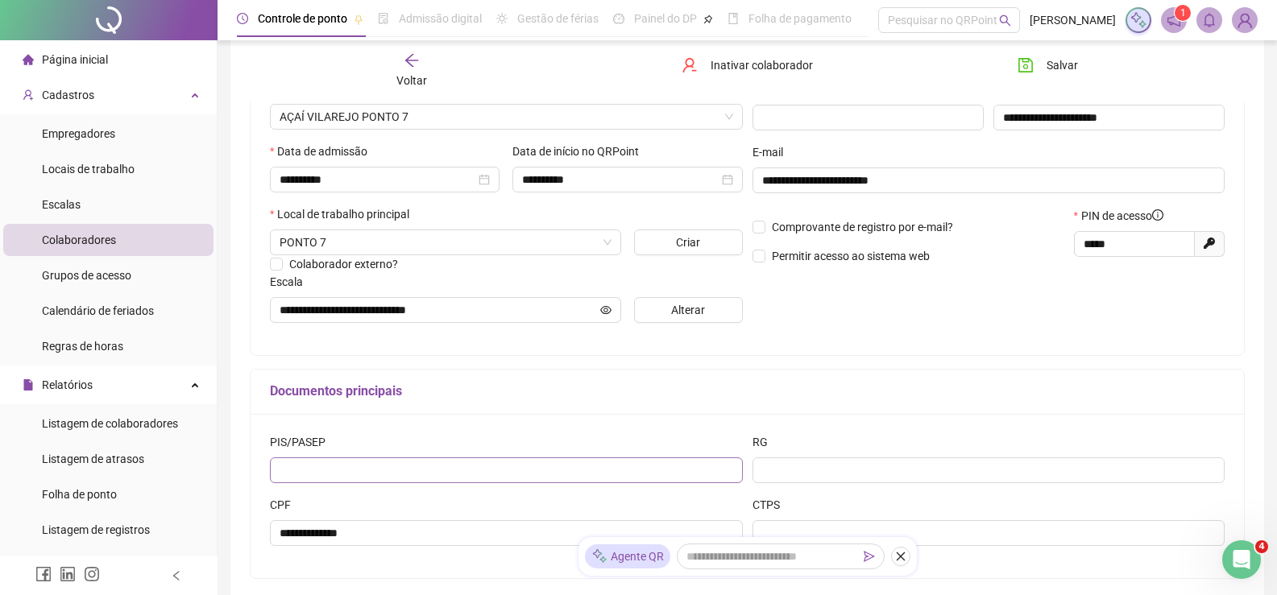
scroll to position [121, 0]
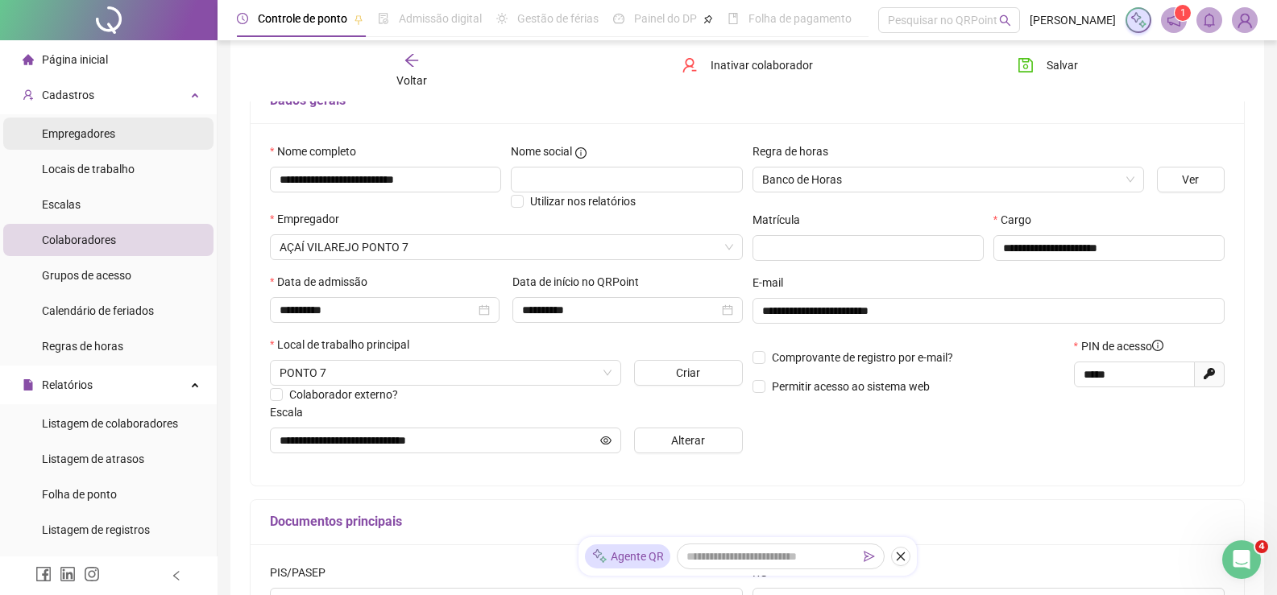
click at [94, 135] on span "Empregadores" at bounding box center [78, 133] width 73 height 13
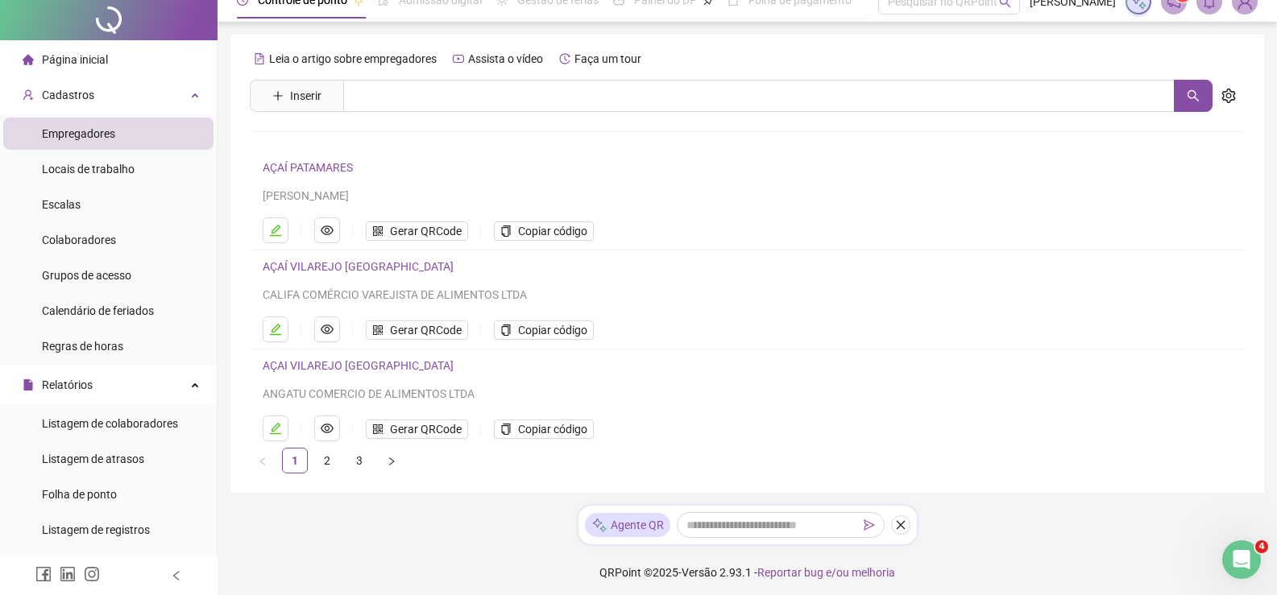
scroll to position [24, 0]
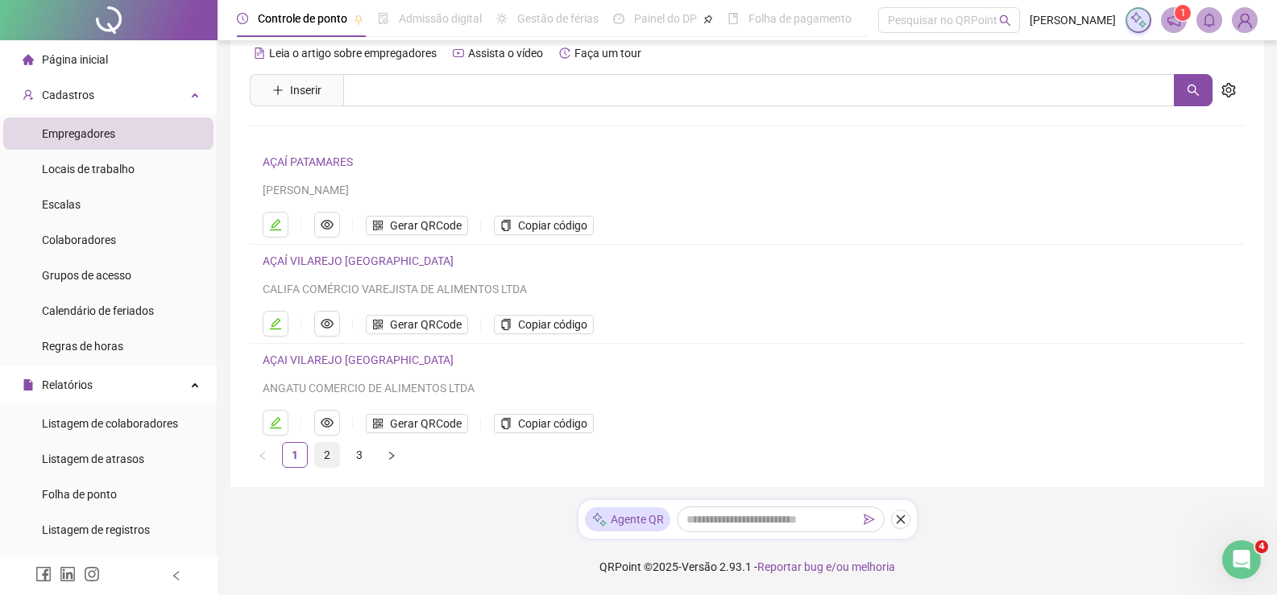
click at [320, 462] on link "2" at bounding box center [327, 455] width 24 height 24
click at [353, 362] on link "AÇAÍ VILAREJO PONTO 7" at bounding box center [327, 360] width 129 height 13
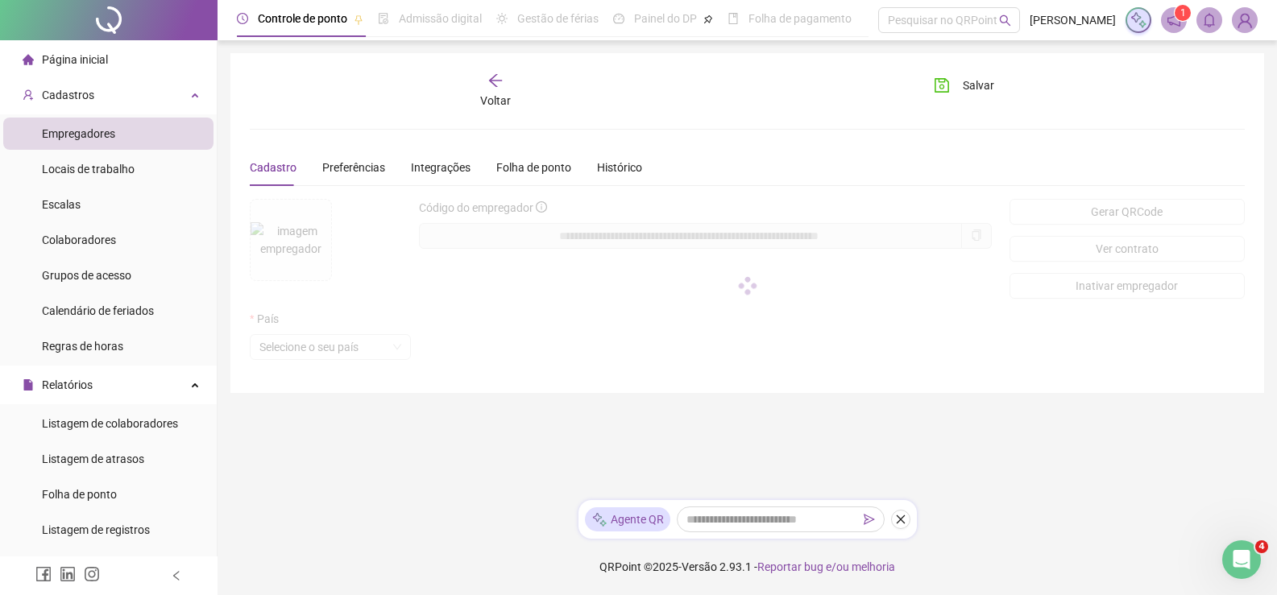
scroll to position [0, 0]
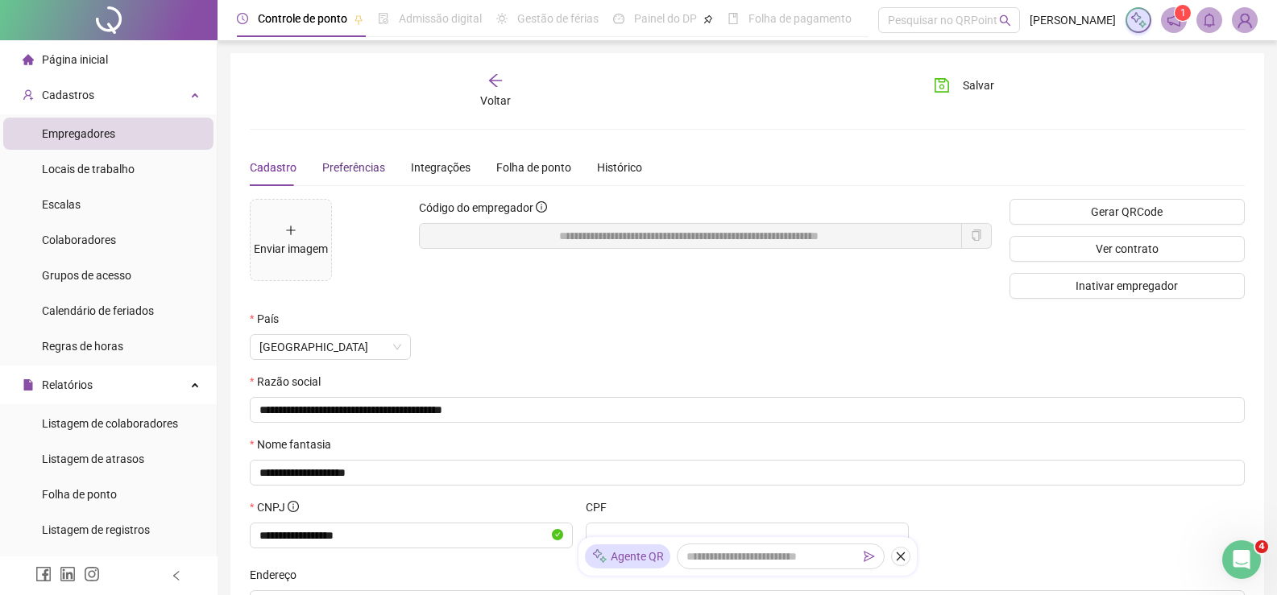
click at [341, 167] on span "Preferências" at bounding box center [353, 167] width 63 height 13
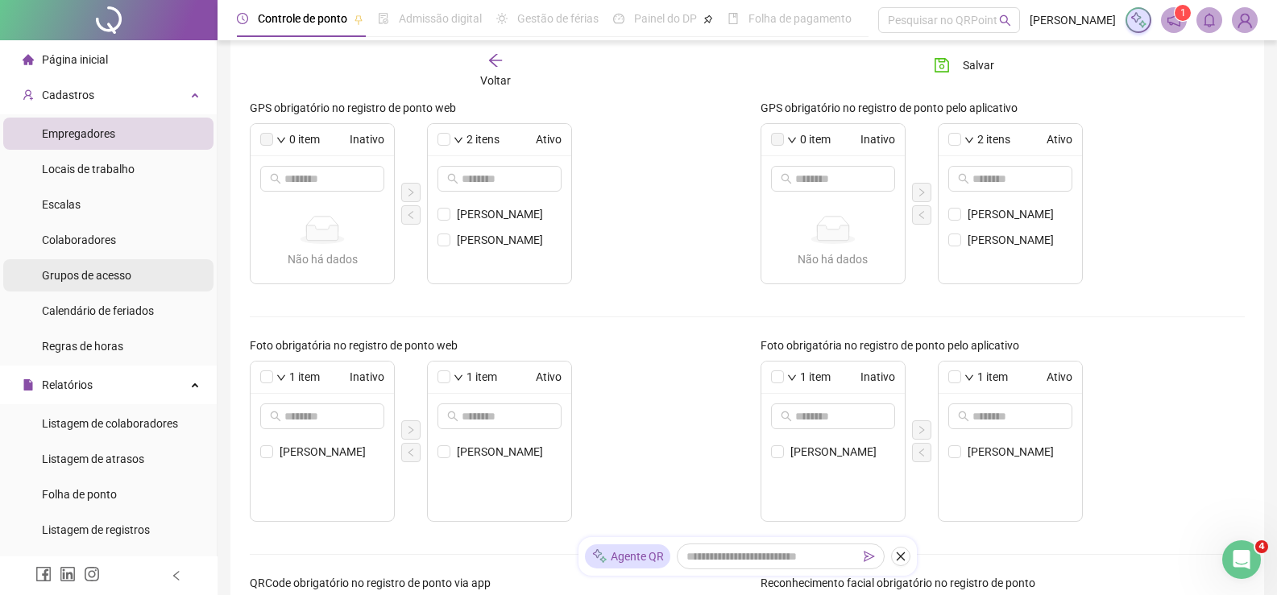
scroll to position [97, 0]
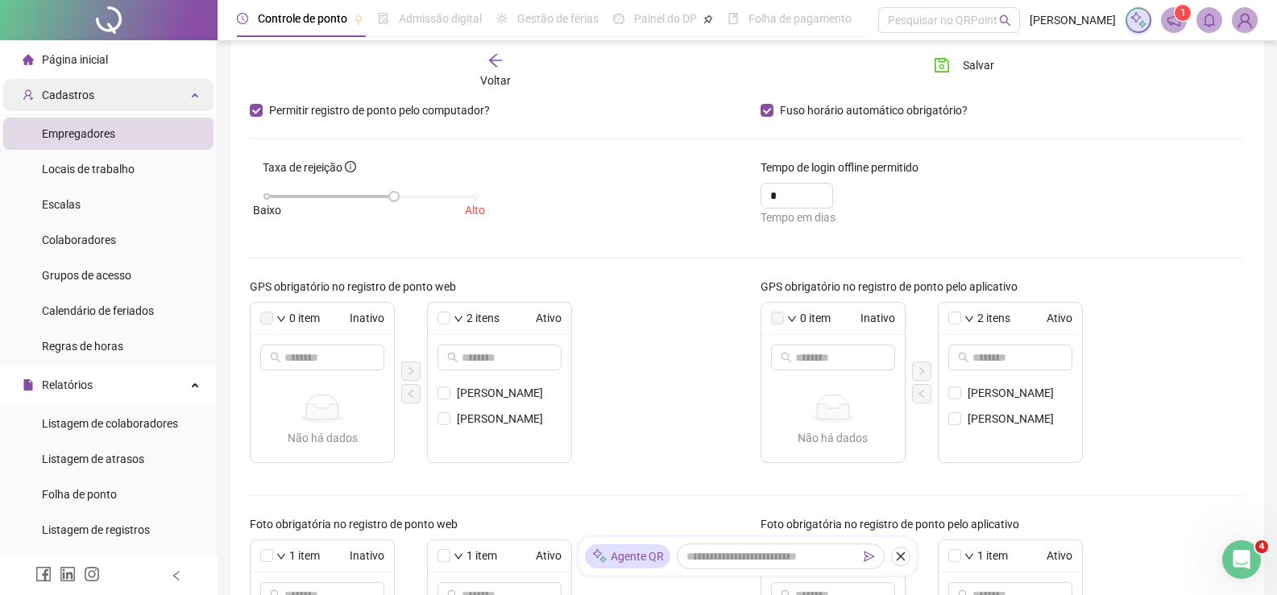
click at [101, 94] on div "Cadastros" at bounding box center [108, 95] width 210 height 32
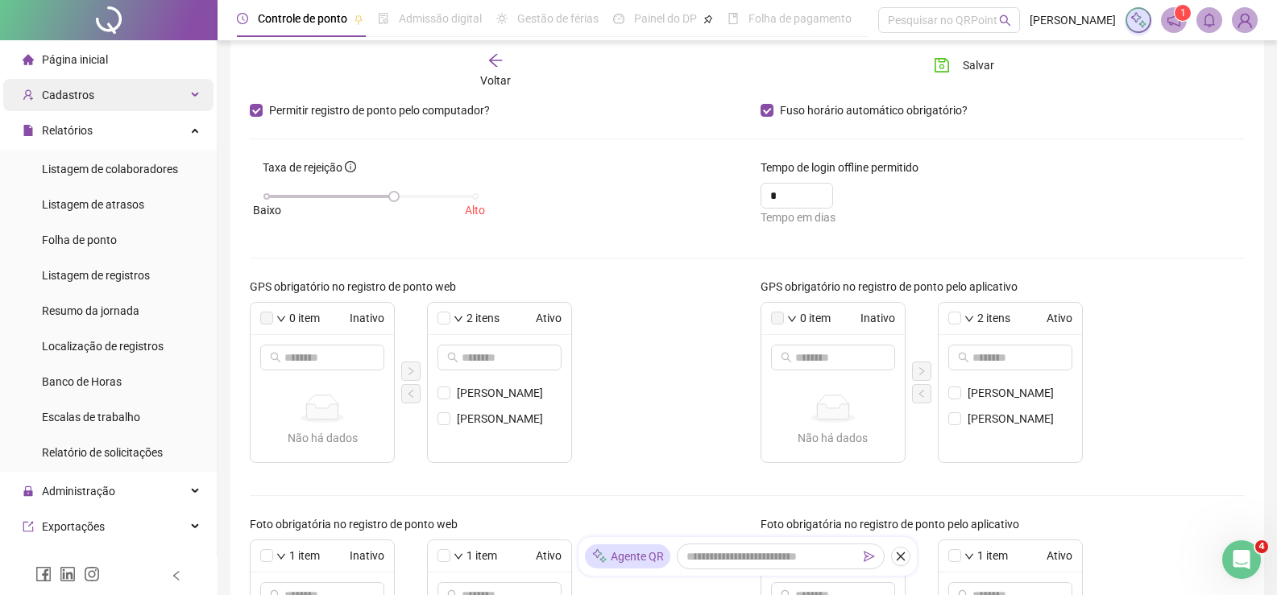
click at [91, 102] on div "Cadastros" at bounding box center [108, 95] width 210 height 32
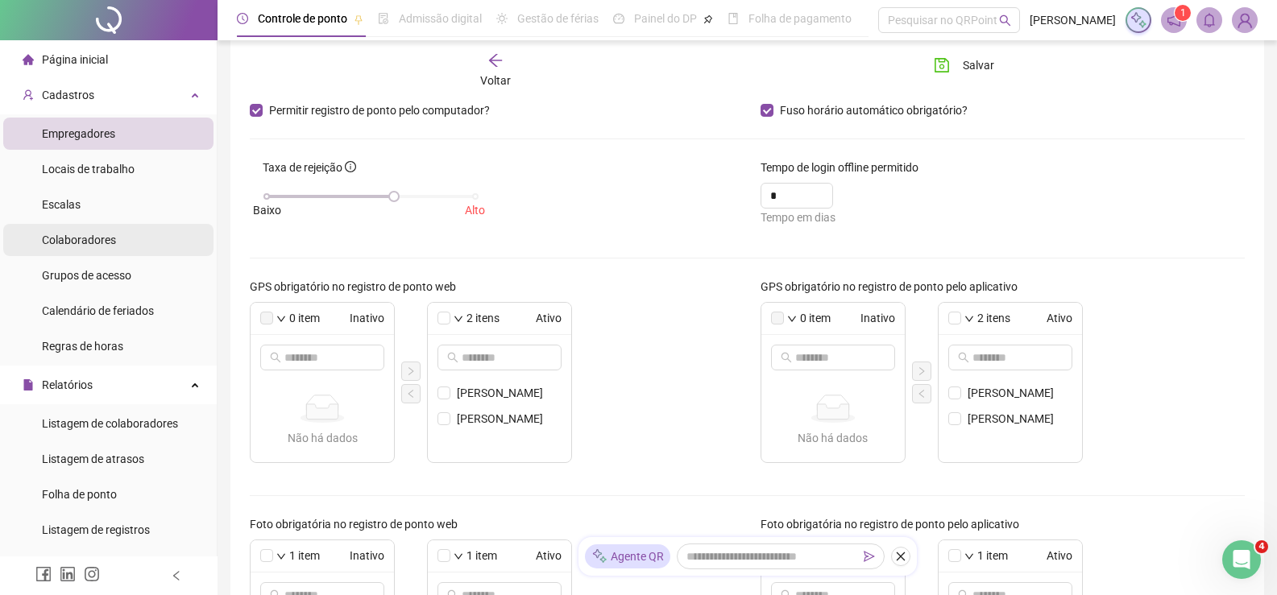
click at [86, 236] on span "Colaboradores" at bounding box center [79, 240] width 74 height 13
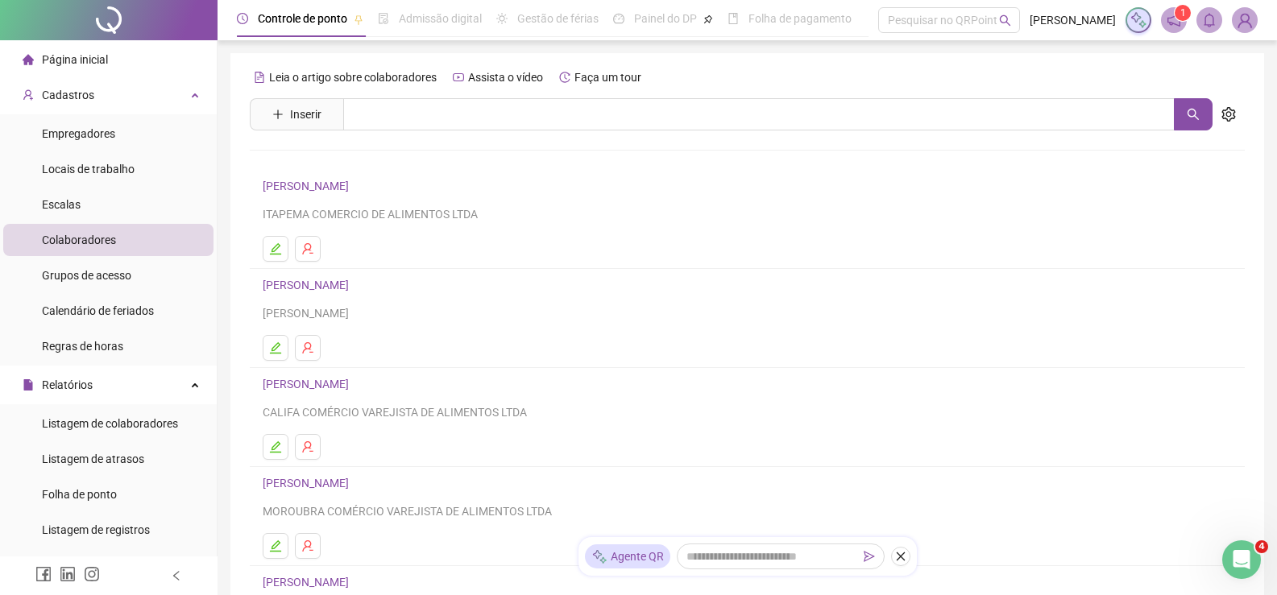
click at [336, 184] on link "[PERSON_NAME]" at bounding box center [308, 186] width 91 height 13
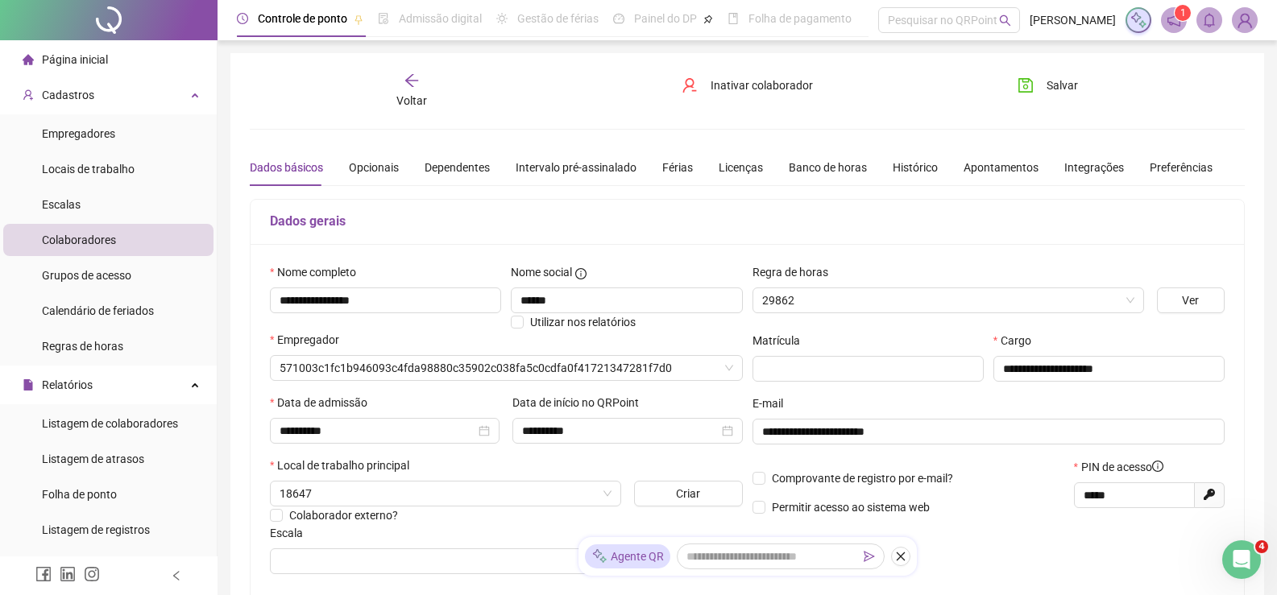
type input "**********"
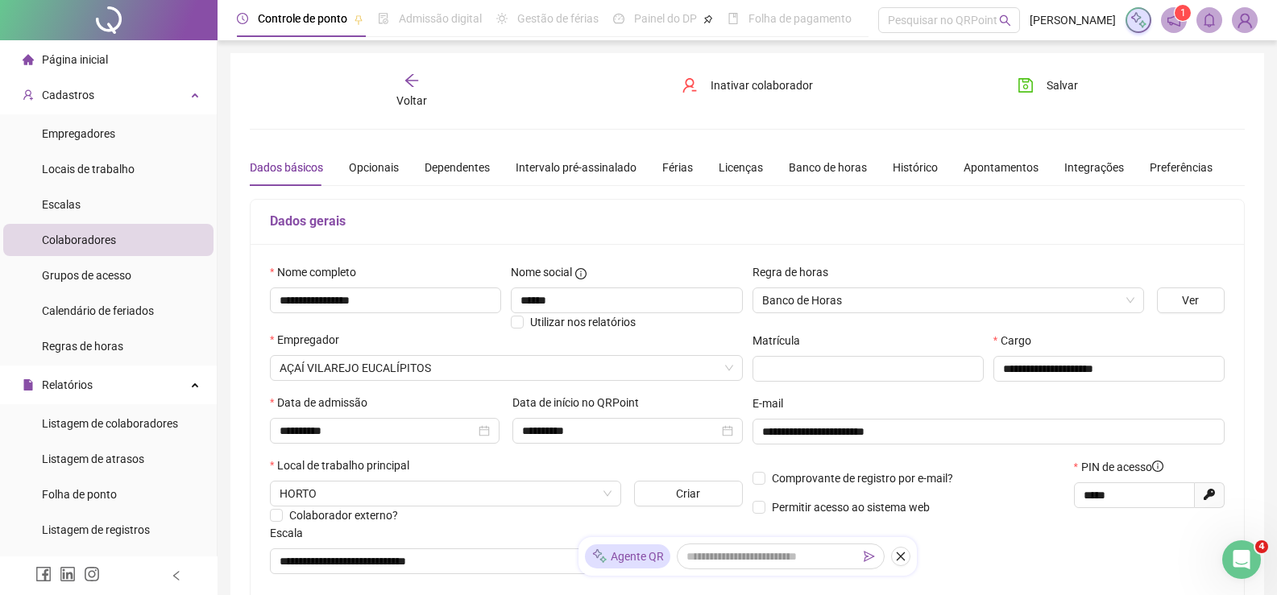
click at [400, 78] on div "Voltar" at bounding box center [411, 91] width 155 height 37
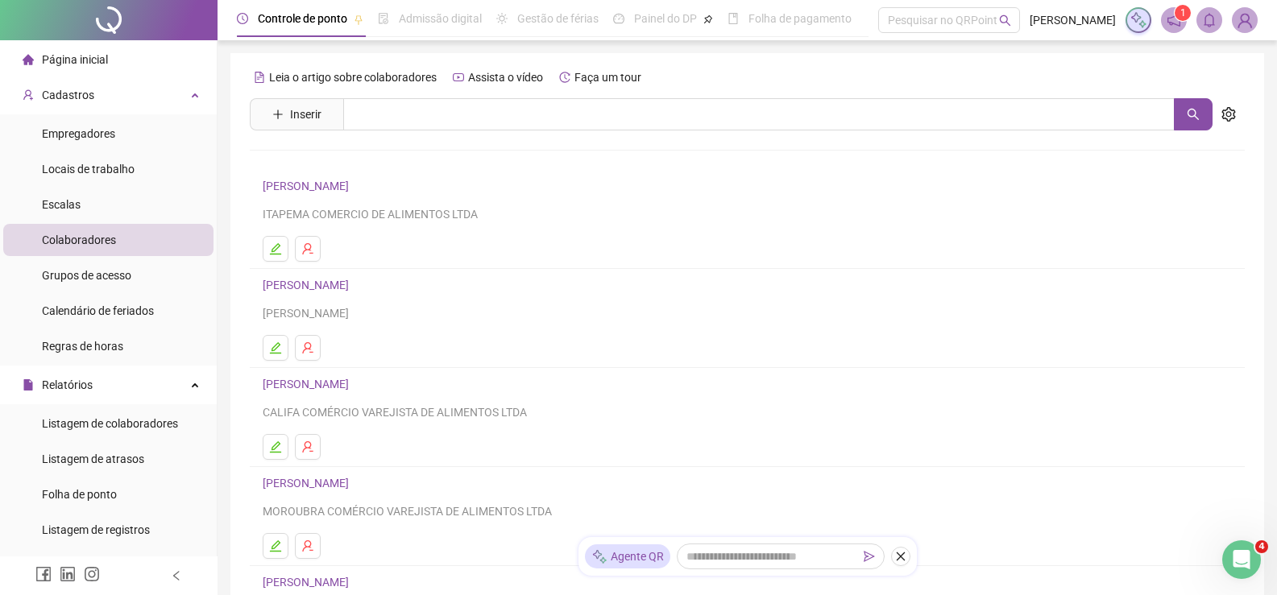
click at [338, 280] on link "[PERSON_NAME]" at bounding box center [308, 285] width 91 height 13
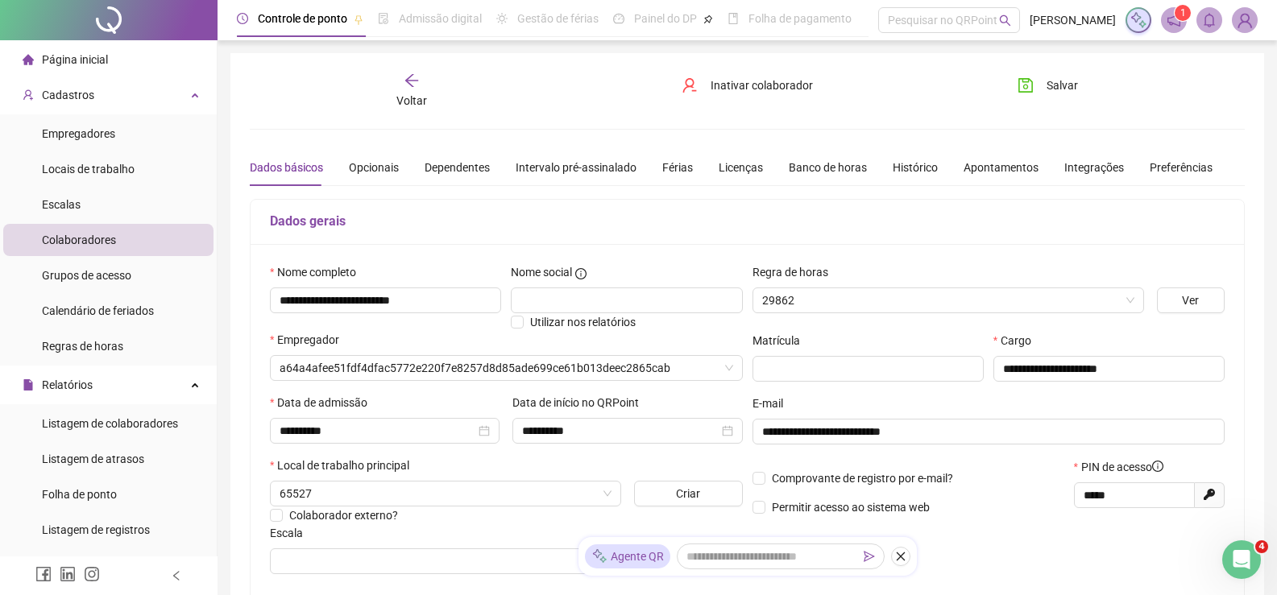
type input "**********"
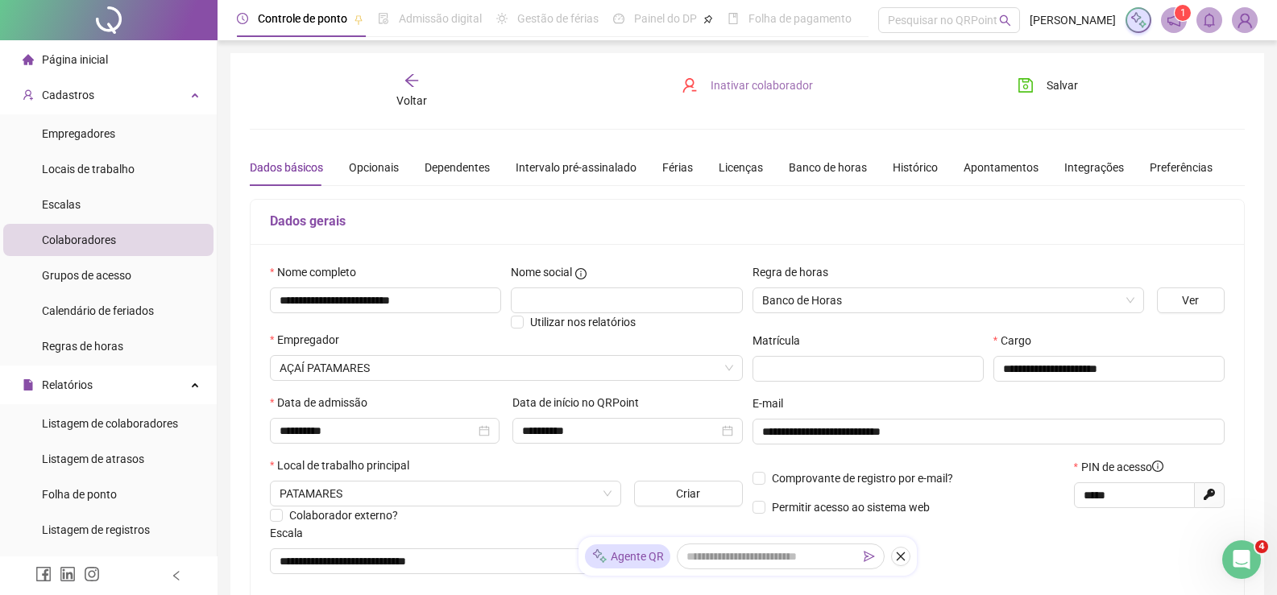
click at [732, 86] on span "Inativar colaborador" at bounding box center [762, 86] width 102 height 18
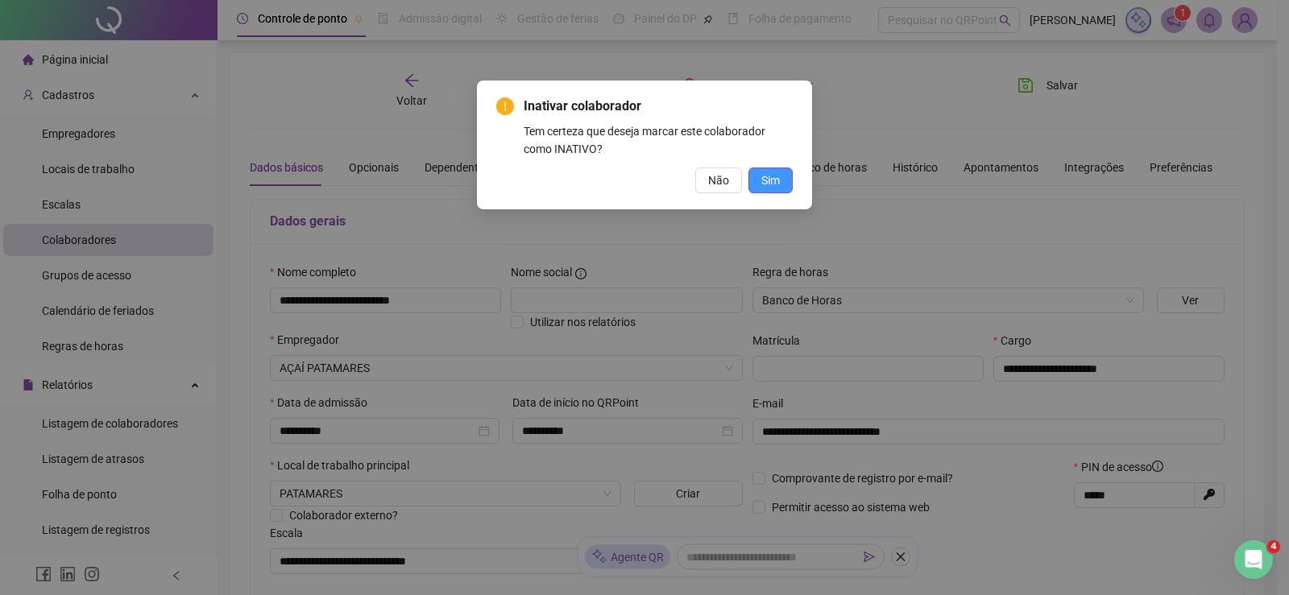
click at [768, 178] on span "Sim" at bounding box center [770, 181] width 19 height 18
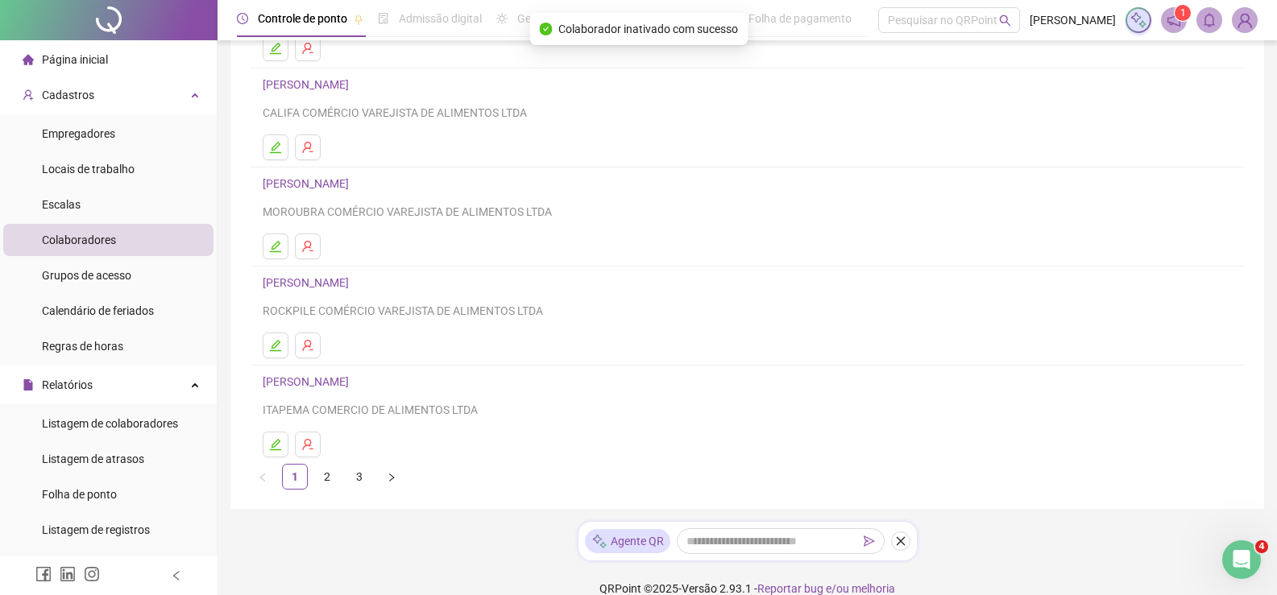
scroll to position [222, 0]
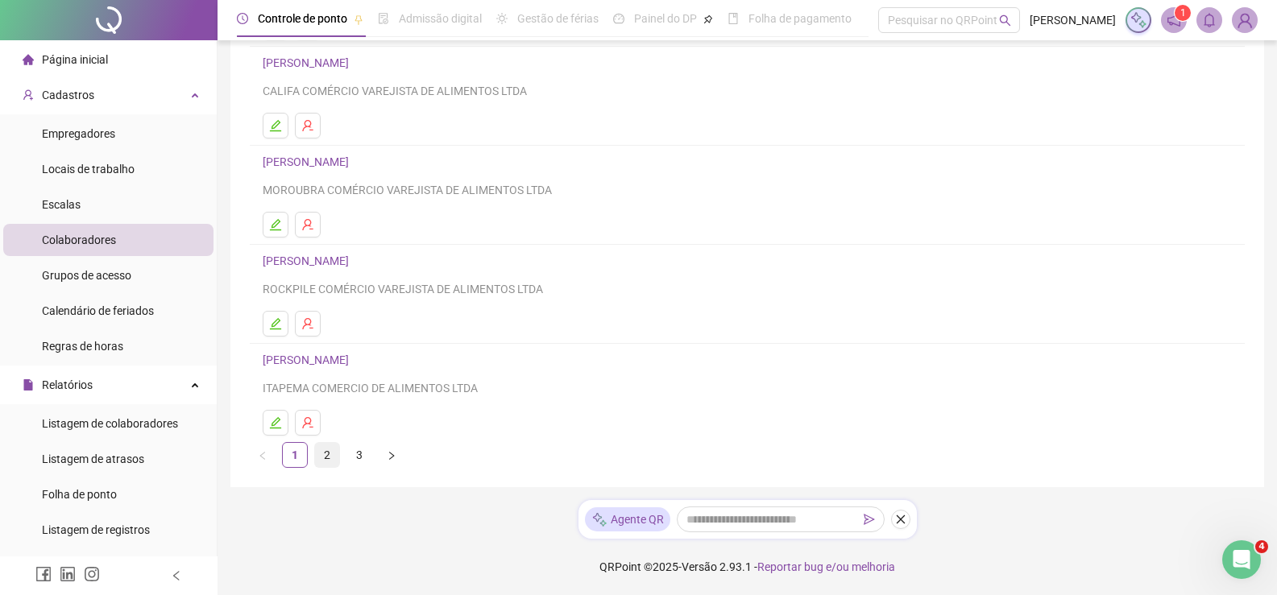
click at [325, 456] on link "2" at bounding box center [327, 455] width 24 height 24
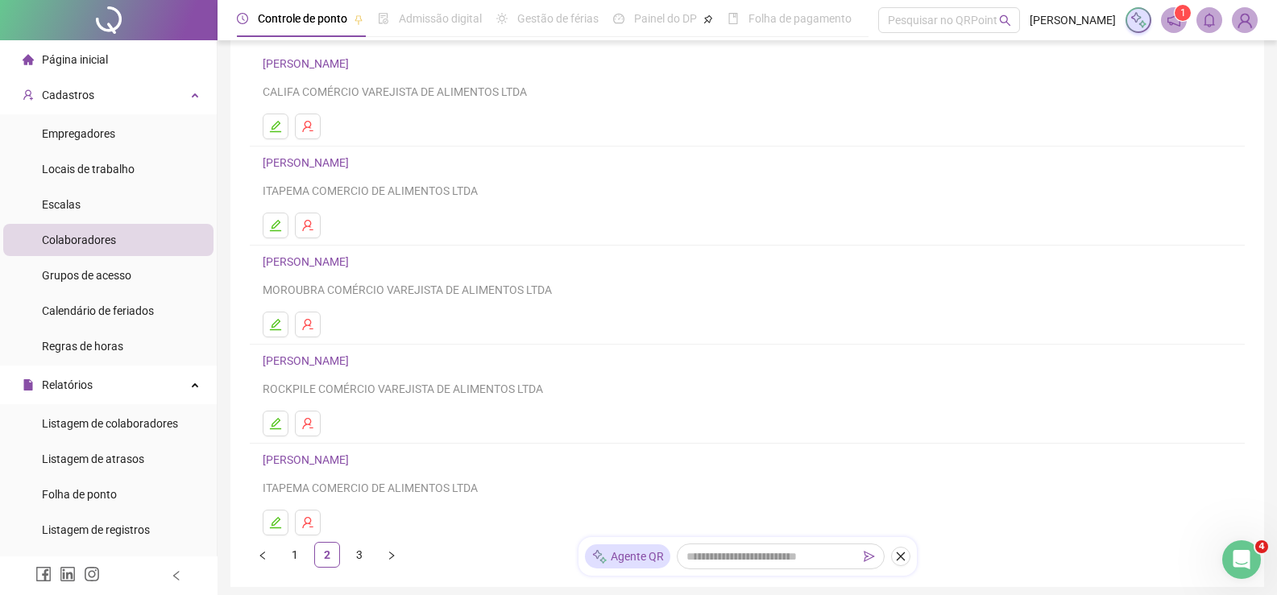
scroll to position [161, 0]
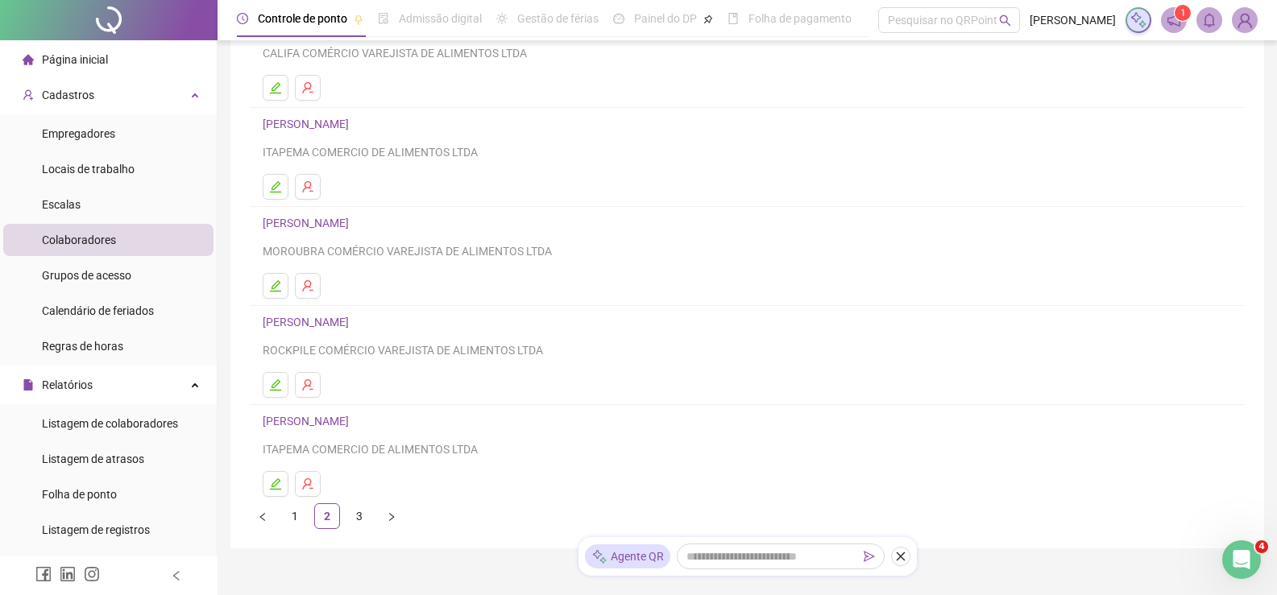
click at [349, 318] on link "[PERSON_NAME]" at bounding box center [308, 322] width 91 height 13
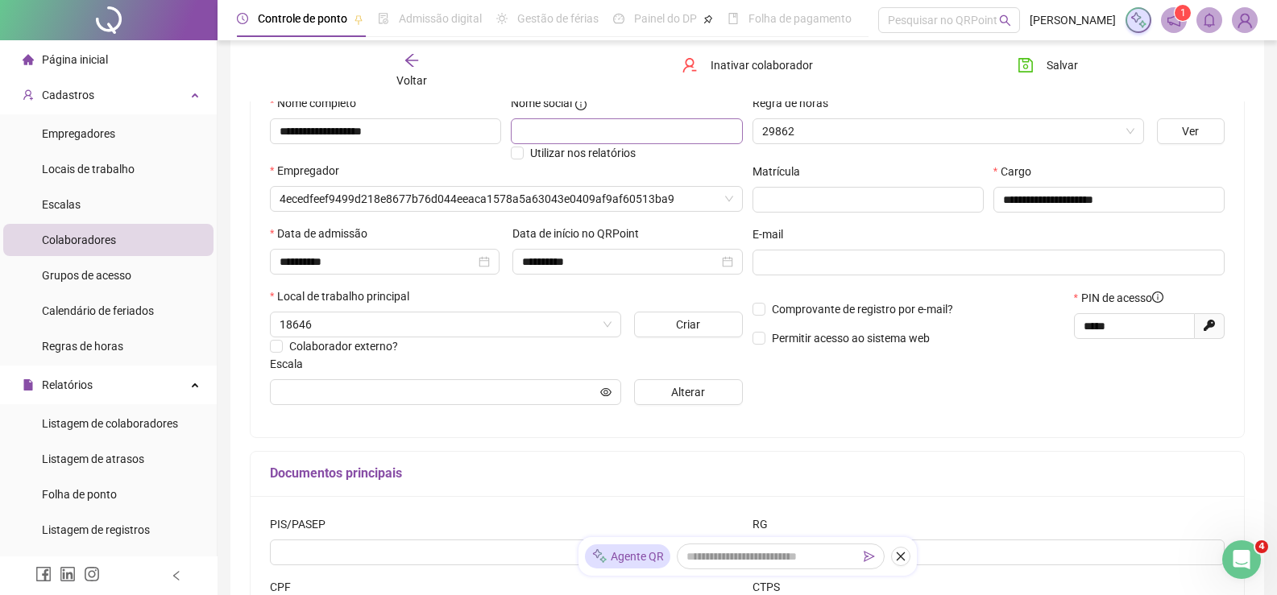
type input "**********"
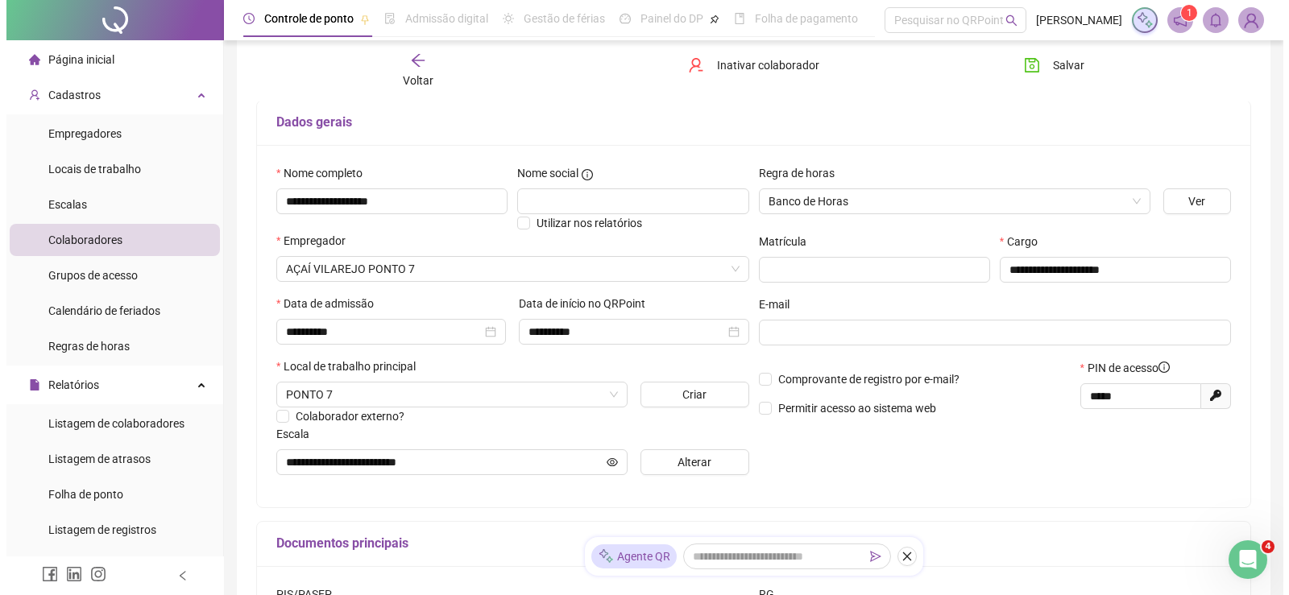
scroll to position [8, 0]
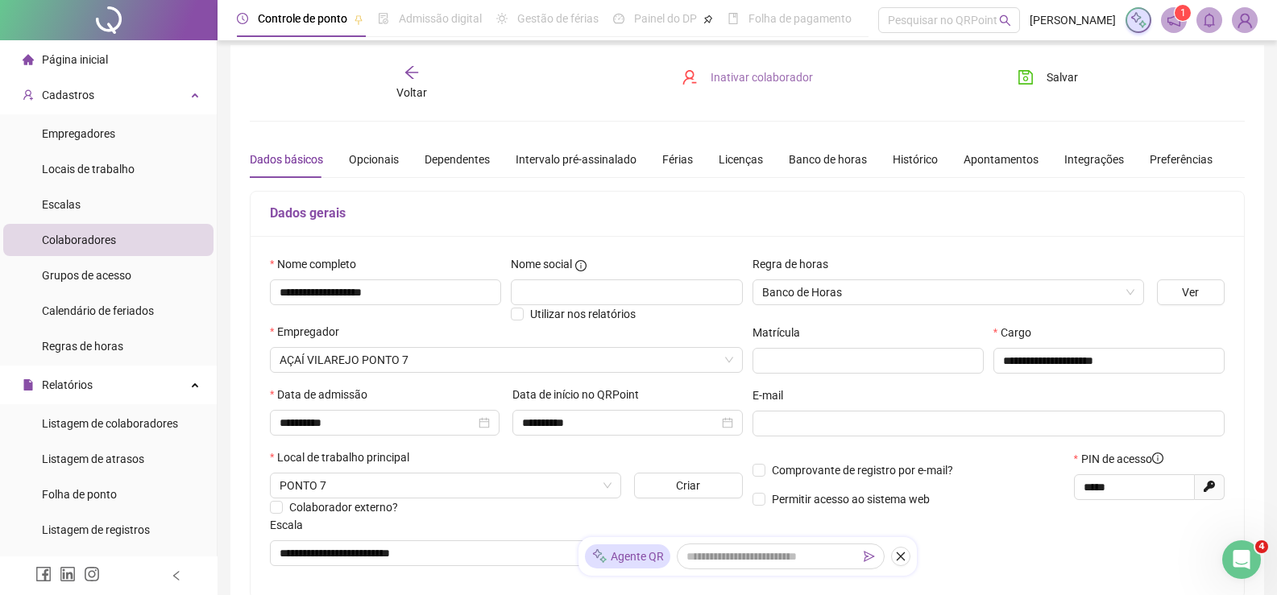
click at [758, 74] on span "Inativar colaborador" at bounding box center [762, 77] width 102 height 18
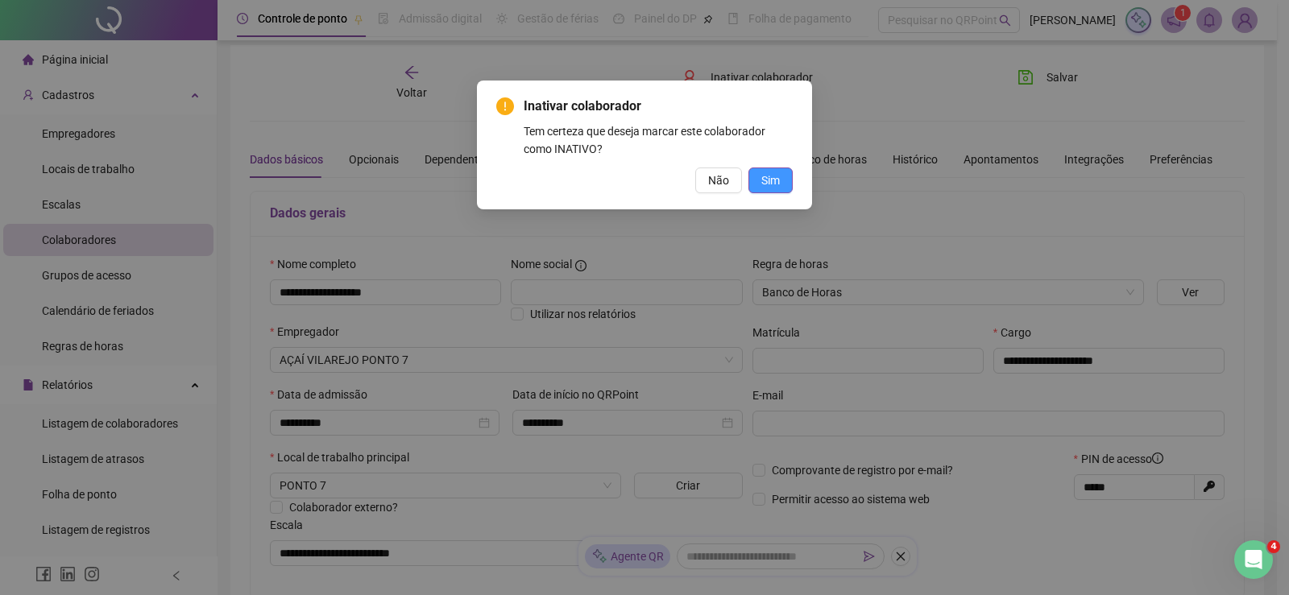
click at [777, 184] on span "Sim" at bounding box center [770, 181] width 19 height 18
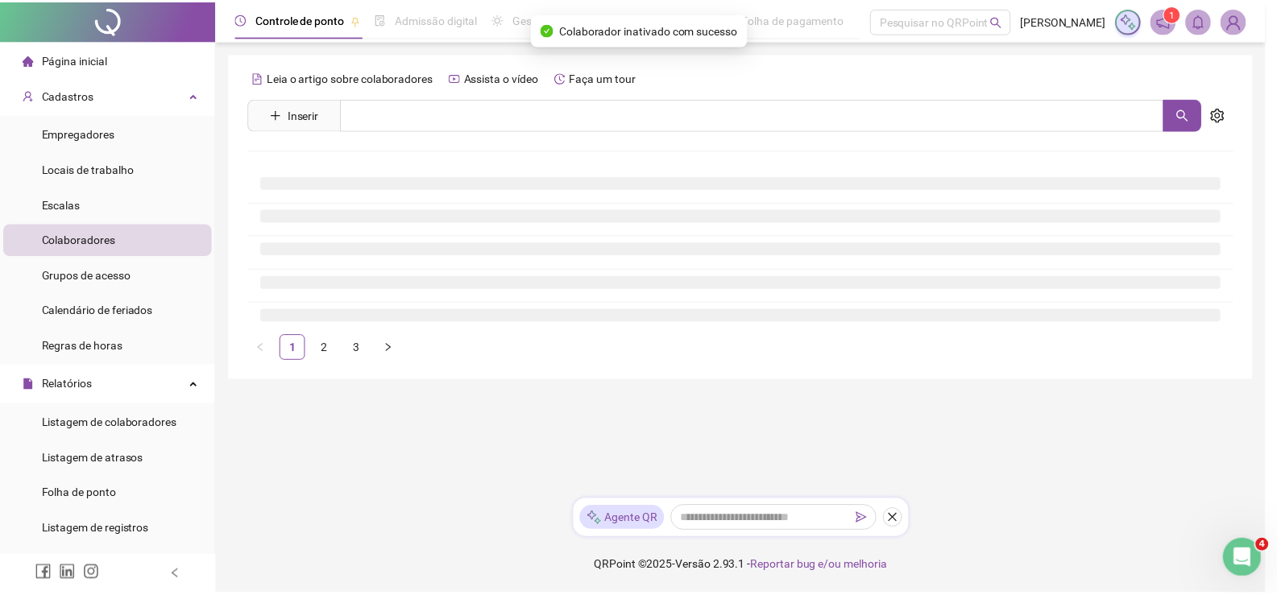
scroll to position [0, 0]
